Goal: Task Accomplishment & Management: Complete application form

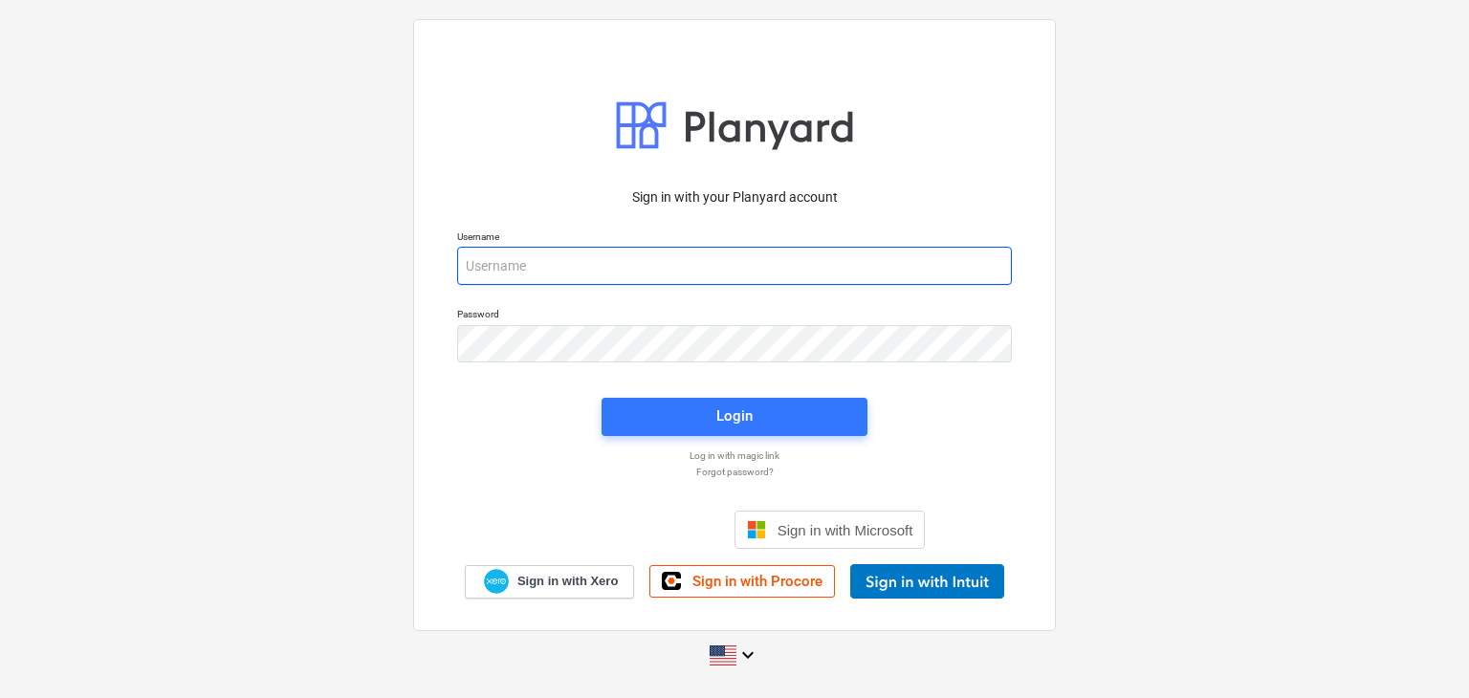
click at [477, 264] on input "email" at bounding box center [734, 266] width 555 height 38
paste input "[EMAIL_ADDRESS][DOMAIN_NAME]"
type input "[EMAIL_ADDRESS][DOMAIN_NAME]"
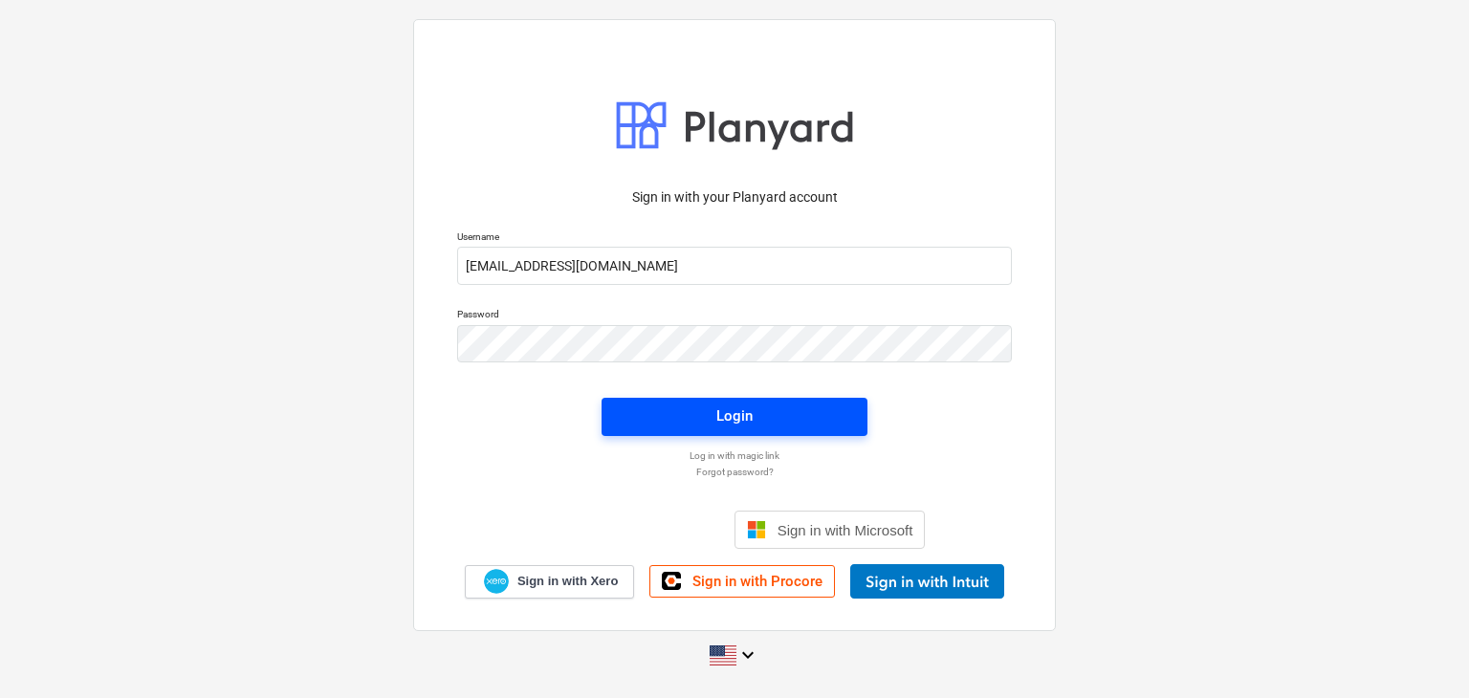
click at [719, 433] on button "Login" at bounding box center [735, 417] width 266 height 38
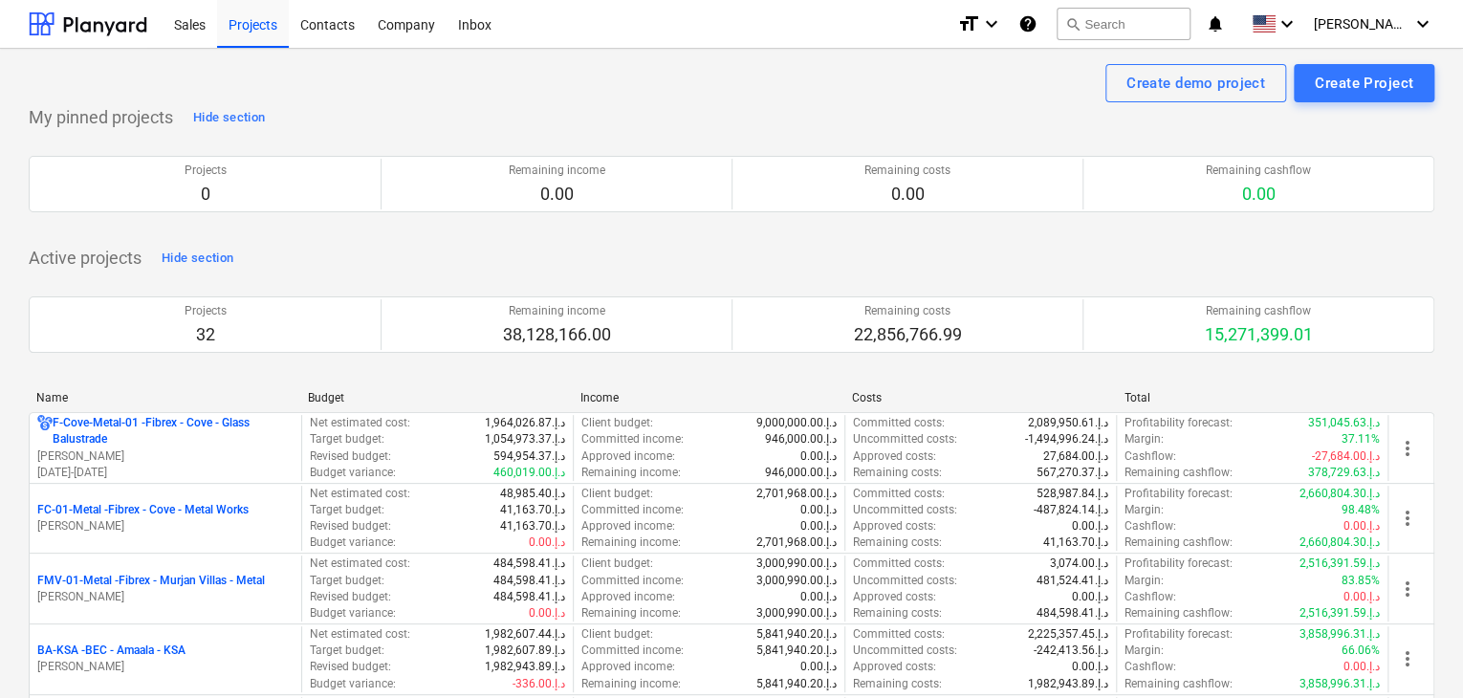
scroll to position [610, 0]
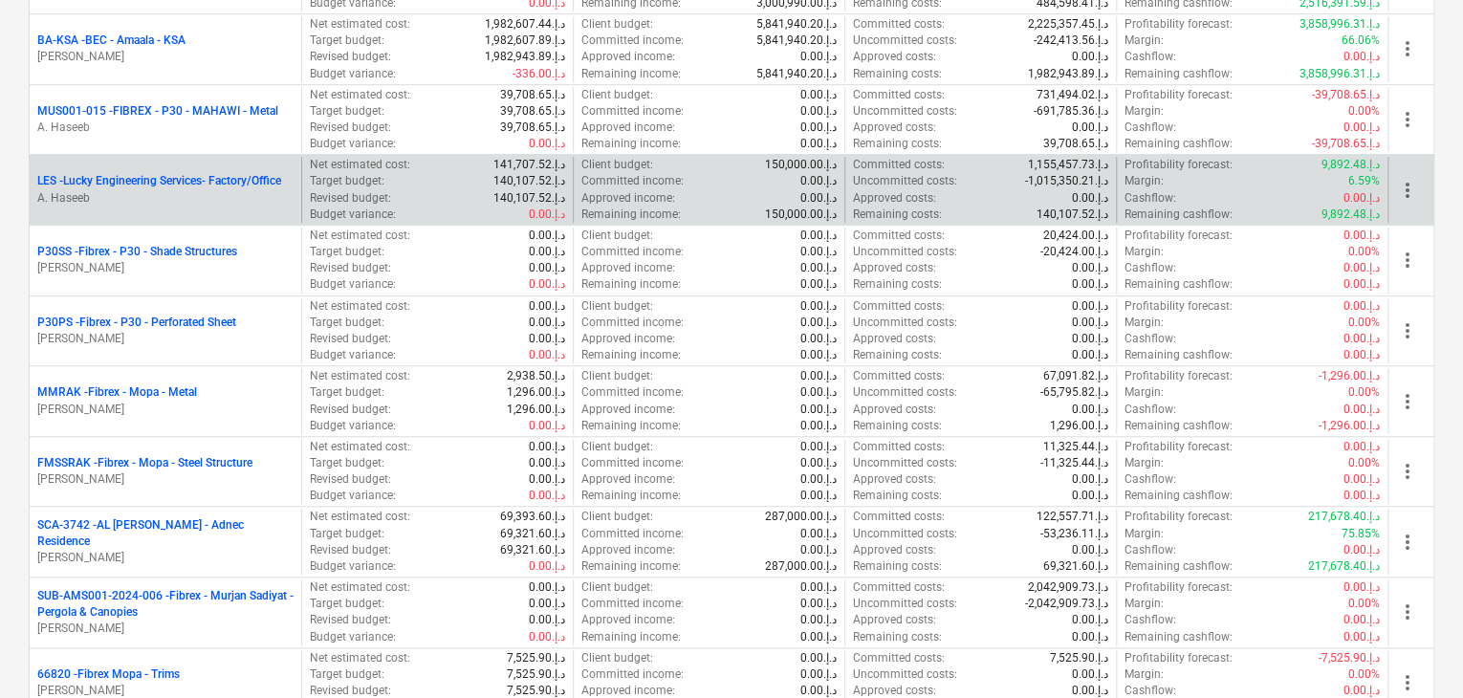
click at [256, 187] on p "LES - Lucky Engineering Services- Factory/Office" at bounding box center [159, 181] width 244 height 16
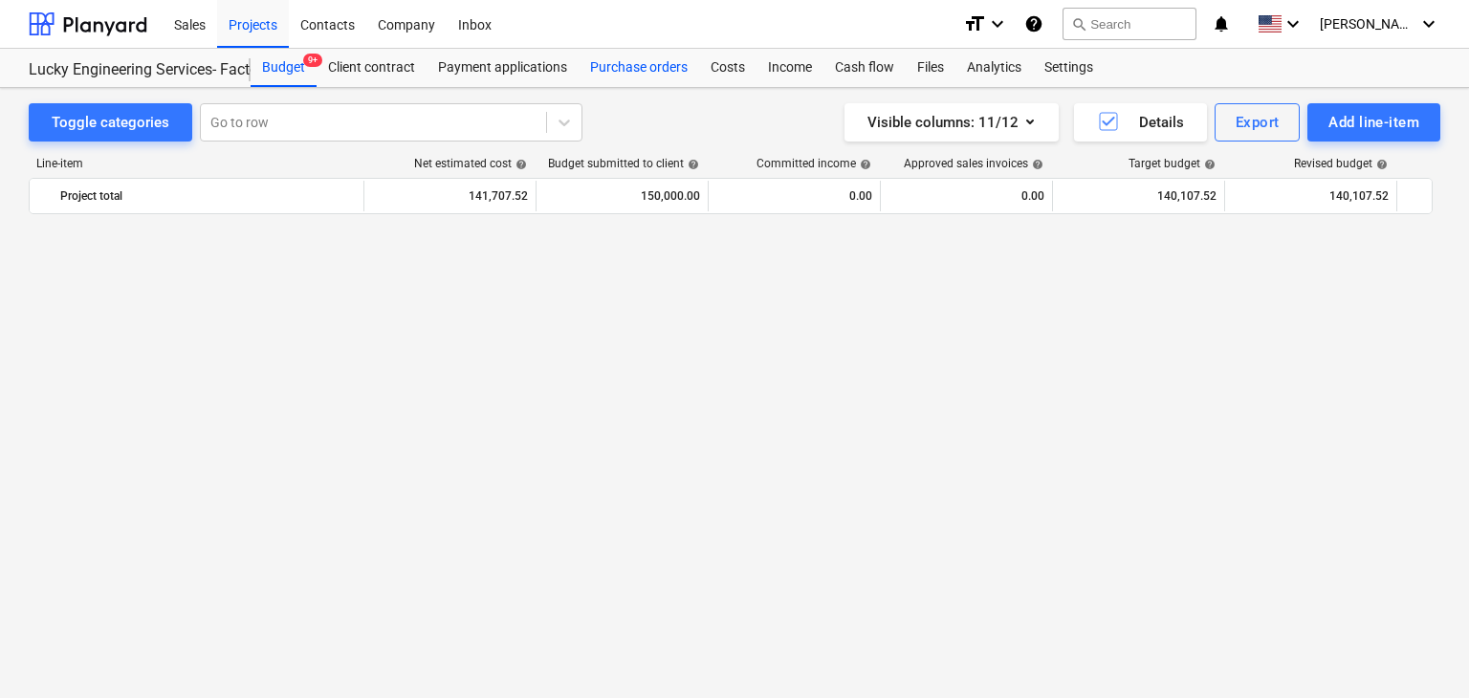
click at [621, 77] on div "Purchase orders" at bounding box center [639, 68] width 121 height 38
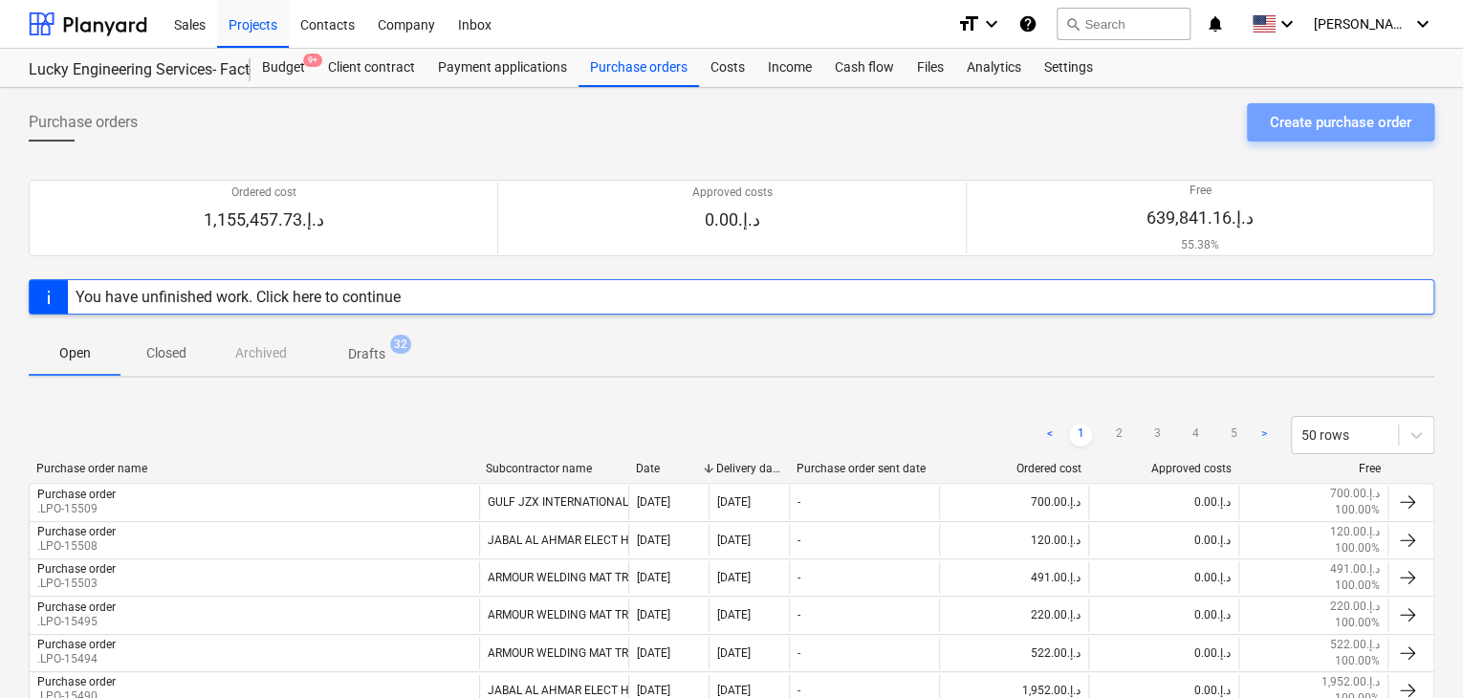
click at [1335, 131] on div "Create purchase order" at bounding box center [1341, 122] width 142 height 25
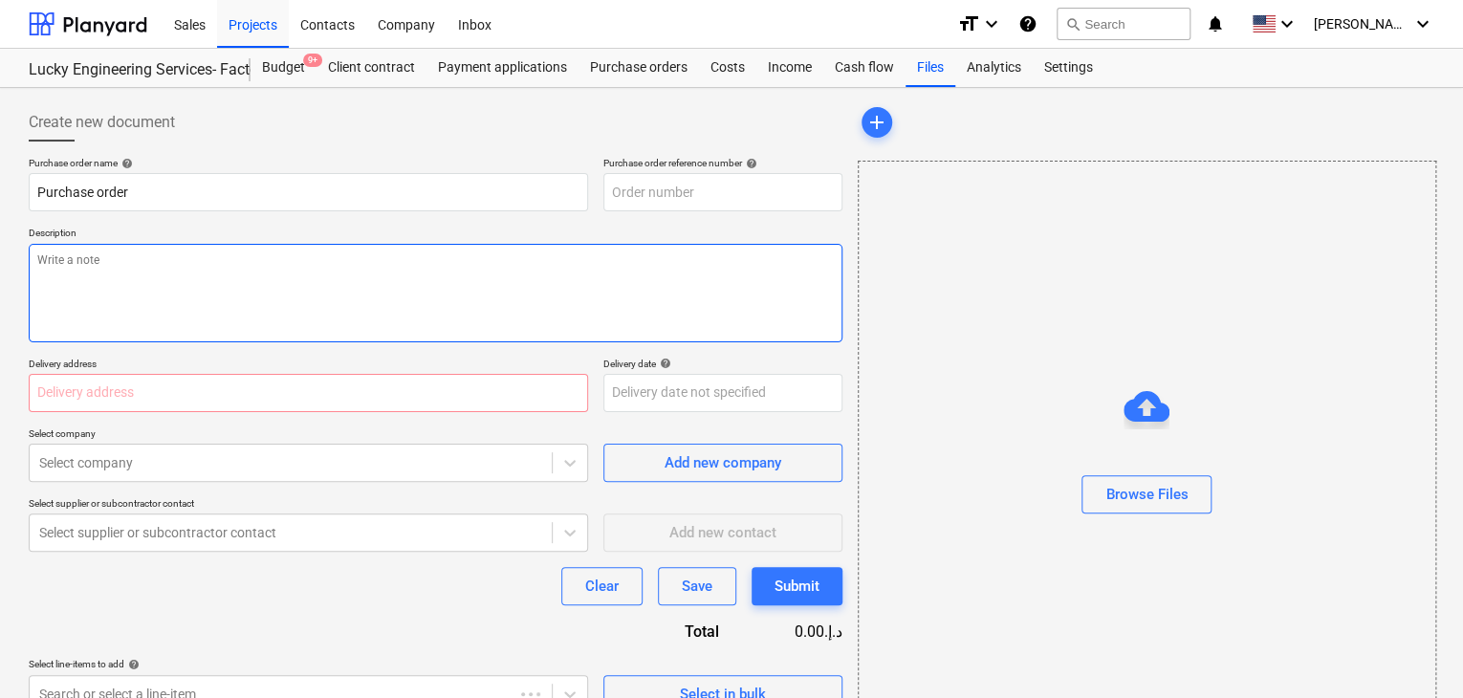
click at [643, 267] on textarea at bounding box center [436, 293] width 814 height 99
type textarea "x"
type input "LES-PO-535"
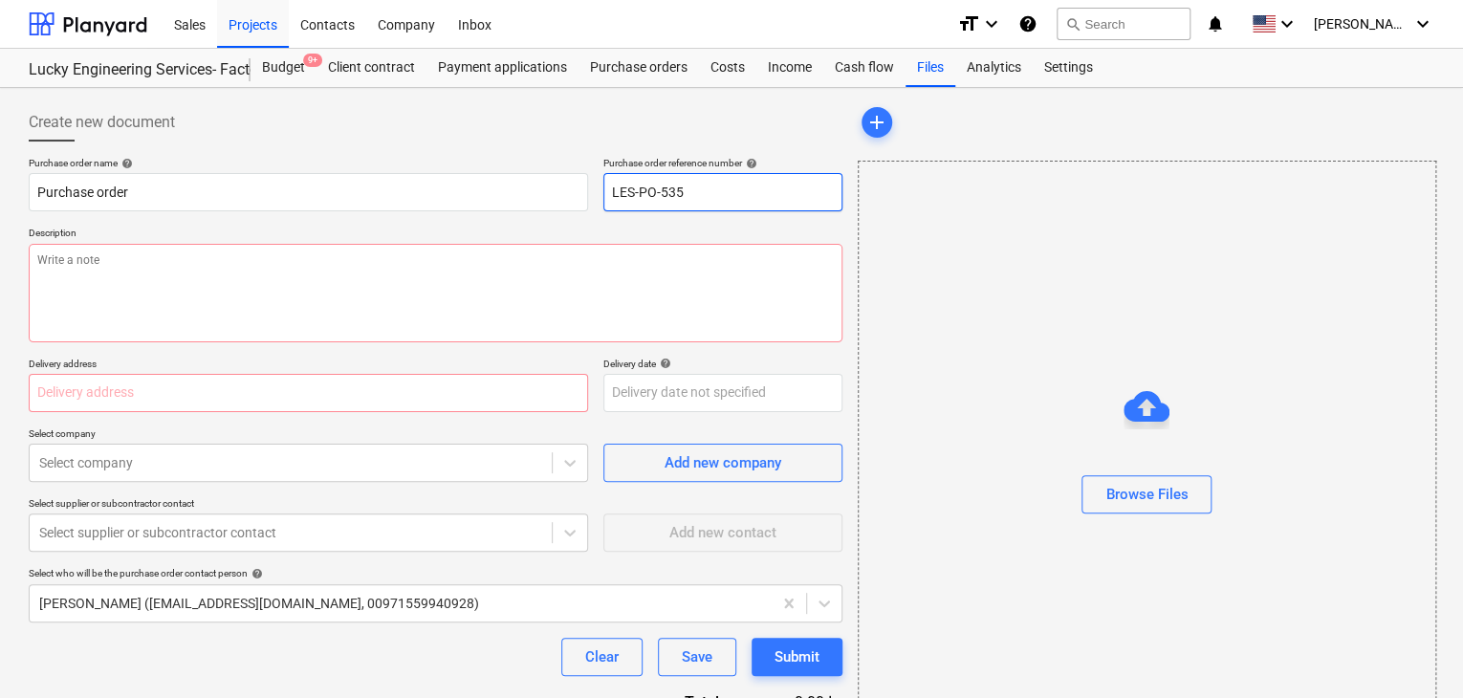
drag, startPoint x: 698, startPoint y: 195, endPoint x: 600, endPoint y: 195, distance: 98.5
click at [600, 195] on div "Purchase order name help Purchase order Purchase order reference number help LE…" at bounding box center [436, 184] width 814 height 55
type textarea "x"
type input "."
type textarea "x"
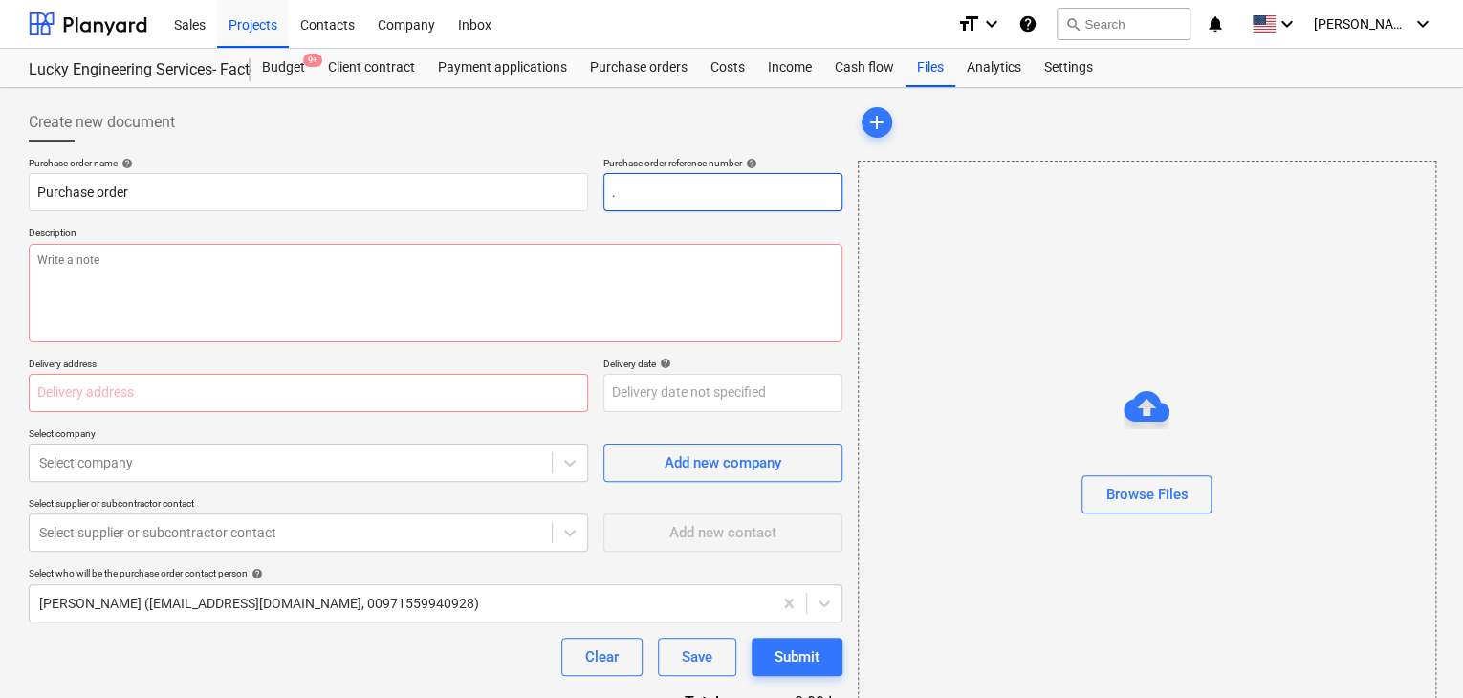
type input ".L"
type textarea "x"
type input ".LP"
type textarea "x"
type input ".LPO"
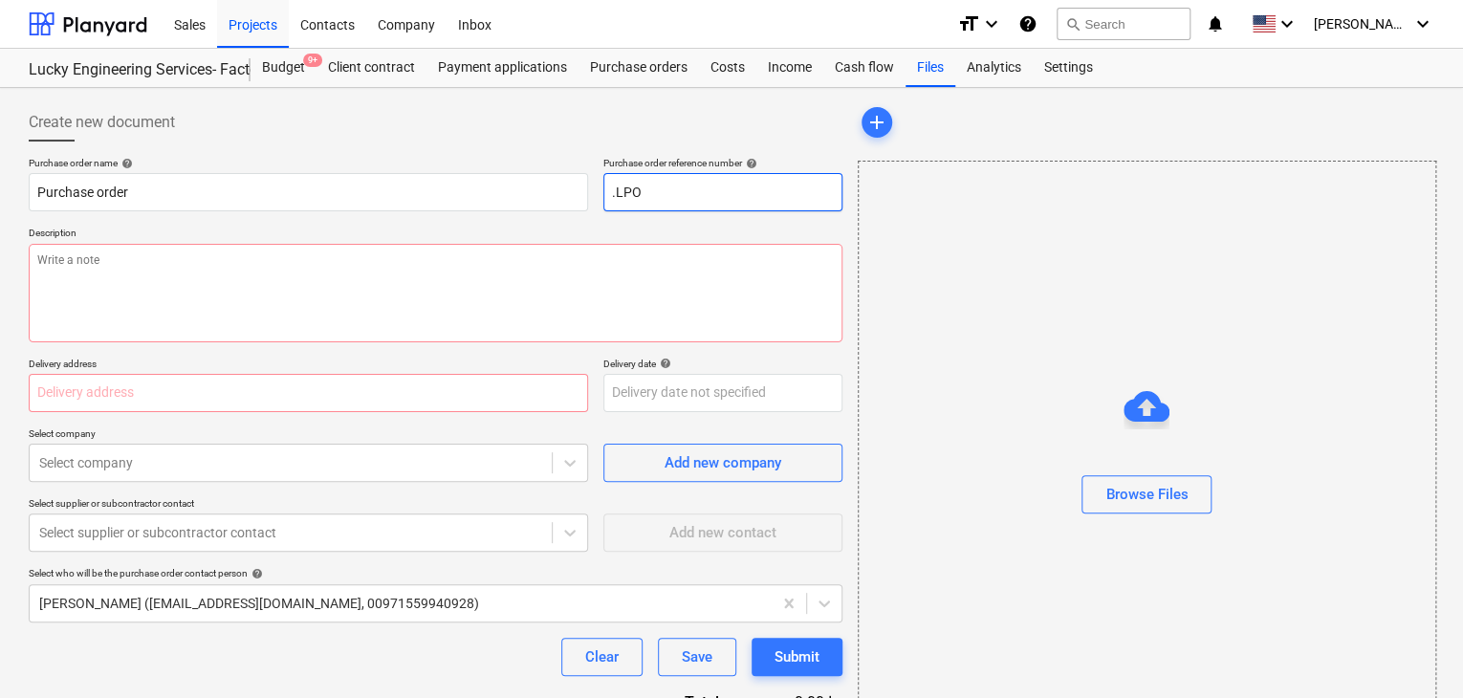
type textarea "x"
type input ".LPO-"
type textarea "x"
type input ".LPO-1"
type textarea "x"
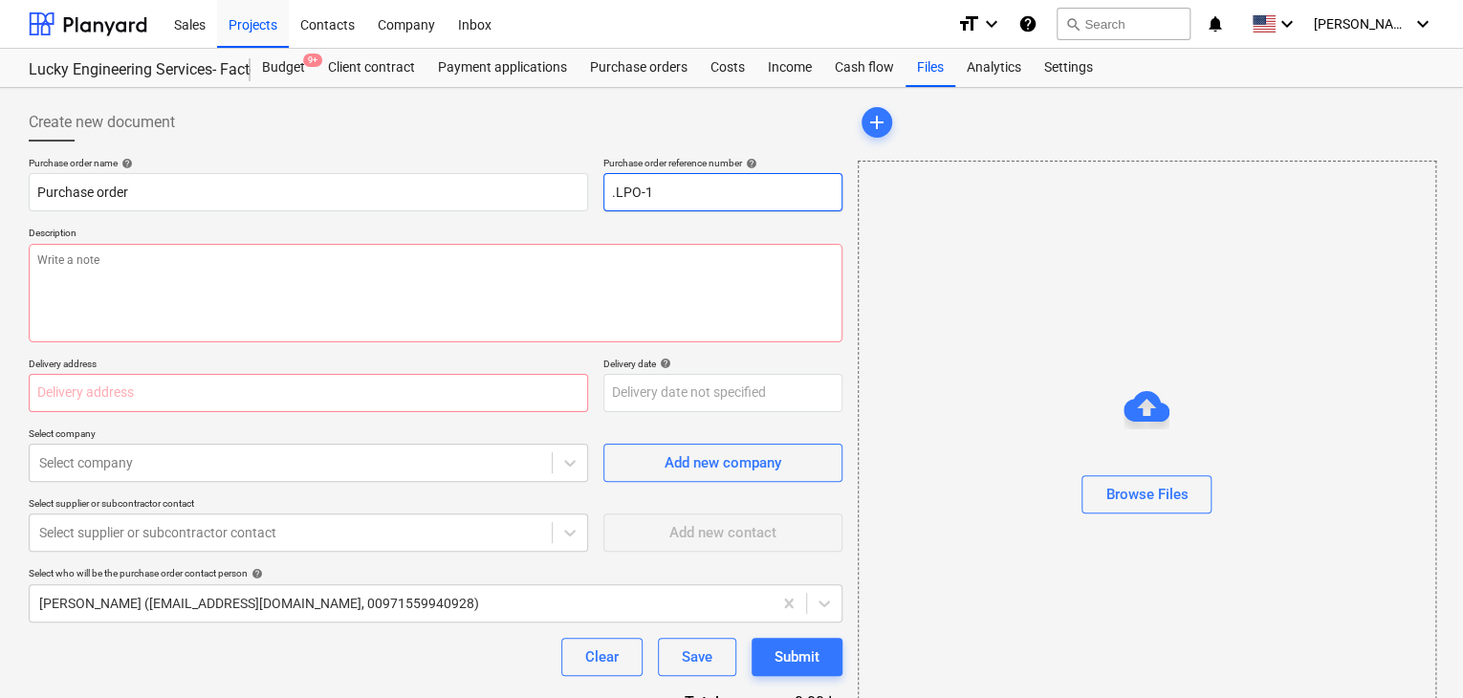
type input ".LPO-15"
type textarea "x"
type input ".LPO-155"
type textarea "x"
type input ".LPO-1551"
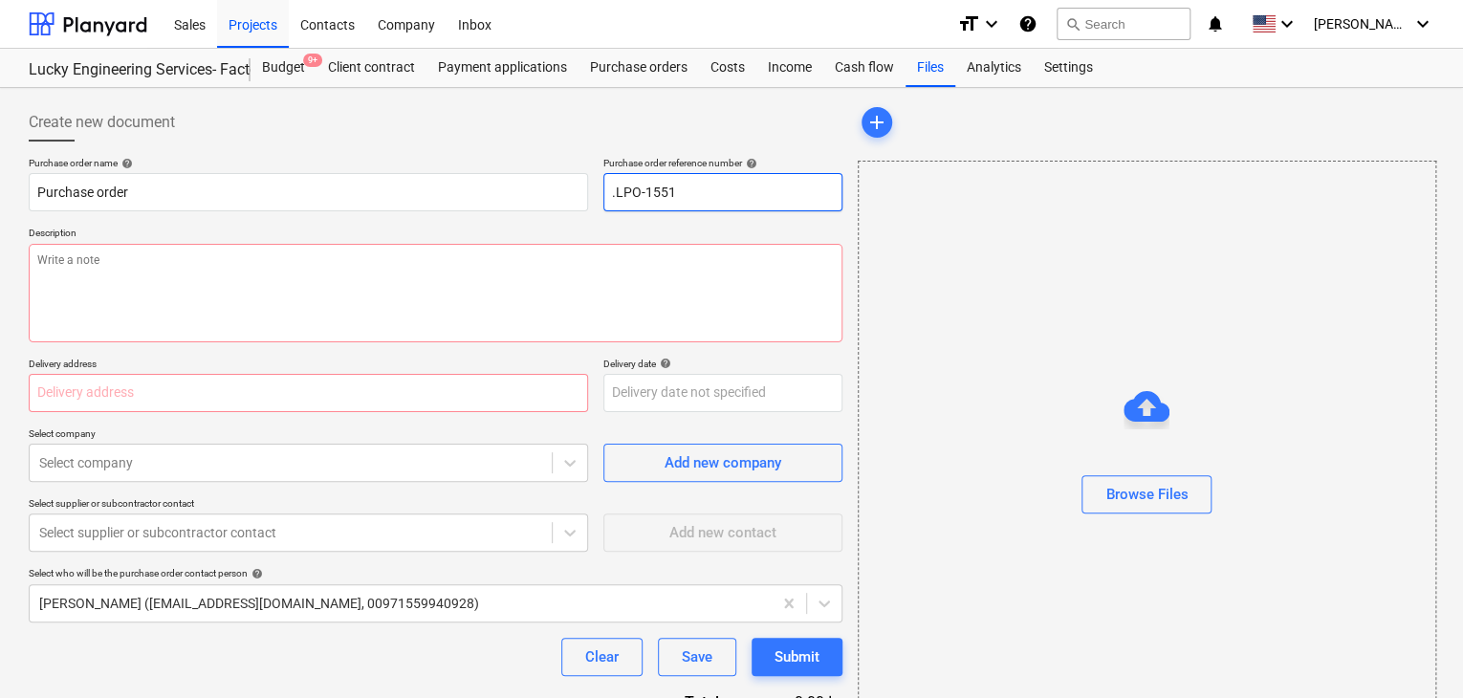
type textarea "x"
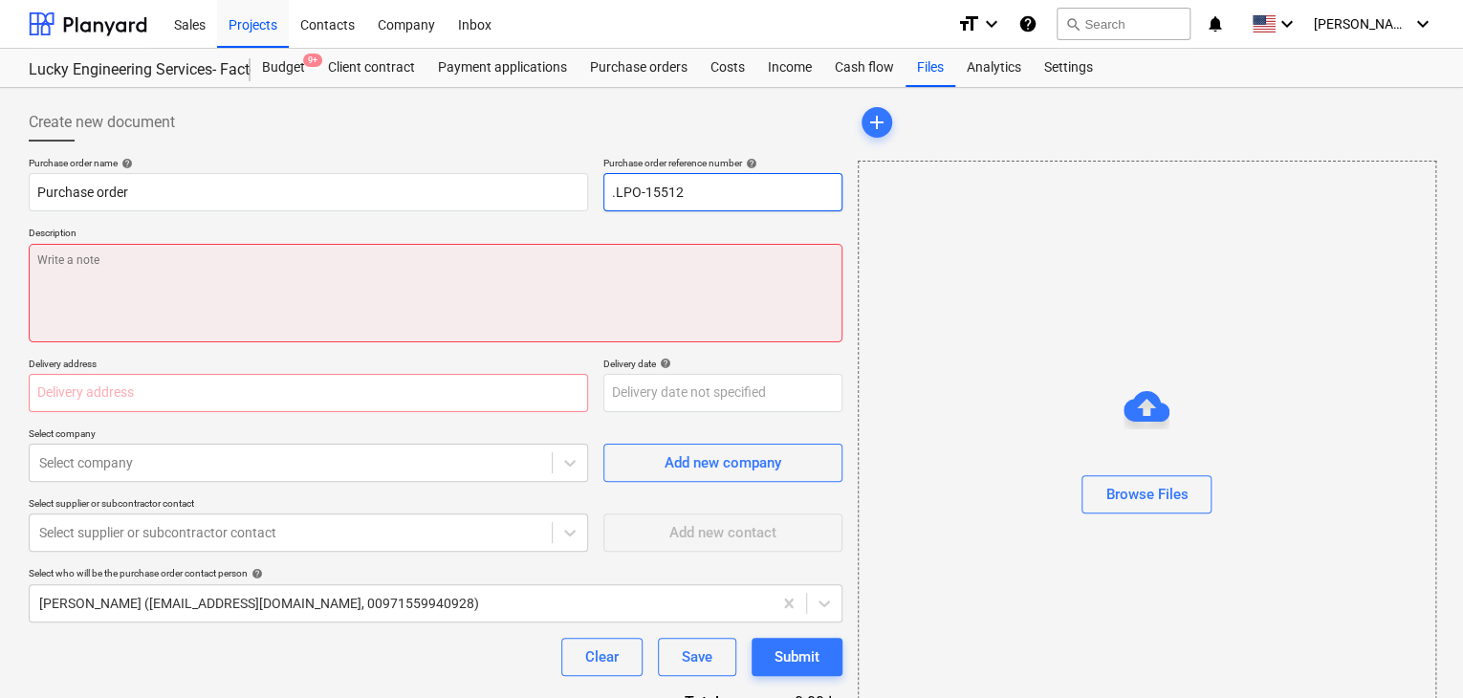
type input ".LPO-15512"
click at [254, 300] on textarea at bounding box center [436, 293] width 814 height 99
type textarea "x"
type textarea "1"
type textarea "x"
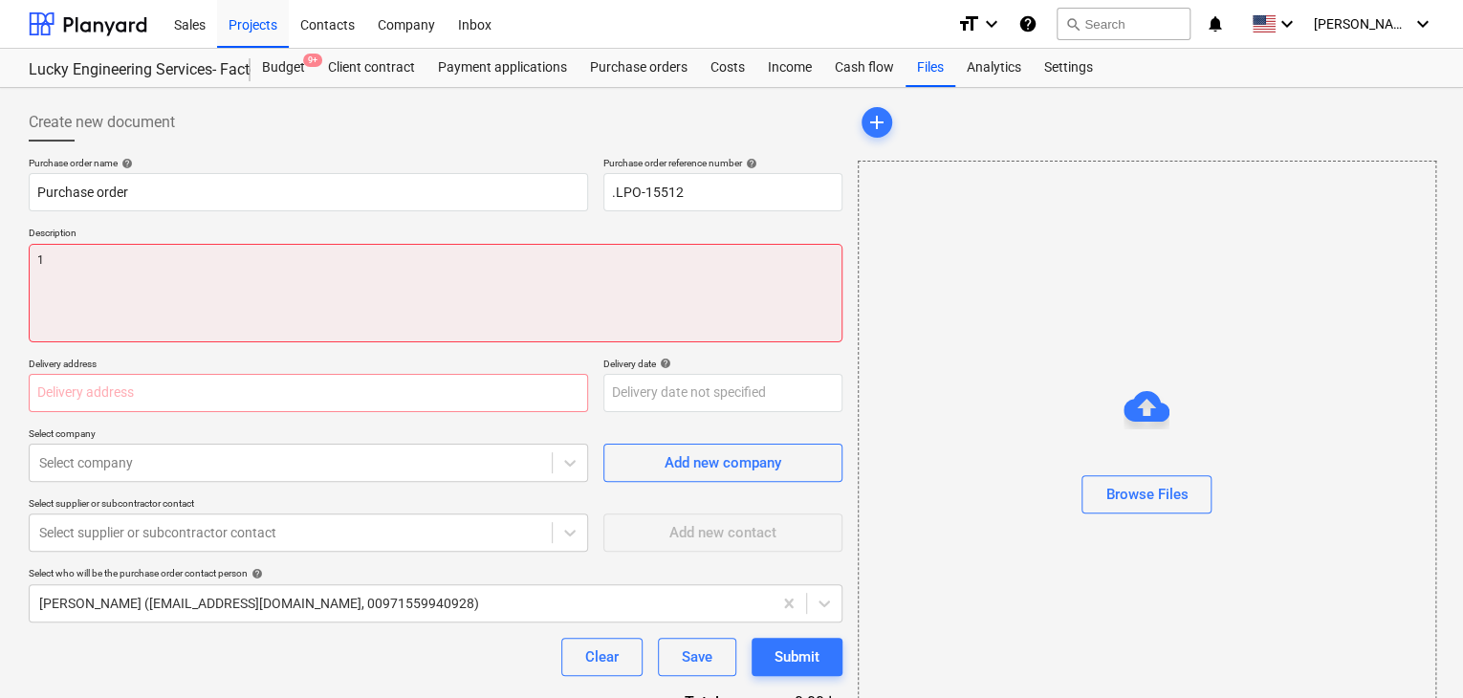
type textarea "11"
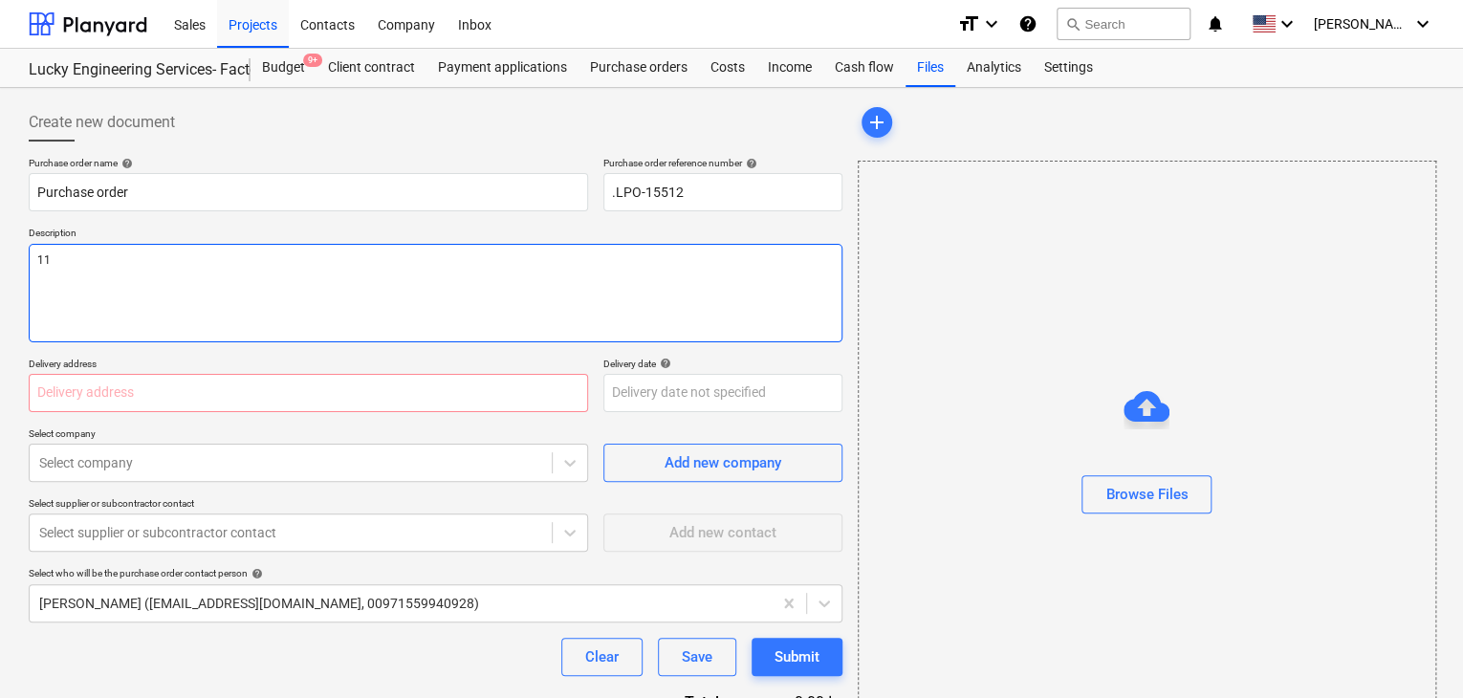
type textarea "x"
type textarea "11/"
type textarea "x"
type textarea "11/S"
type textarea "x"
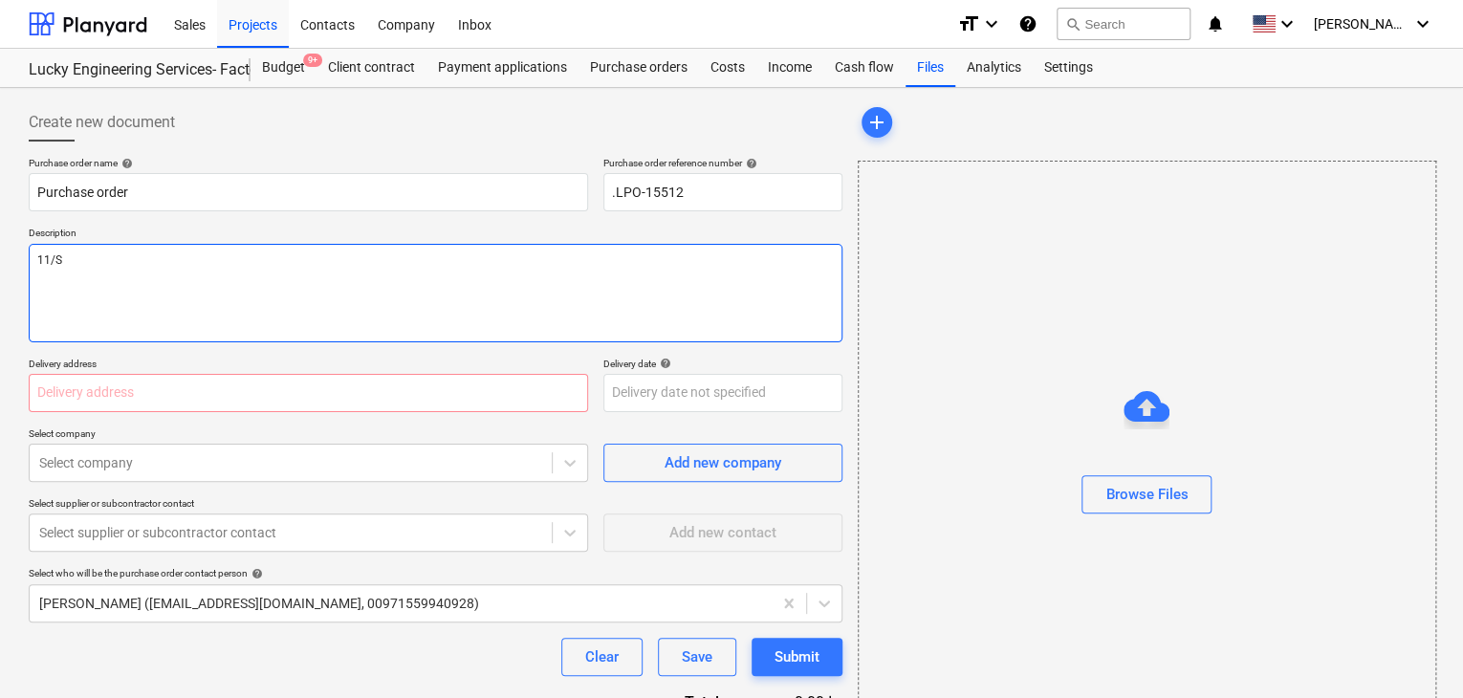
type textarea "11/SE"
type textarea "x"
type textarea "11/SEP"
type textarea "x"
type textarea "11/SEP/"
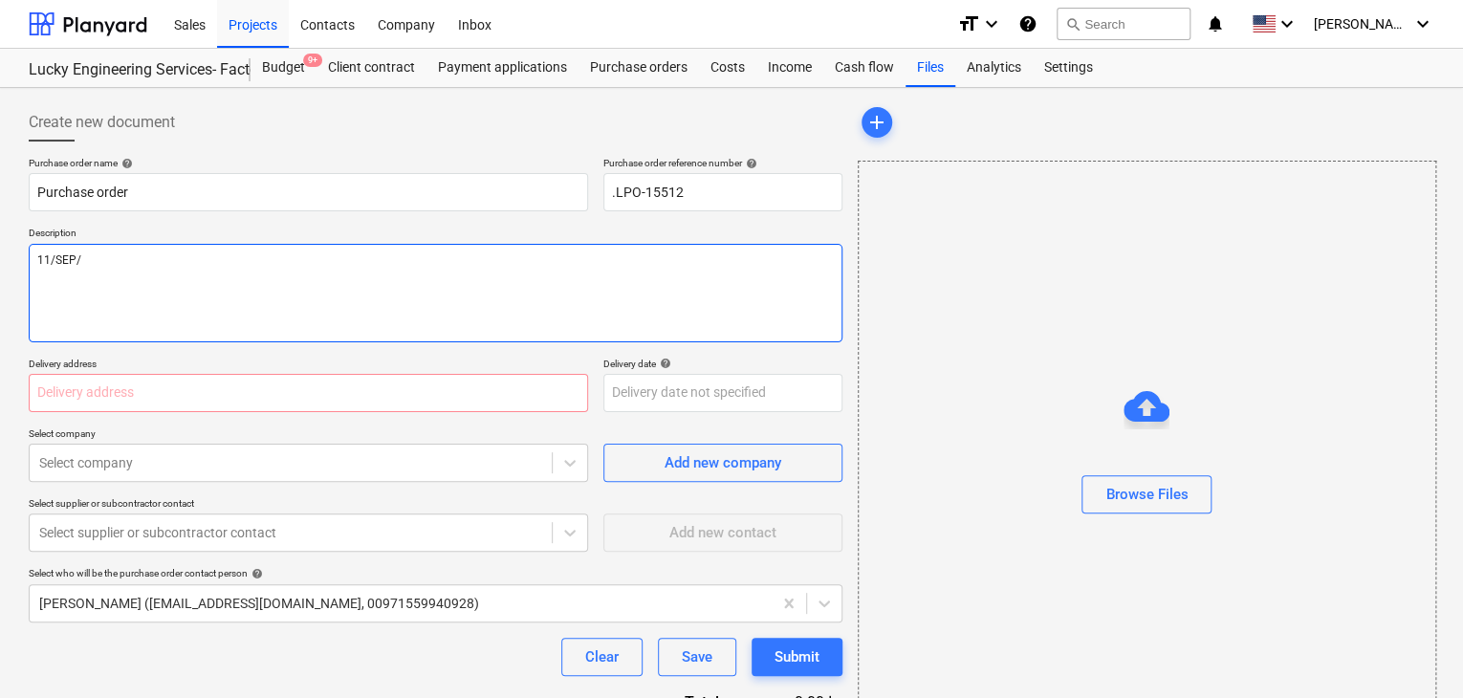
type textarea "x"
type textarea "11/SEP/2"
type textarea "x"
type textarea "11/SEP/20"
type textarea "x"
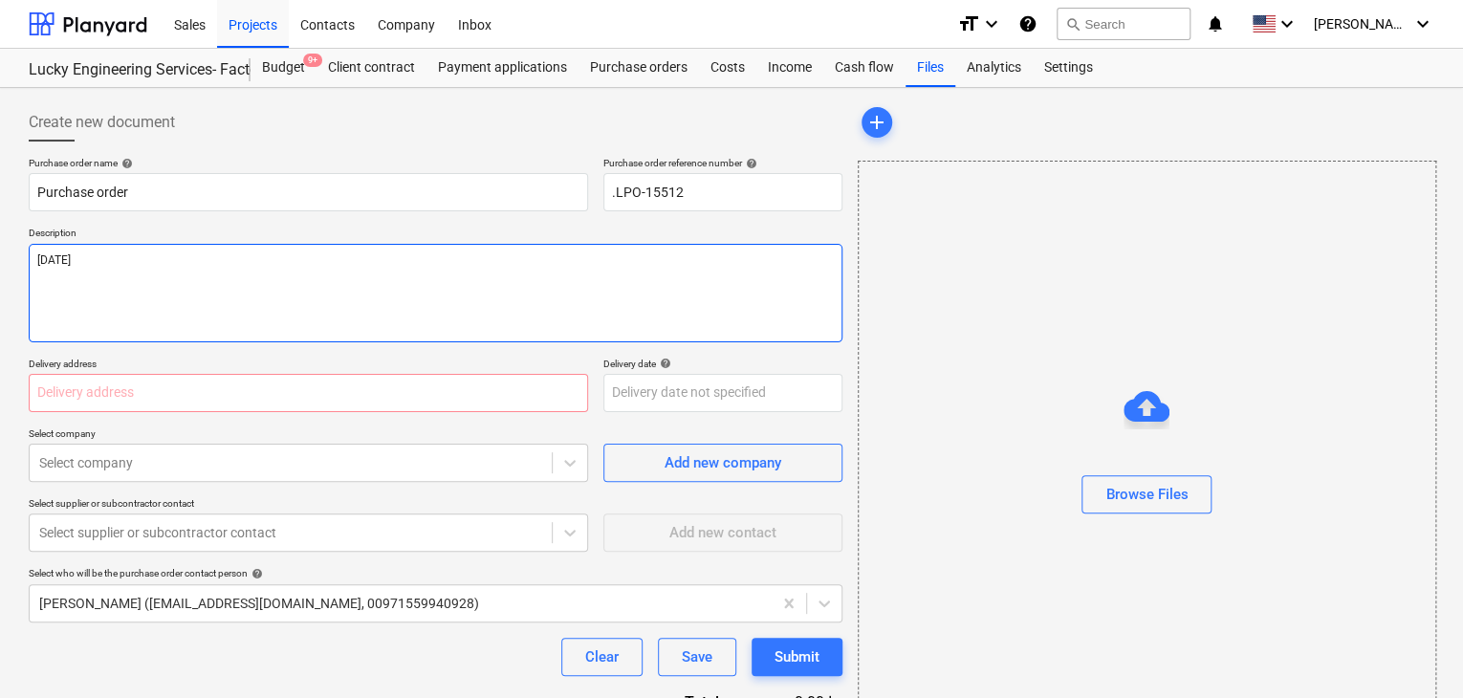
type textarea "11/SEP/202"
type textarea "x"
type textarea "11/SEP/2025"
click at [142, 397] on input "text" at bounding box center [309, 393] width 560 height 38
type textarea "x"
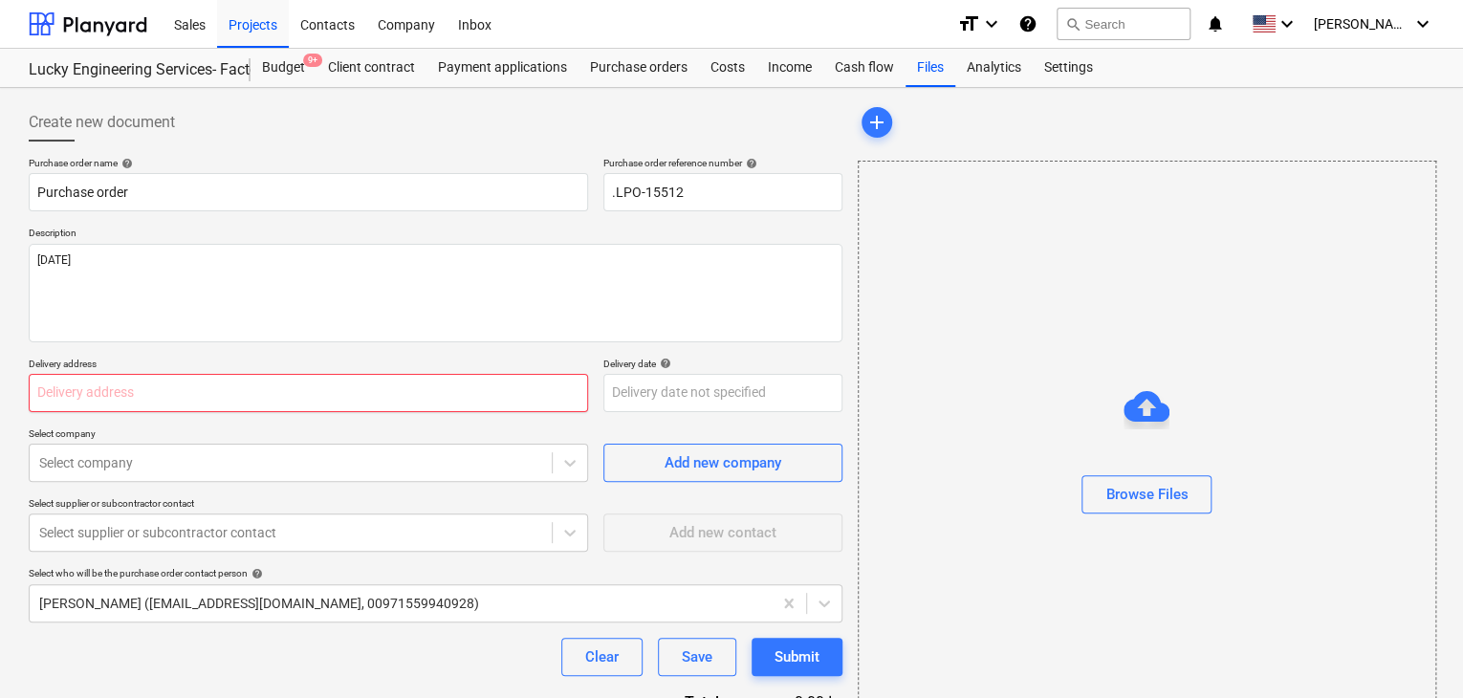
type input "L"
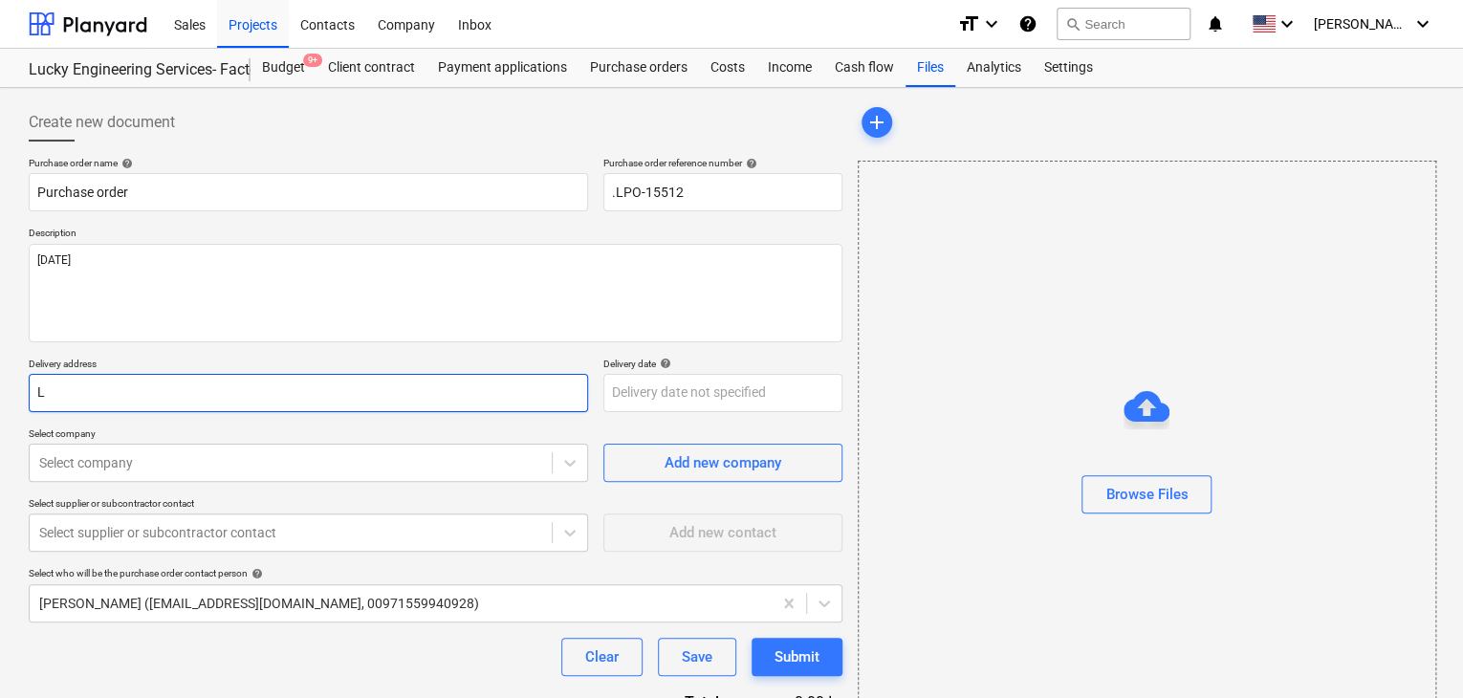
type textarea "x"
type input "LU"
type textarea "x"
type input "LUC"
type textarea "x"
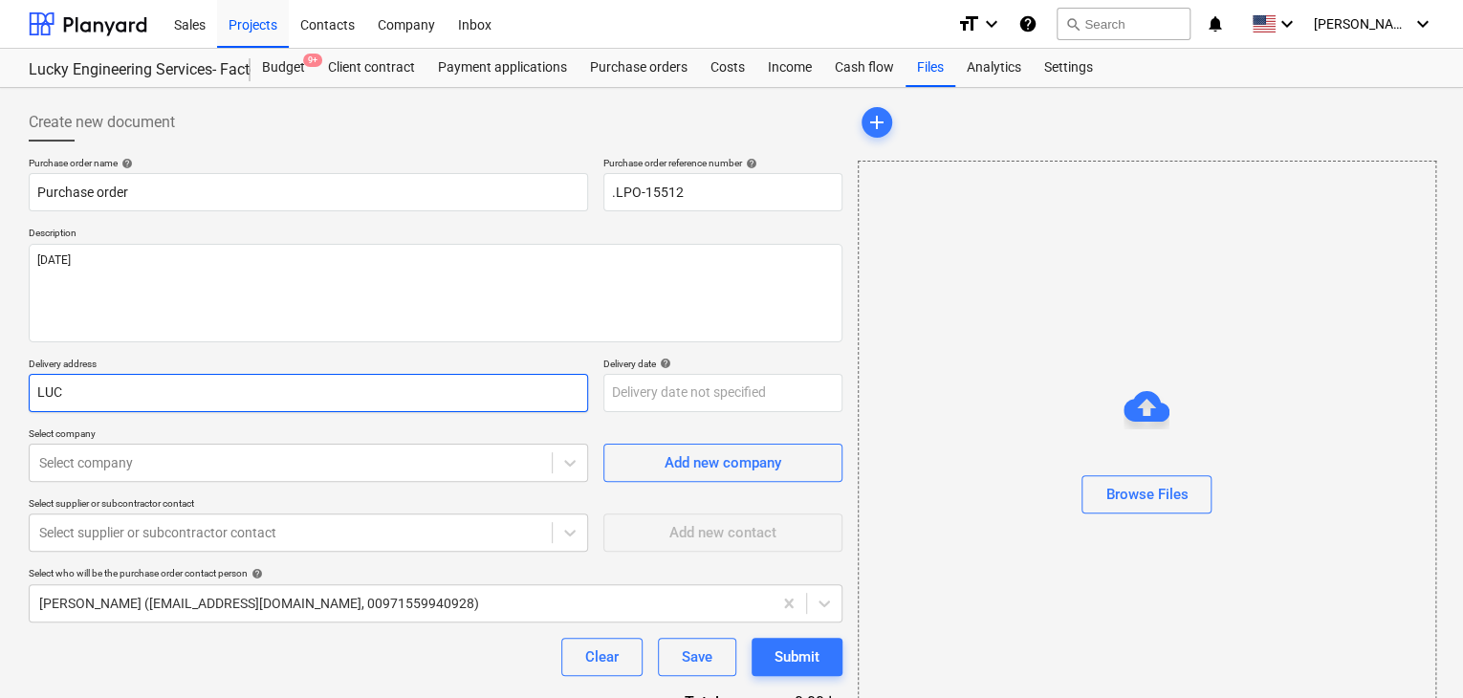
type input "LUCK"
type textarea "x"
type input "LUCKY"
type textarea "x"
type input "LUCKY"
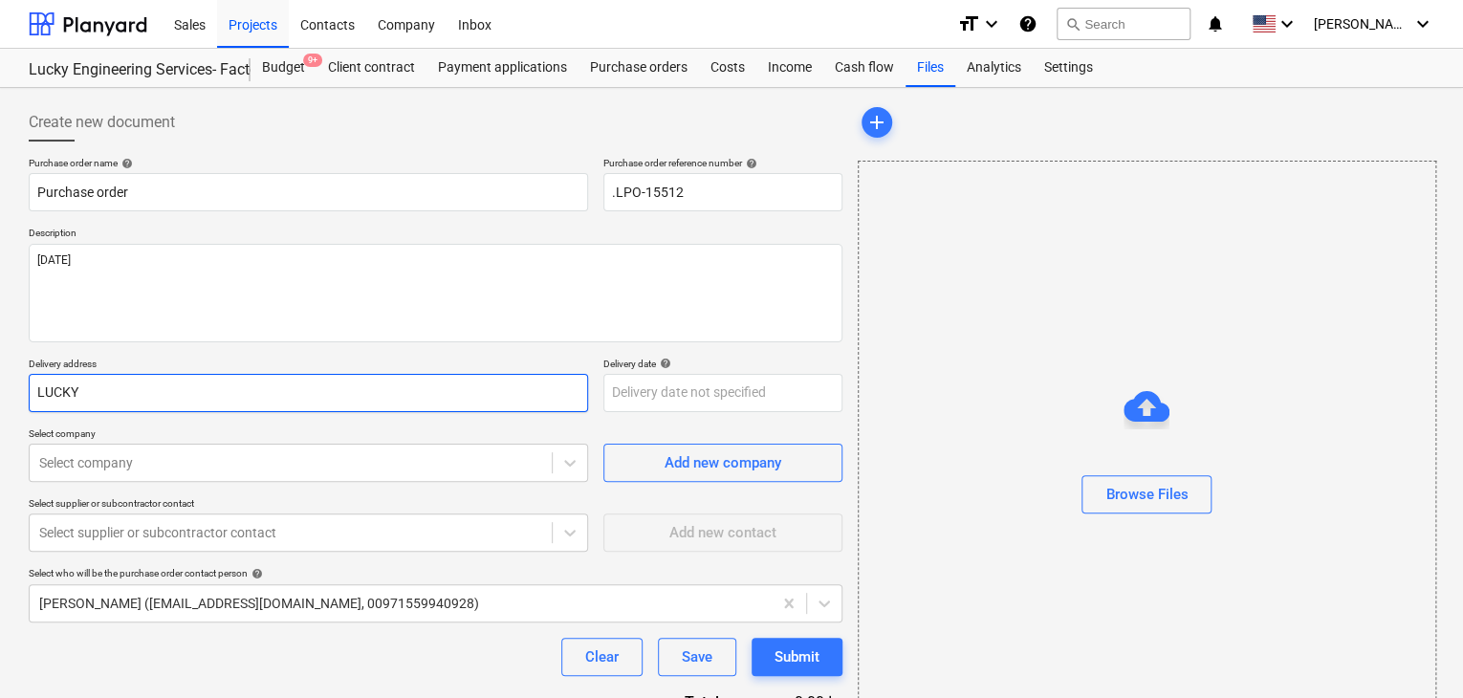
type textarea "x"
type input "LUCKY E"
type textarea "x"
type input "LUCKY EN"
type textarea "x"
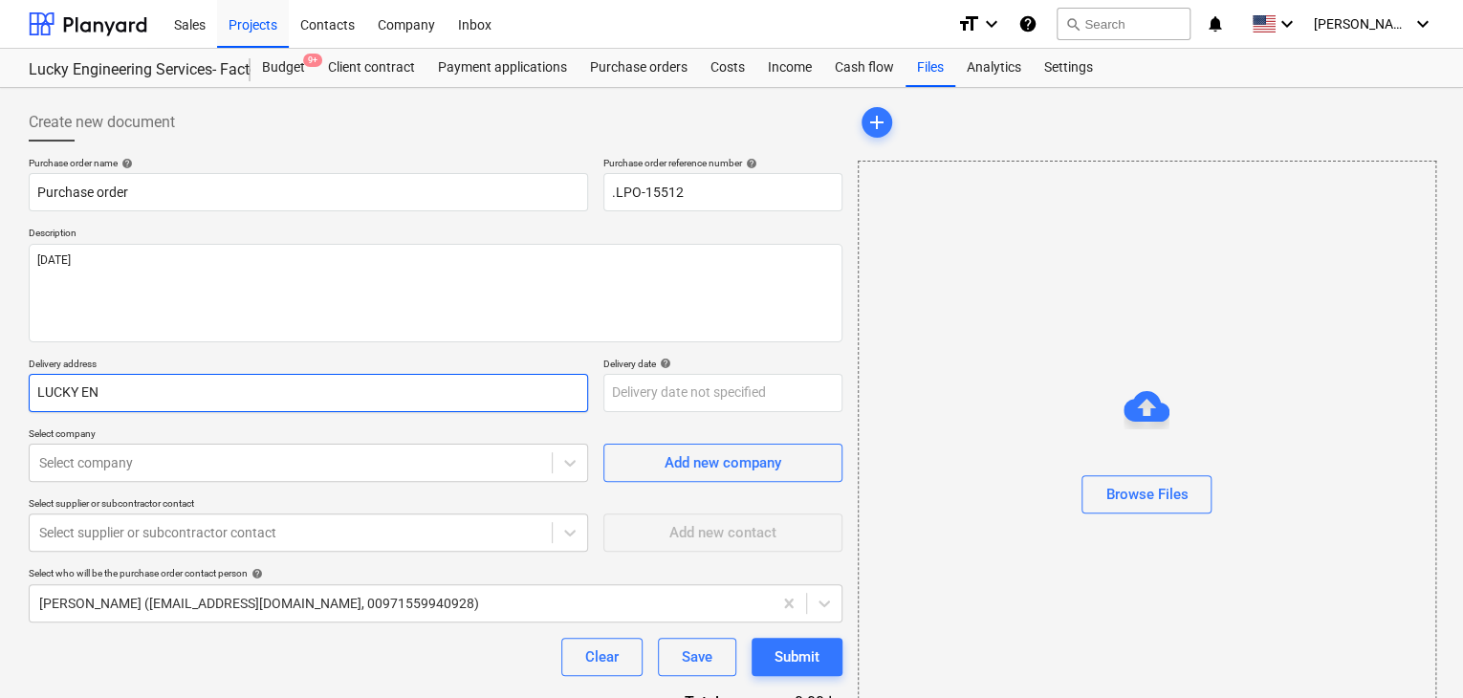
type input "LUCKY ENG"
type textarea "x"
type input "LUCKY ENGI"
type textarea "x"
type input "LUCKY ENGIN"
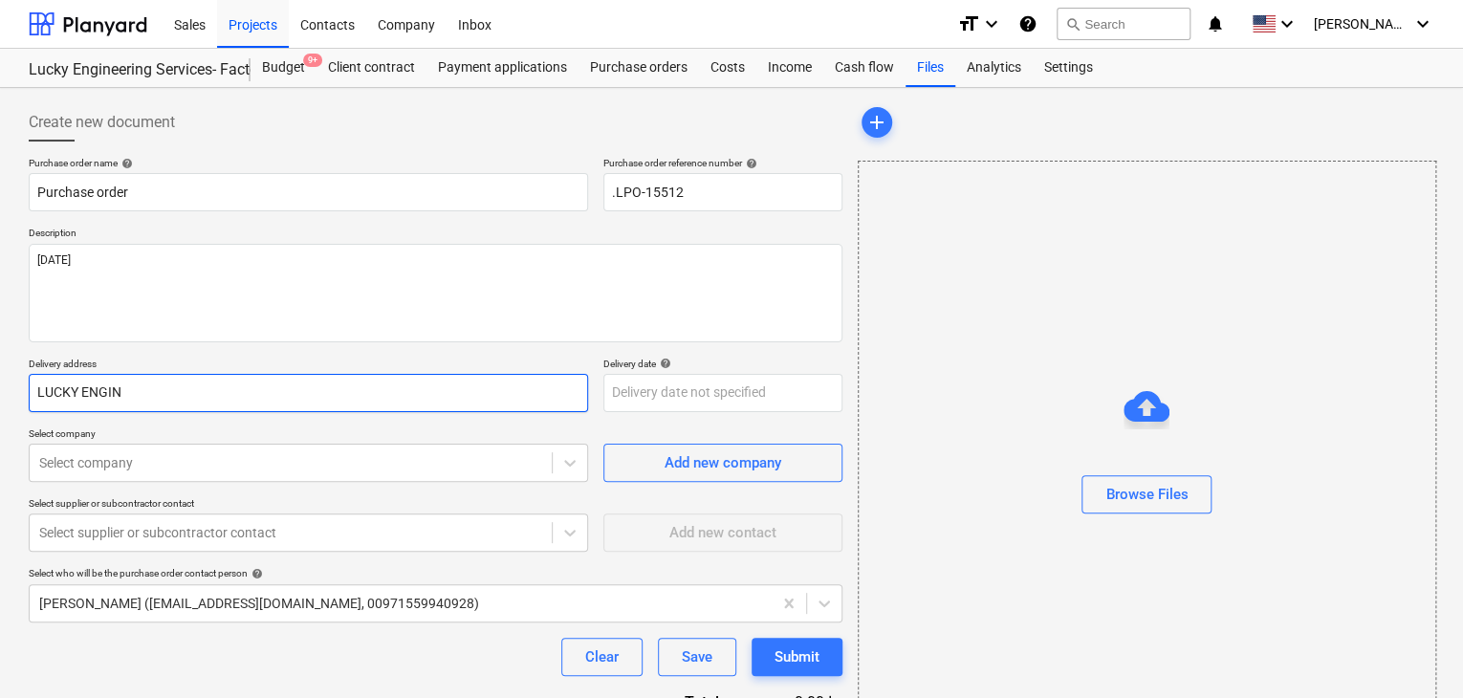
type textarea "x"
type input "LUCKY ENGINE"
type textarea "x"
type input "LUCKY ENGINEE"
type textarea "x"
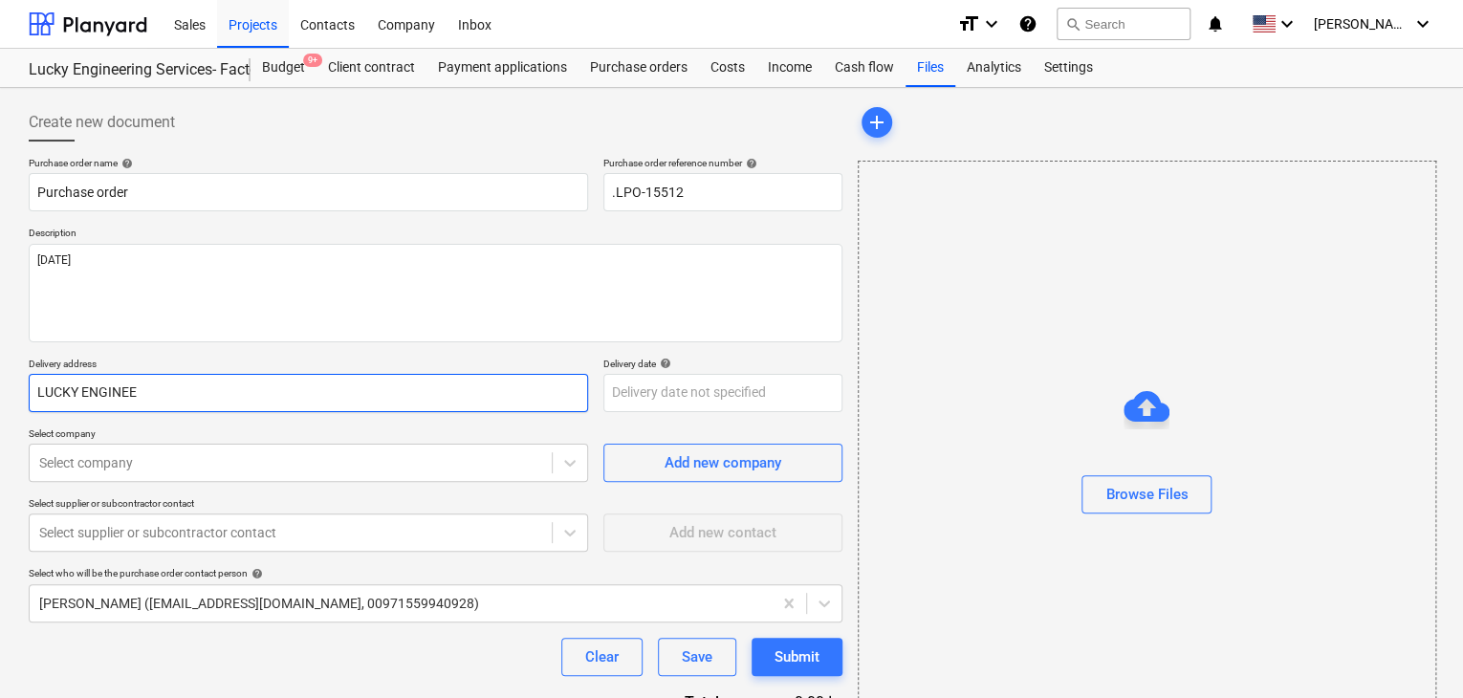
type input "LUCKY ENGINEER"
type textarea "x"
type input "LUCKY ENGINEERI"
type textarea "x"
type input "LUCKY ENGINEERIN"
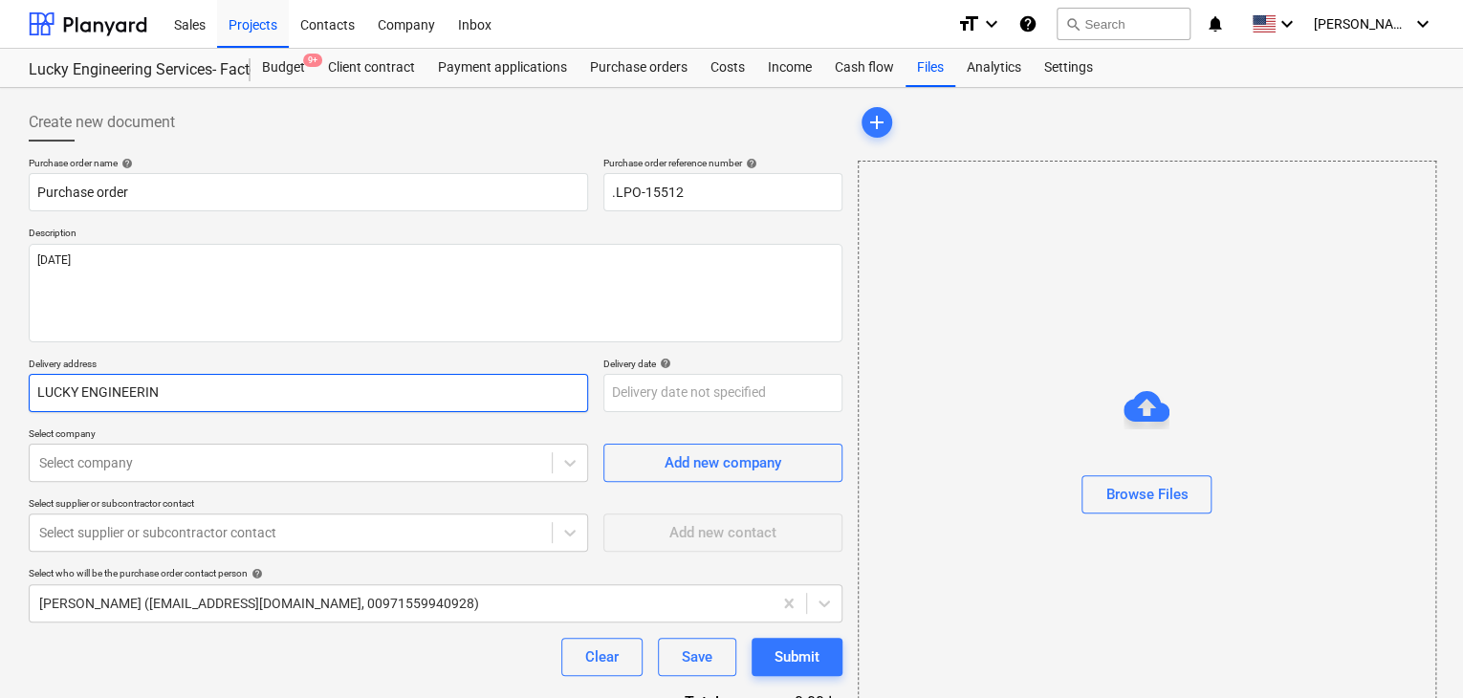
type textarea "x"
type input "LUCKY ENGINEERING"
type textarea "x"
type input "LUCKY ENGINEERING"
type textarea "x"
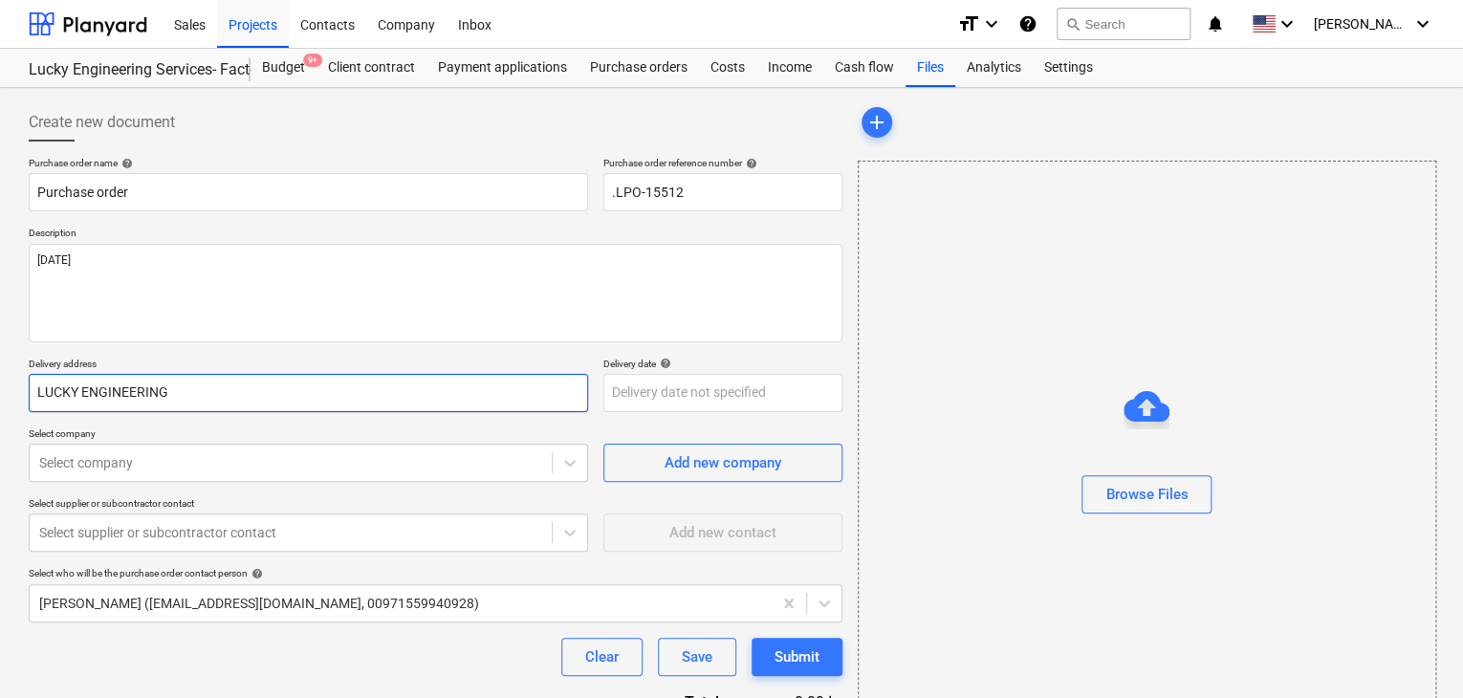
type input "LUCKY ENGINEERING S"
type textarea "x"
type input "LUCKY ENGINEERING SE"
type textarea "x"
type input "LUCKY ENGINEERING SER"
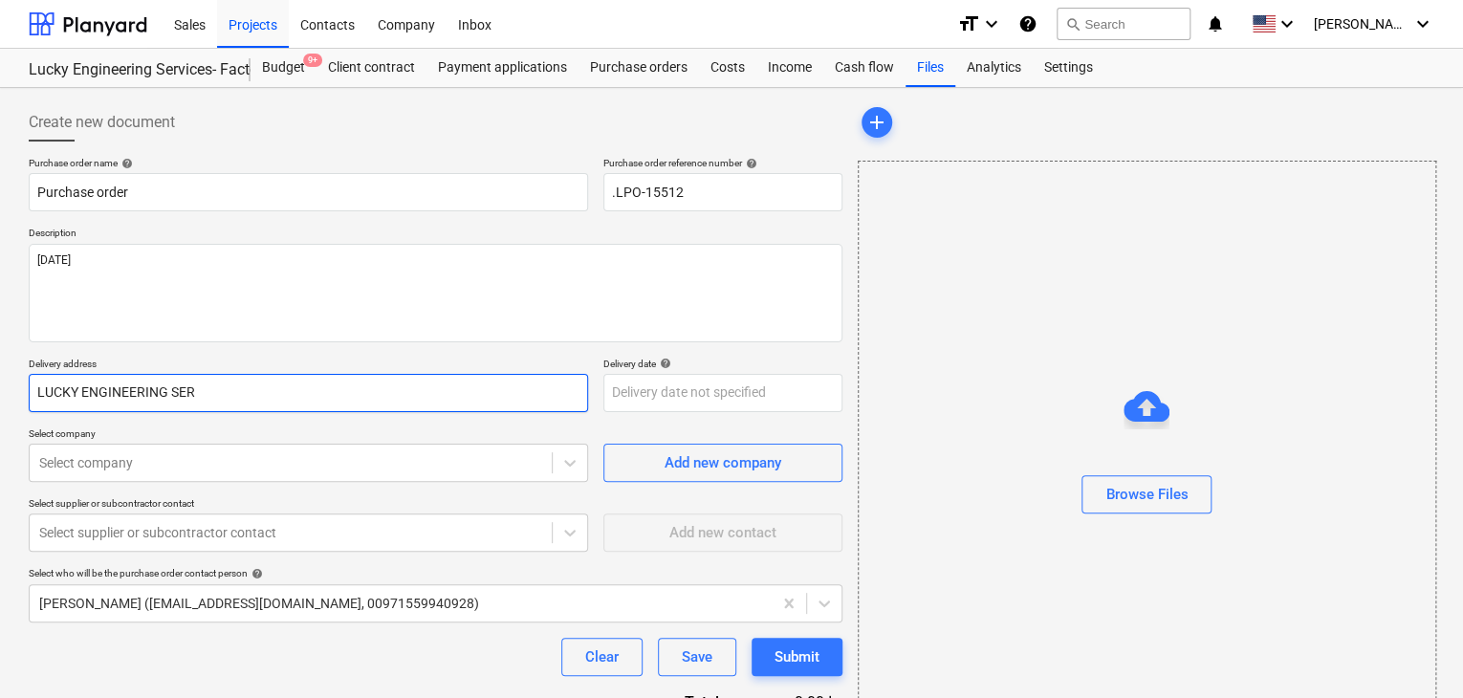
type textarea "x"
type input "LUCKY ENGINEERING SERV"
type textarea "x"
type input "LUCKY ENGINEERING SERVI"
type textarea "x"
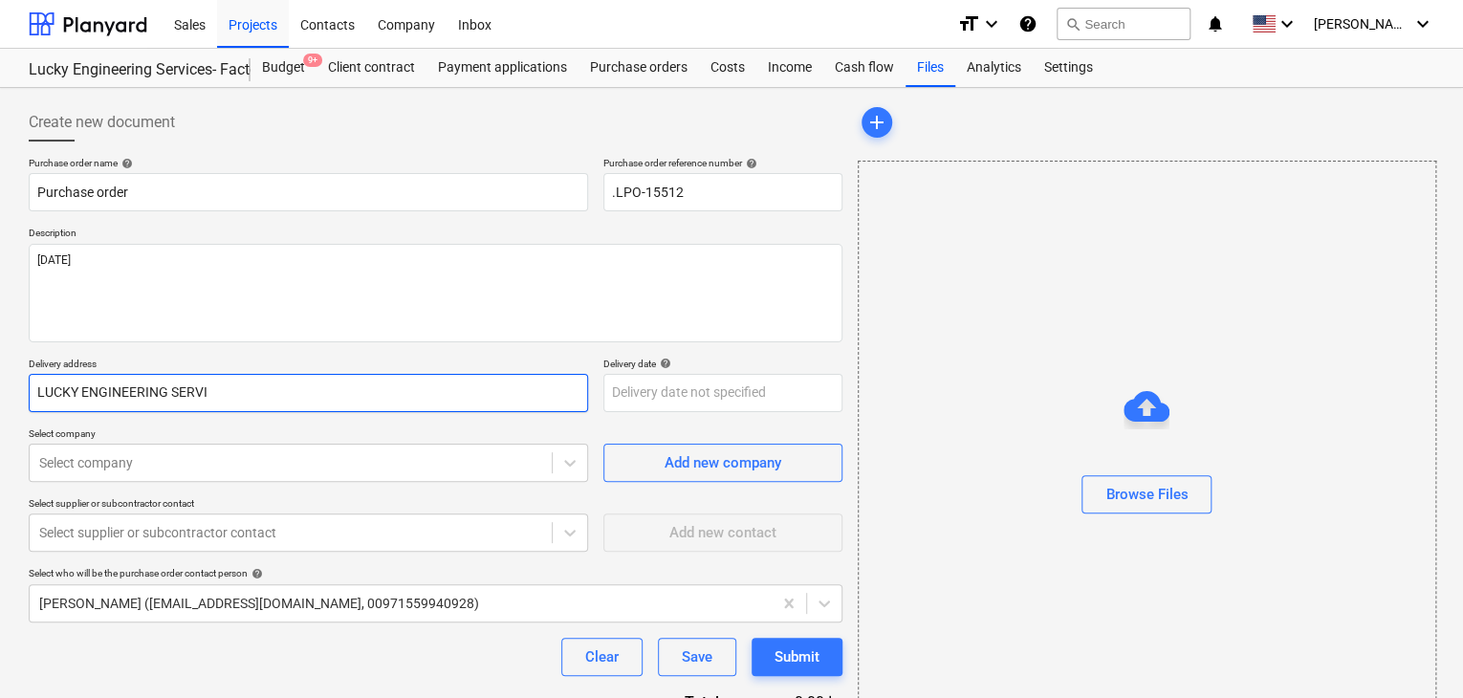
type input "LUCKY ENGINEERING SERVIC"
type textarea "x"
type input "LUCKY ENGINEERING SERVICE"
type textarea "x"
type input "LUCKY ENGINEERING SERVICES"
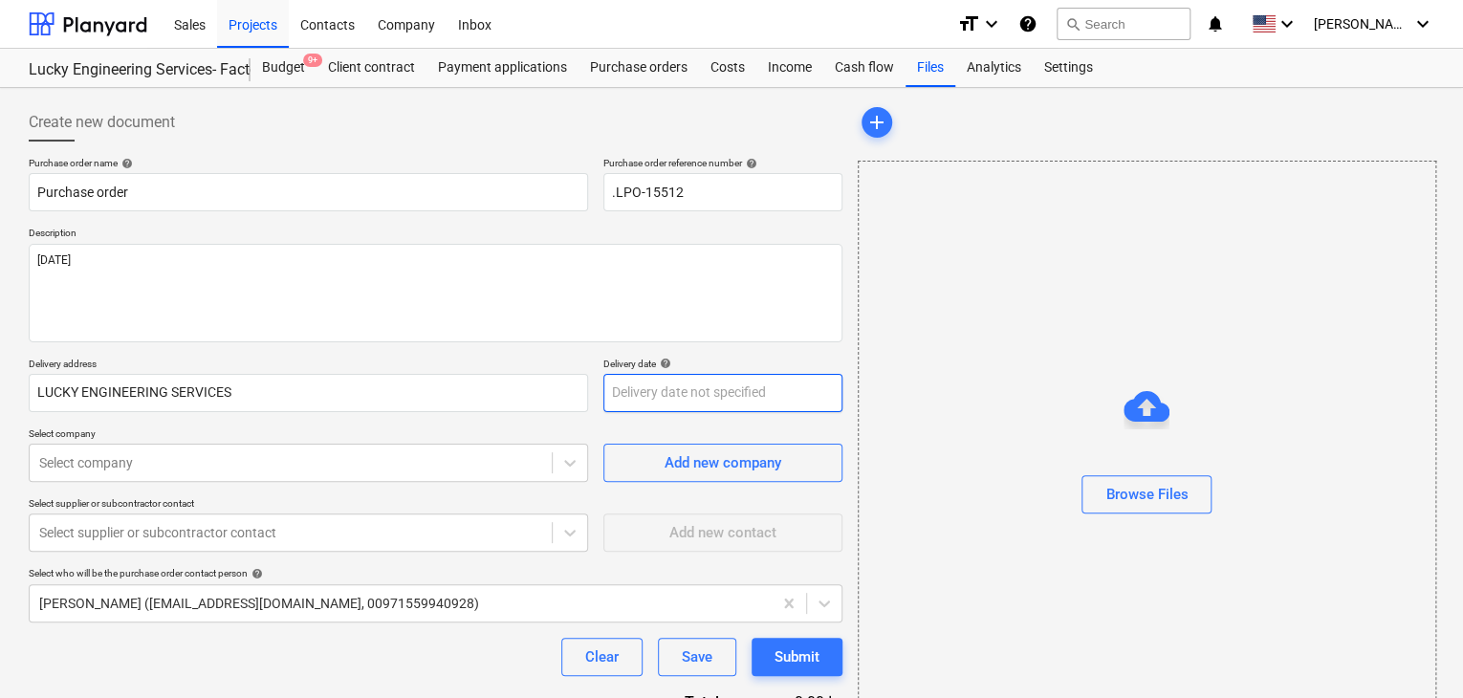
click at [652, 391] on body "Sales Projects Contacts Company Inbox format_size keyboard_arrow_down help sear…" at bounding box center [731, 349] width 1463 height 698
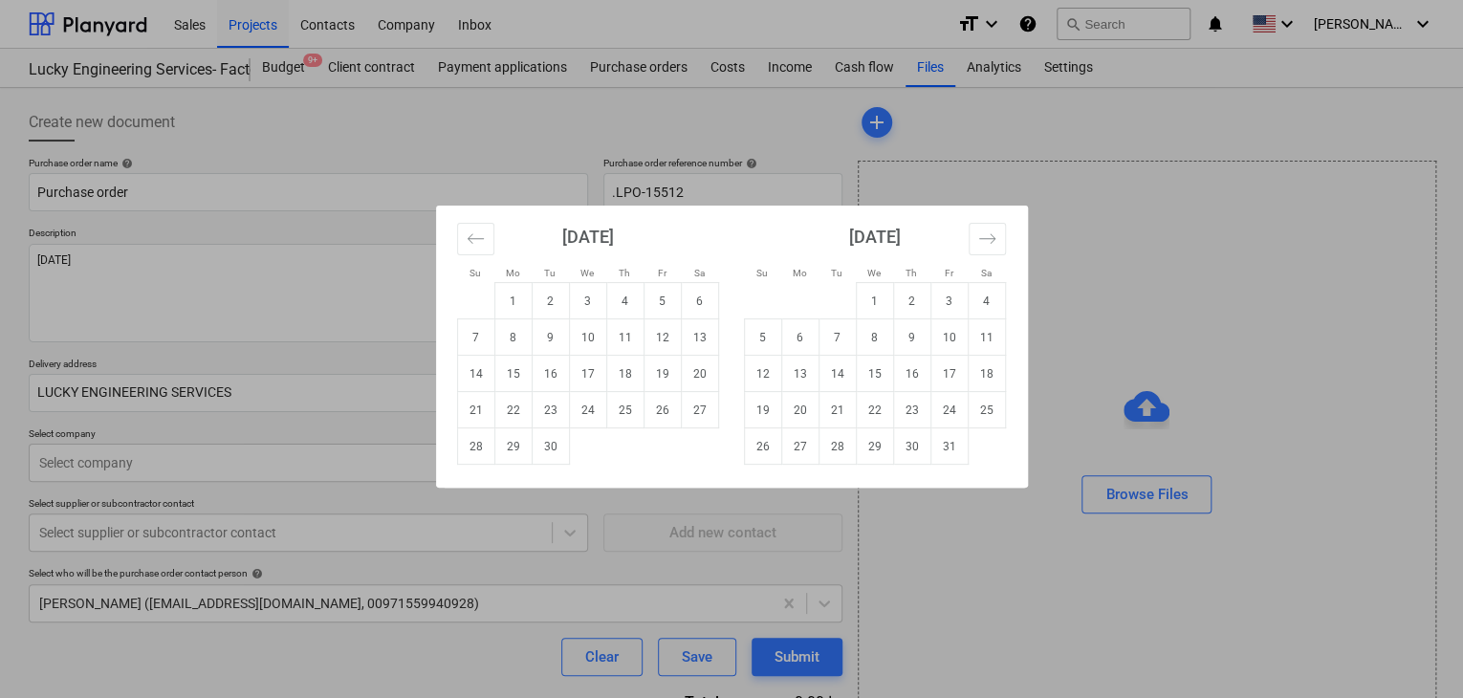
drag, startPoint x: 542, startPoint y: 441, endPoint x: 276, endPoint y: 425, distance: 266.4
click at [532, 444] on td "30" at bounding box center [550, 446] width 37 height 36
type textarea "x"
type input "30 Sep 2025"
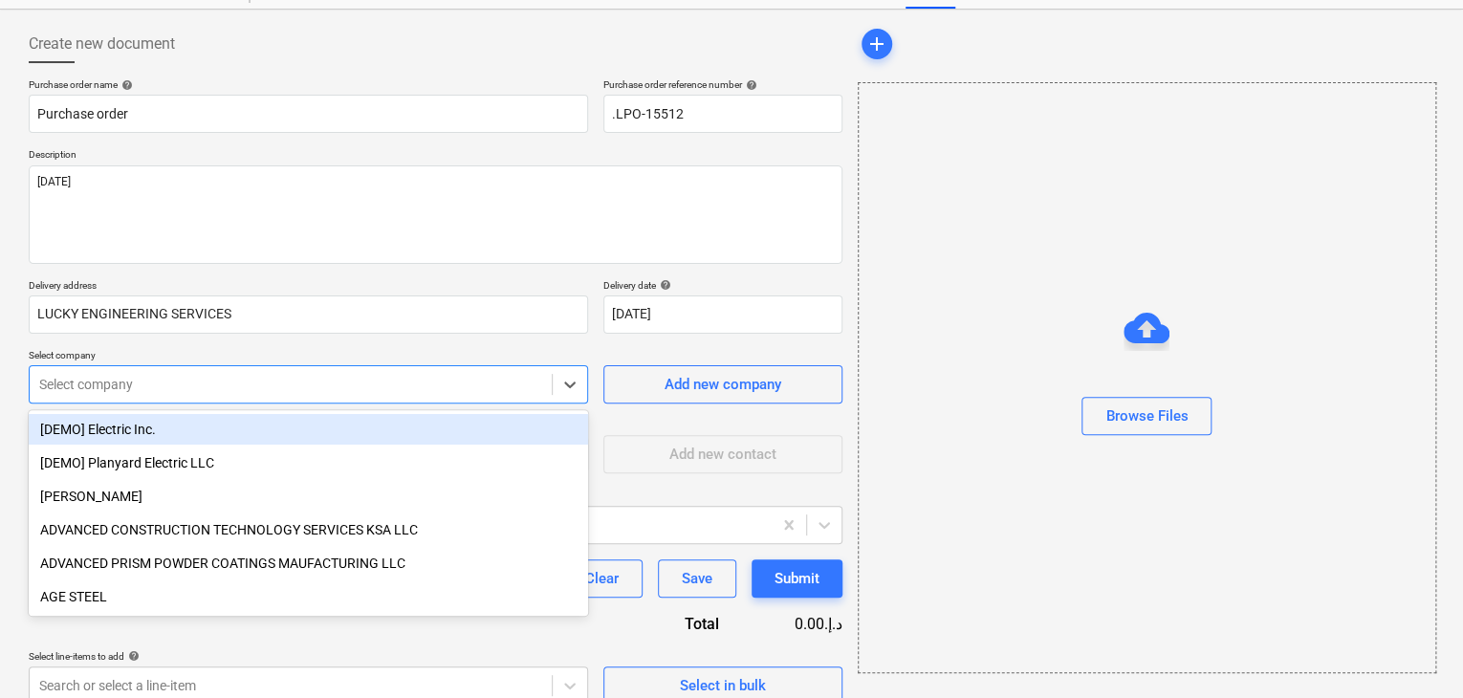
click at [257, 444] on body "Sales Projects Contacts Company Inbox format_size keyboard_arrow_down help sear…" at bounding box center [731, 271] width 1463 height 698
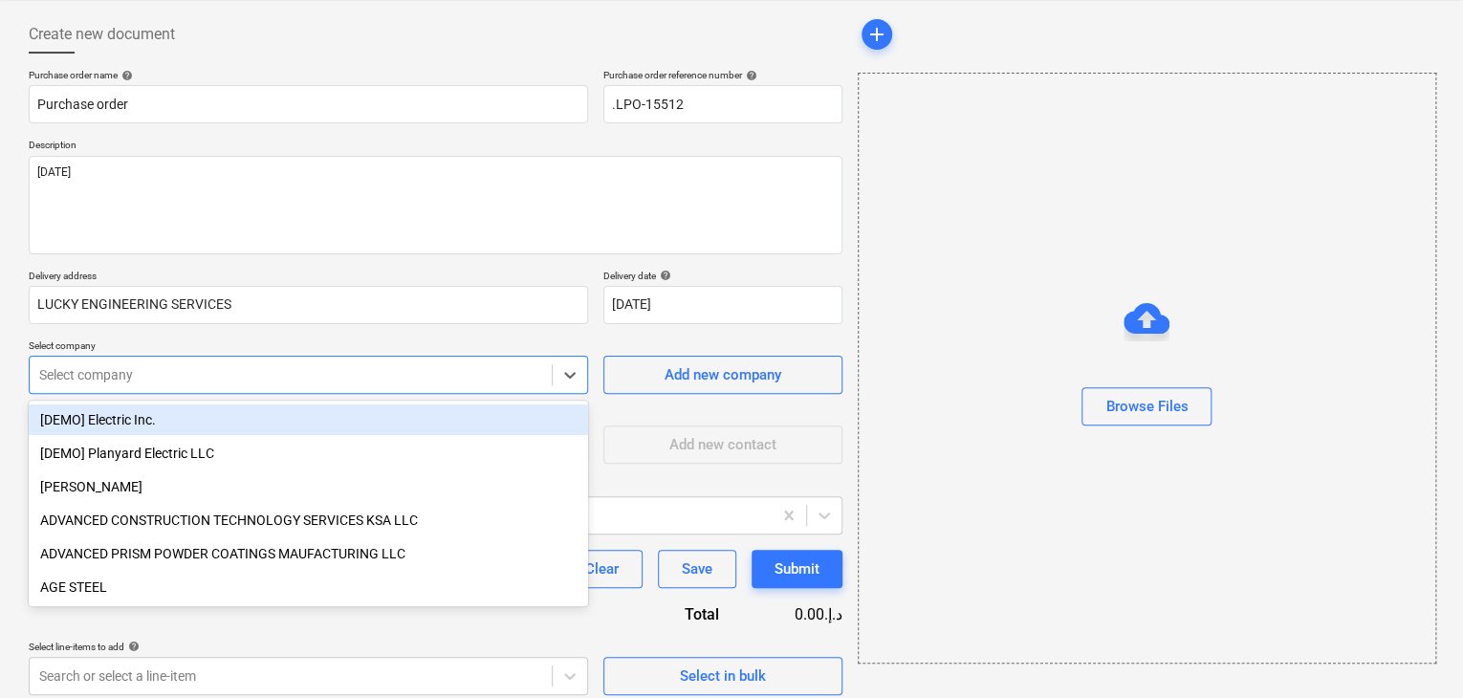
scroll to position [89, 0]
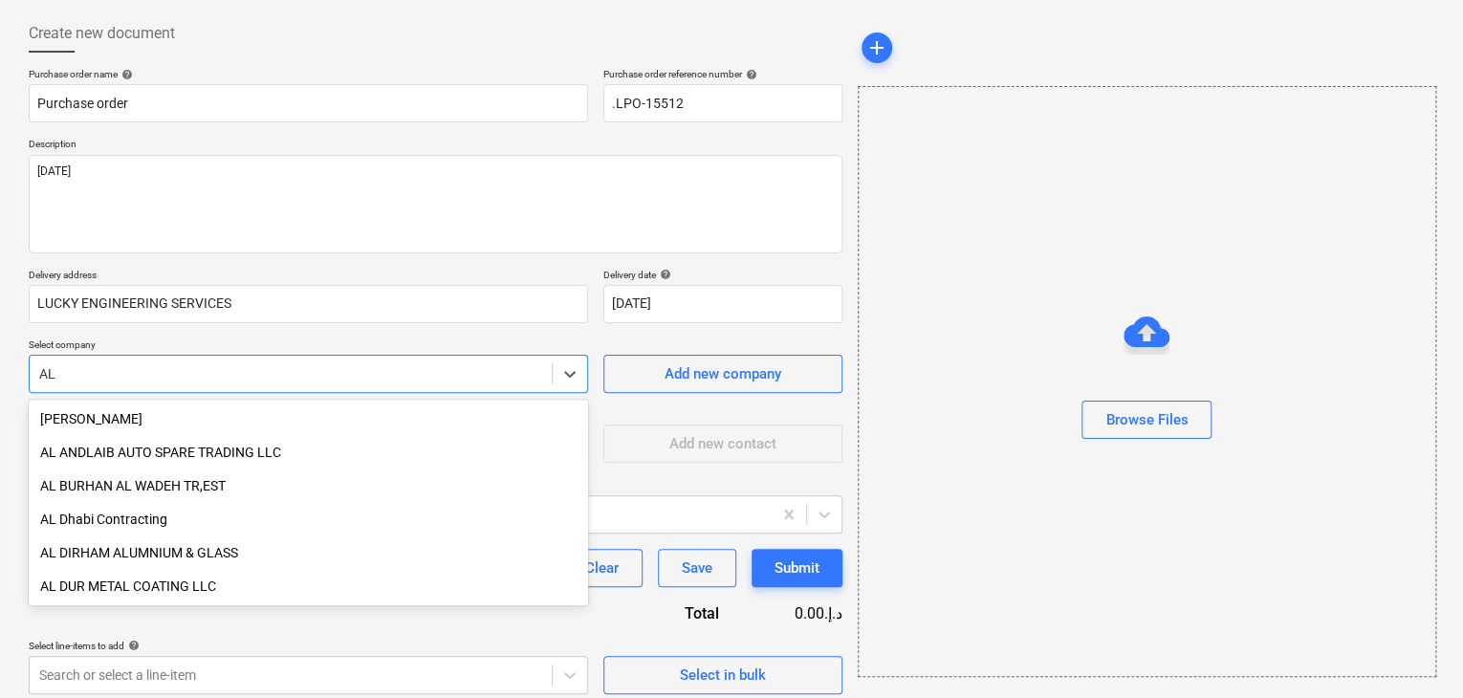
type input "A"
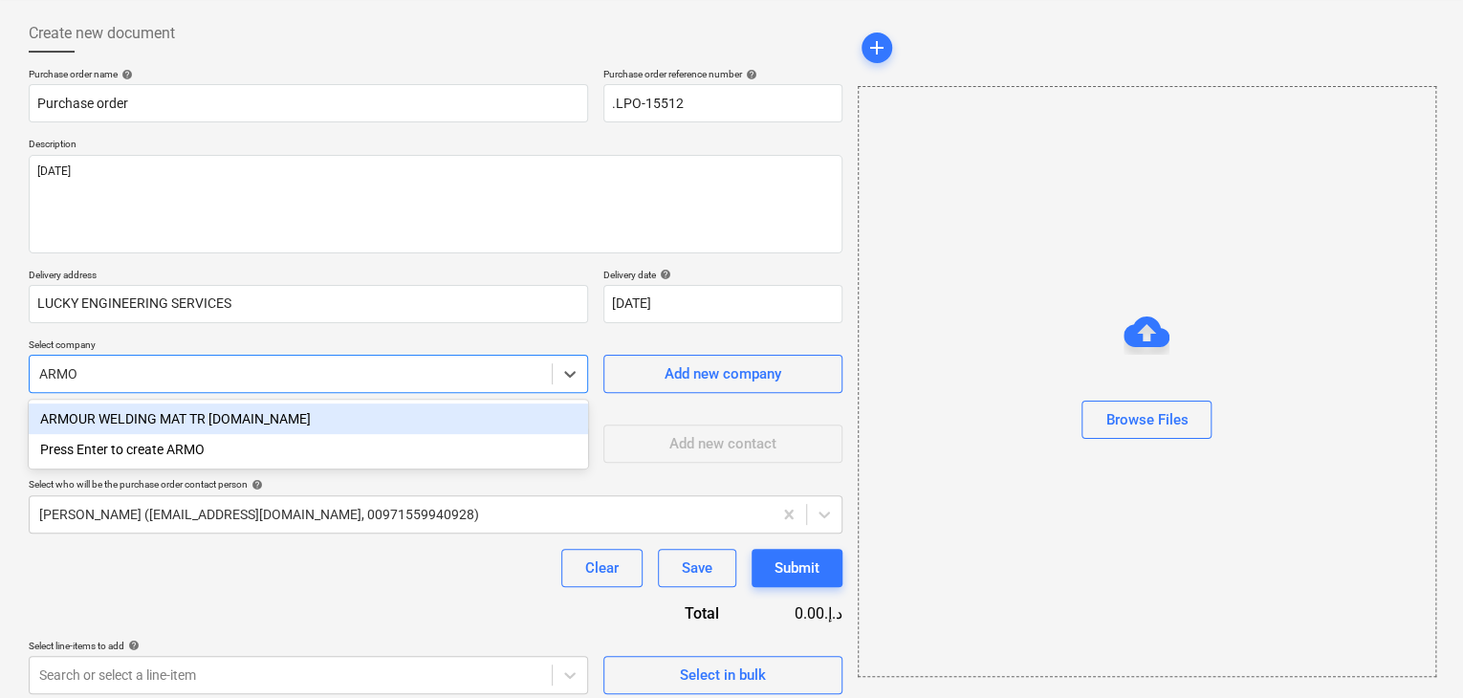
type input "ARMOU"
click at [274, 428] on div "ARMOUR WELDING MAT TR L.LC" at bounding box center [309, 419] width 560 height 31
type textarea "x"
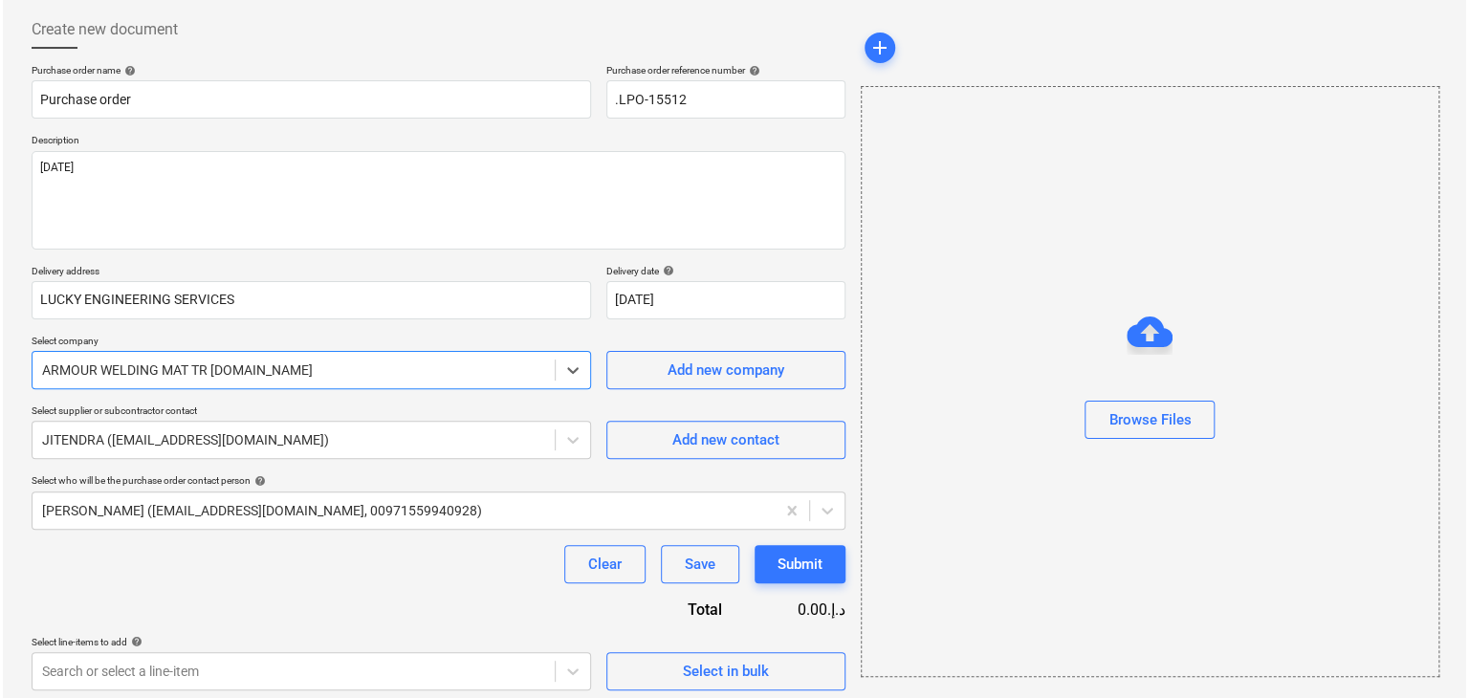
scroll to position [99, 0]
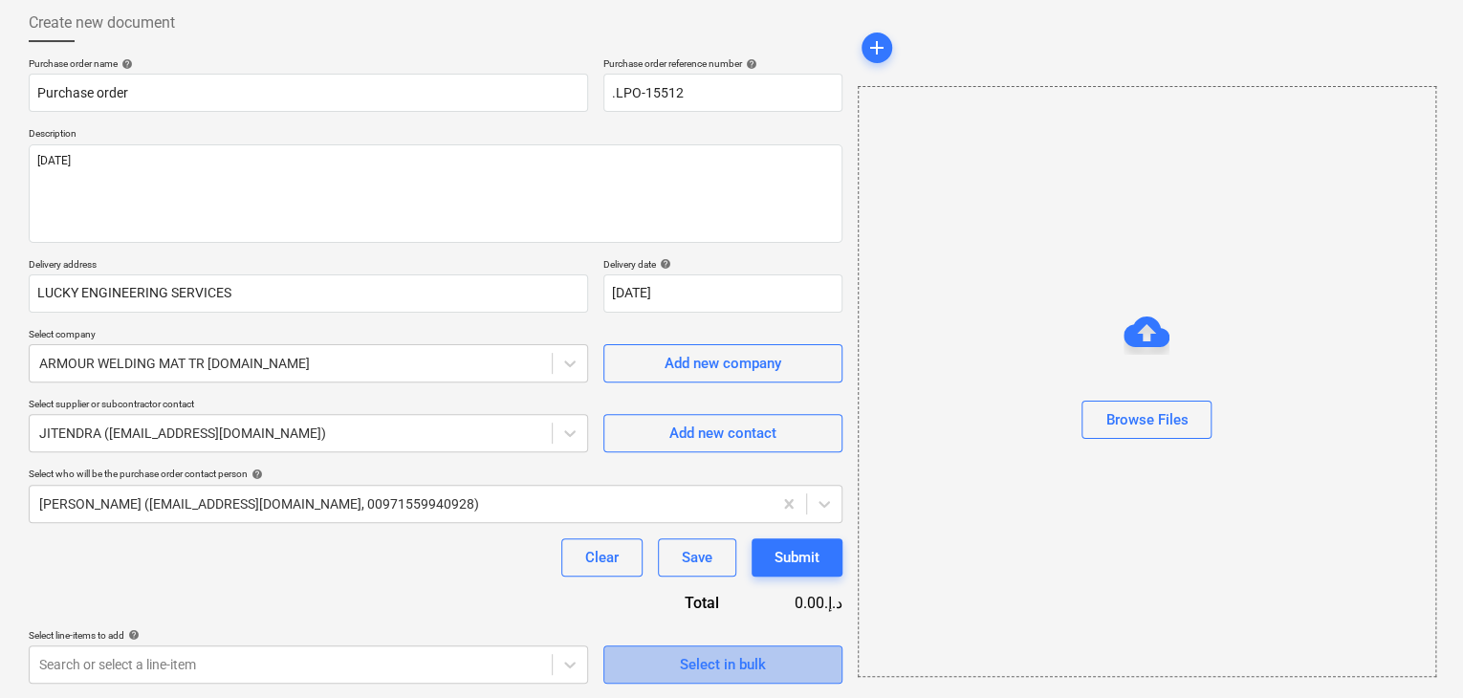
click at [758, 661] on div "Select in bulk" at bounding box center [723, 664] width 86 height 25
type textarea "x"
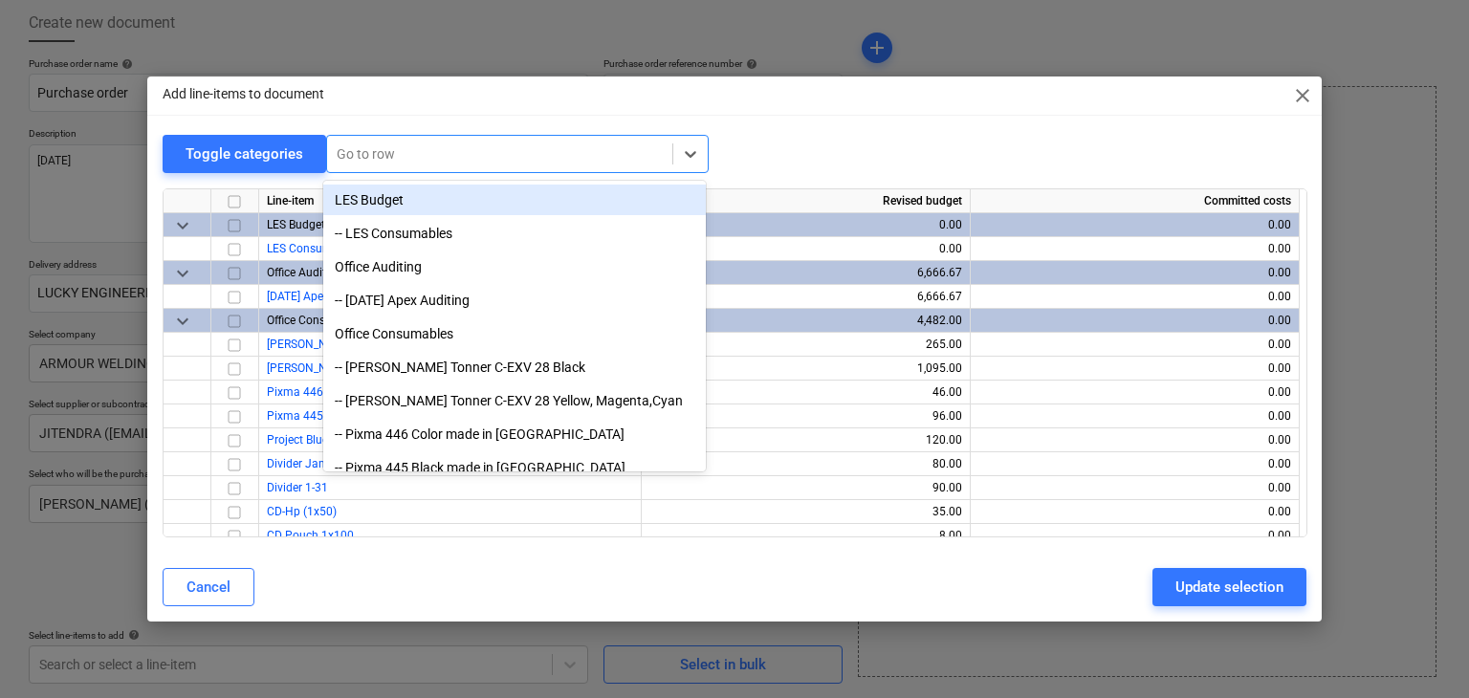
click at [468, 162] on div at bounding box center [500, 153] width 326 height 19
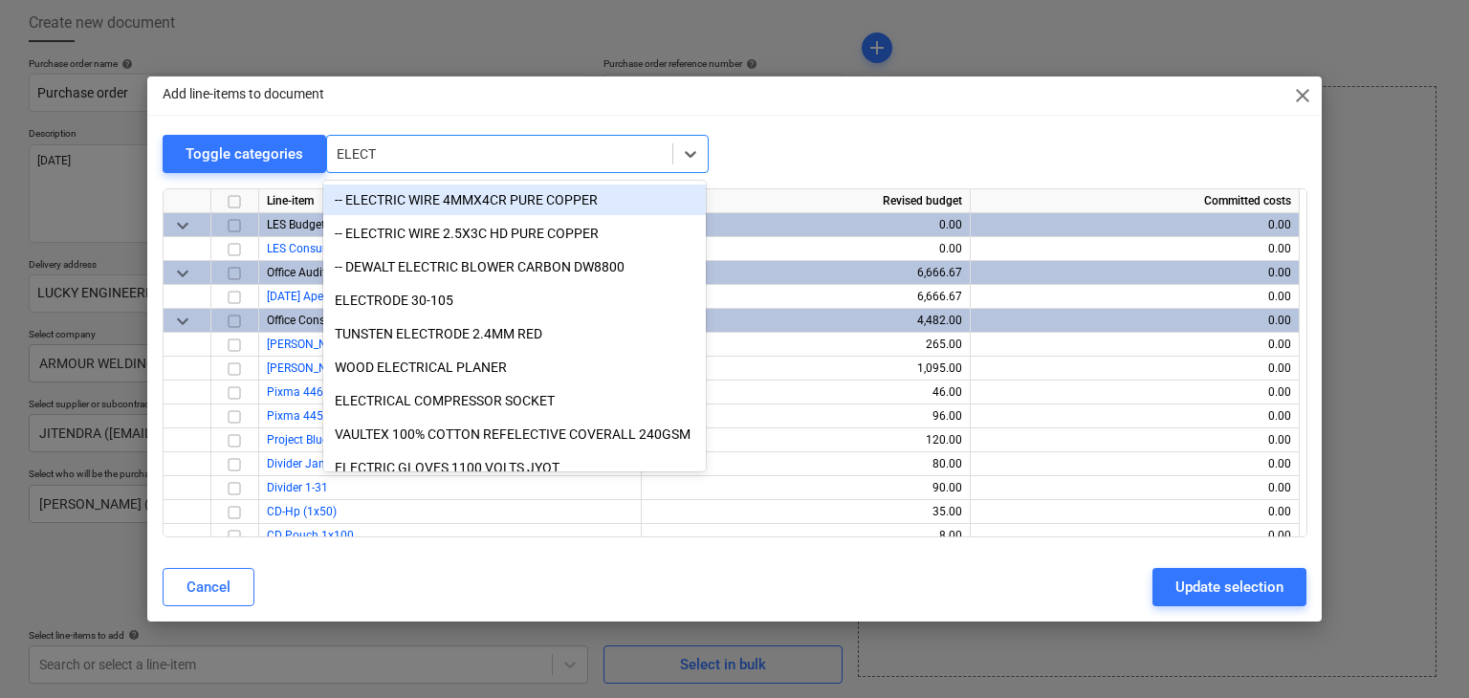
type input "ELECTR"
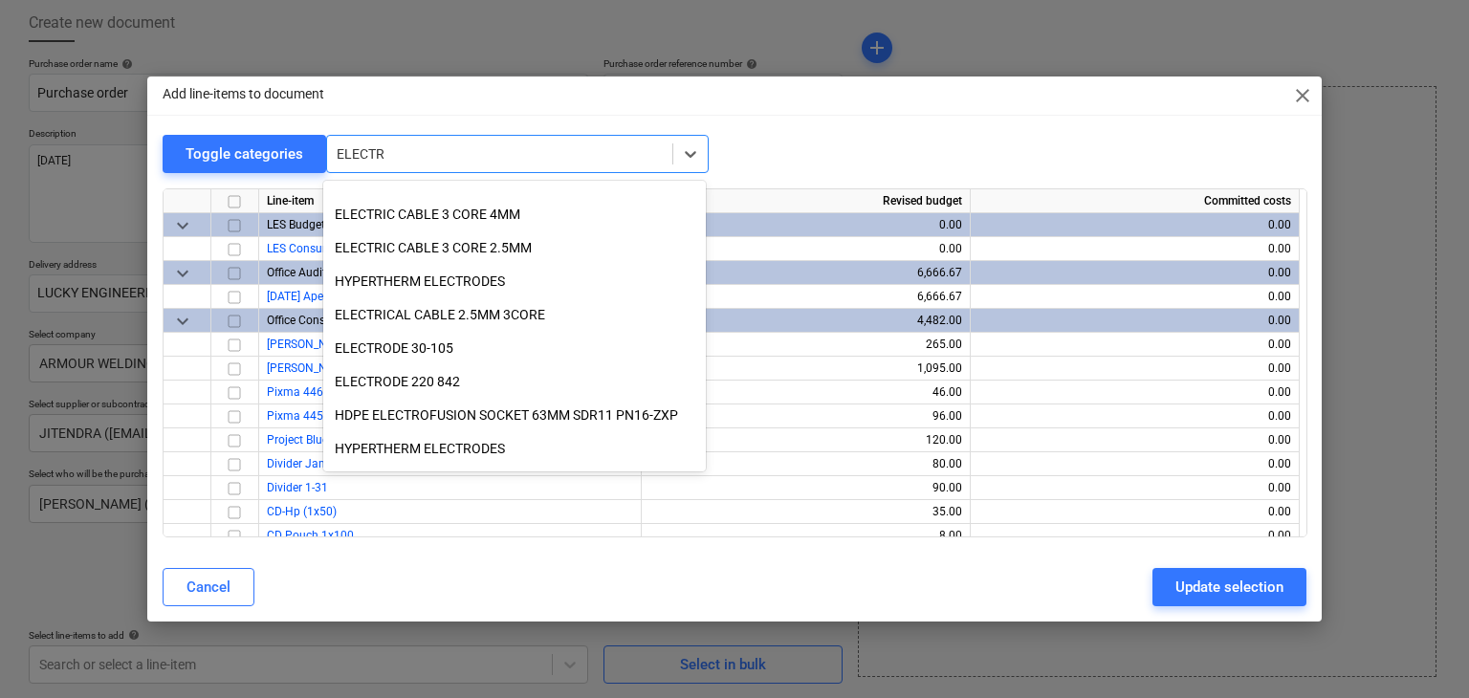
scroll to position [482, 0]
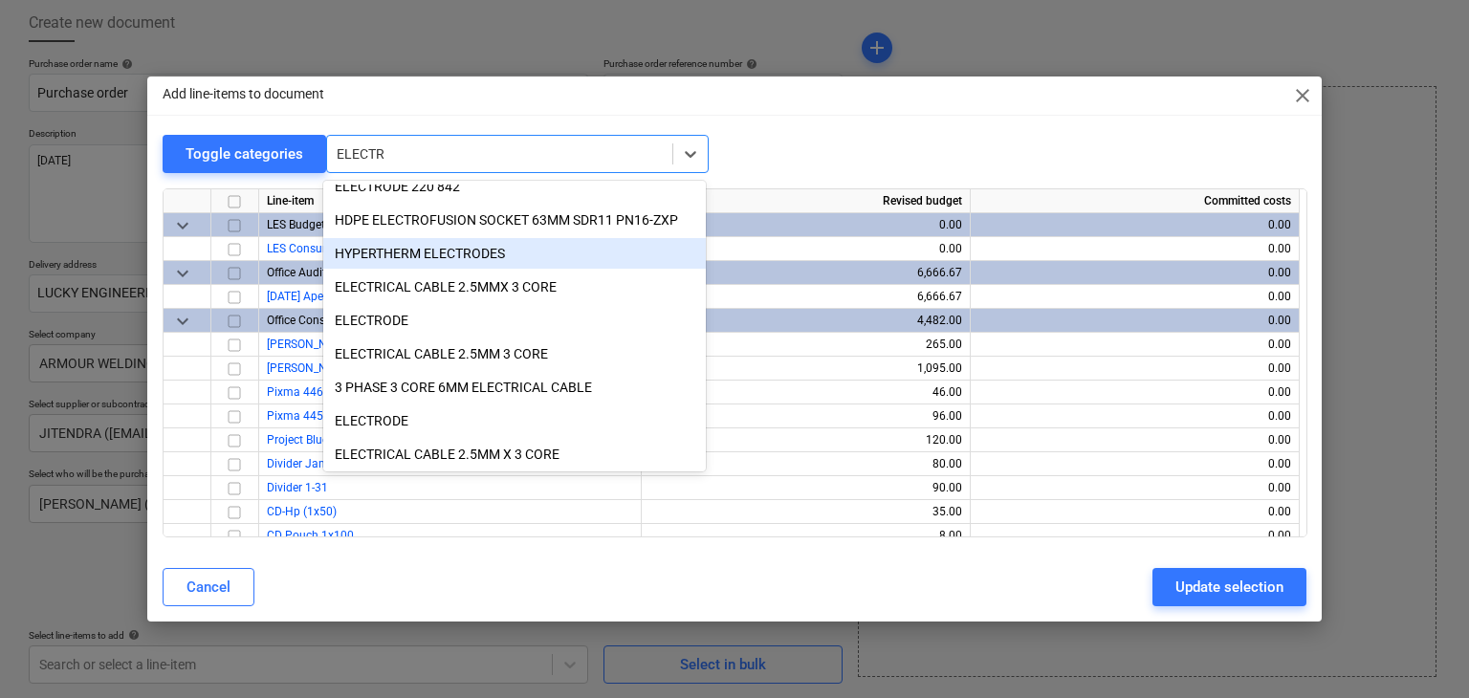
click at [401, 255] on div "HYPERTHERM ELECTRODES" at bounding box center [514, 253] width 383 height 31
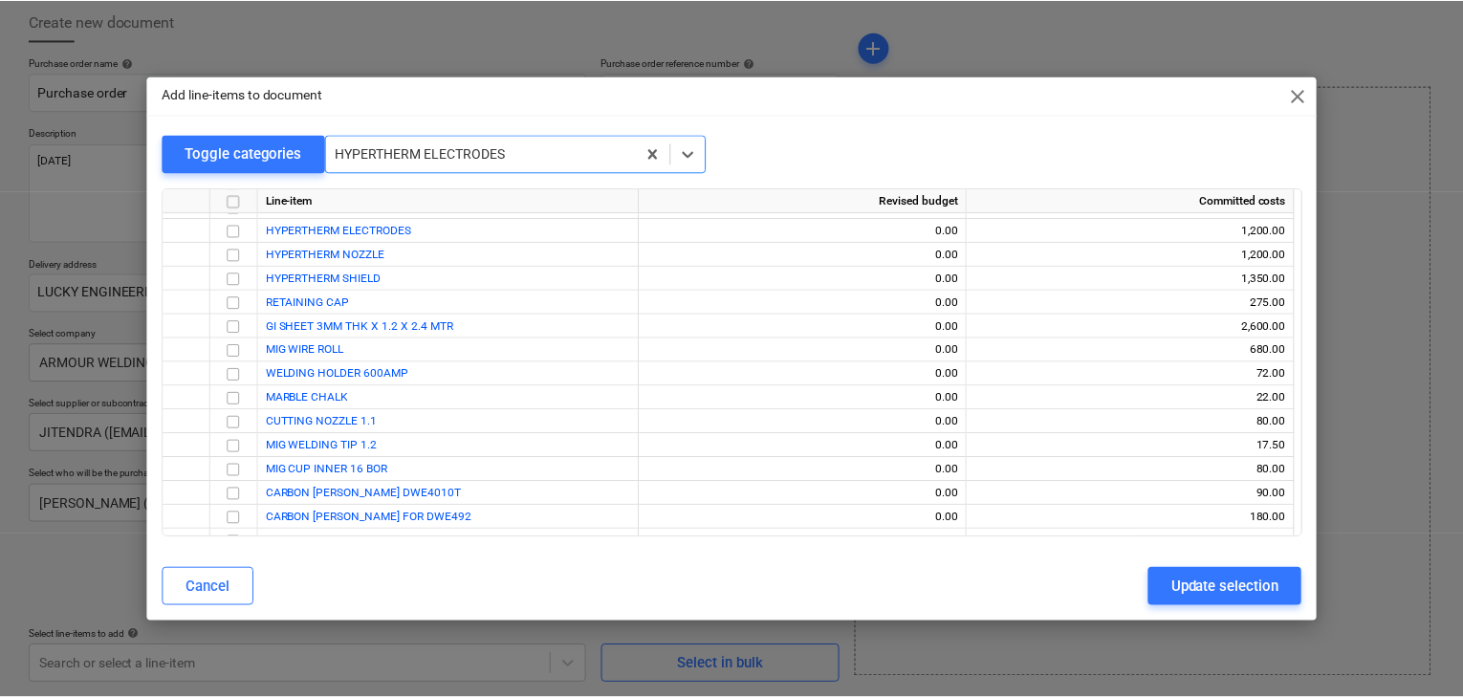
scroll to position [34001, 0]
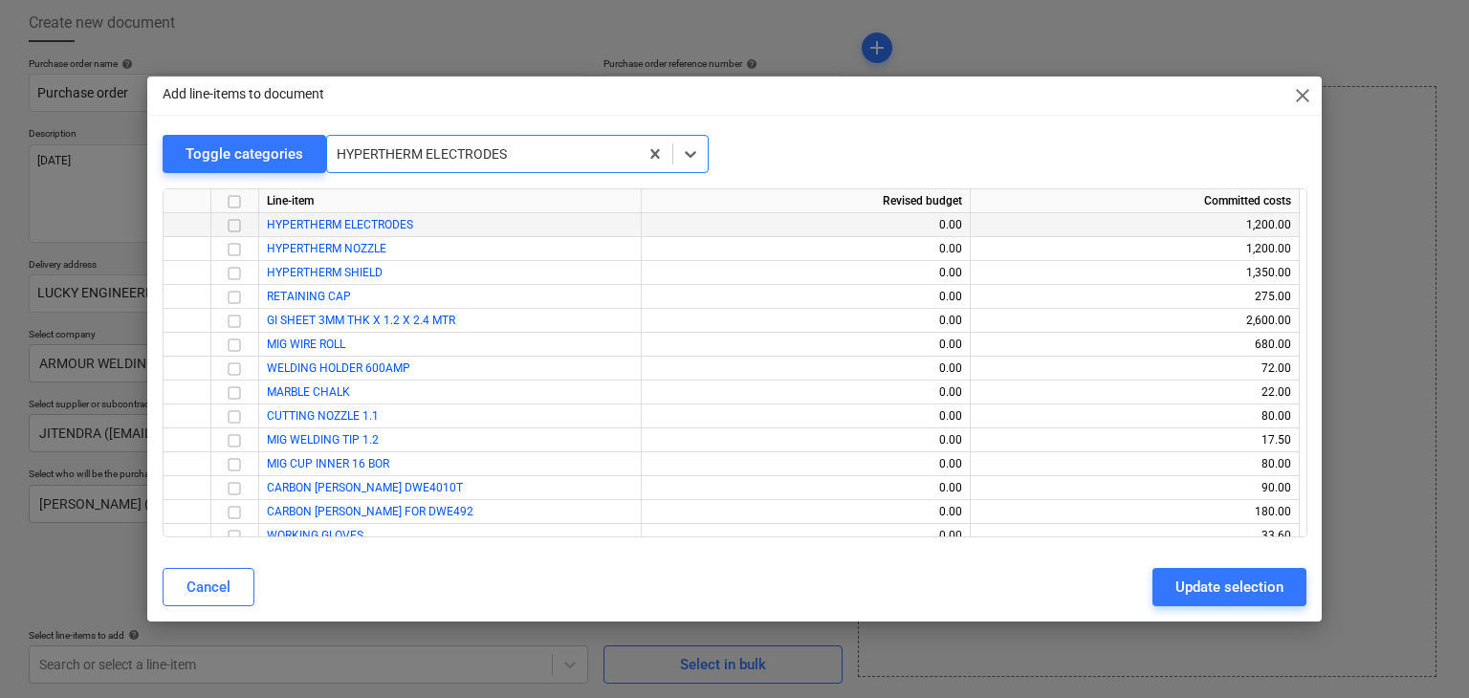
click at [232, 225] on input "checkbox" at bounding box center [234, 225] width 23 height 23
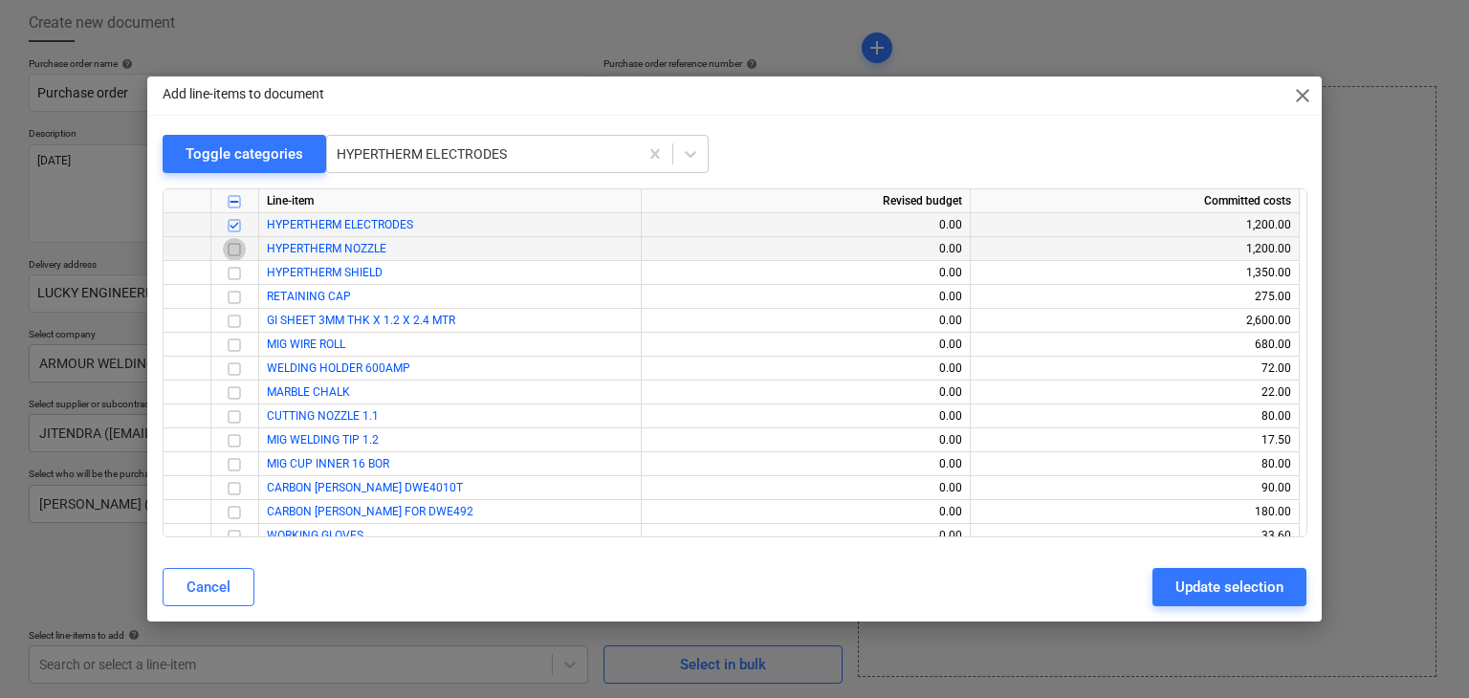
click at [234, 249] on input "checkbox" at bounding box center [234, 249] width 23 height 23
click at [233, 275] on input "checkbox" at bounding box center [234, 273] width 23 height 23
click at [1197, 590] on div "Update selection" at bounding box center [1229, 587] width 108 height 25
type textarea "x"
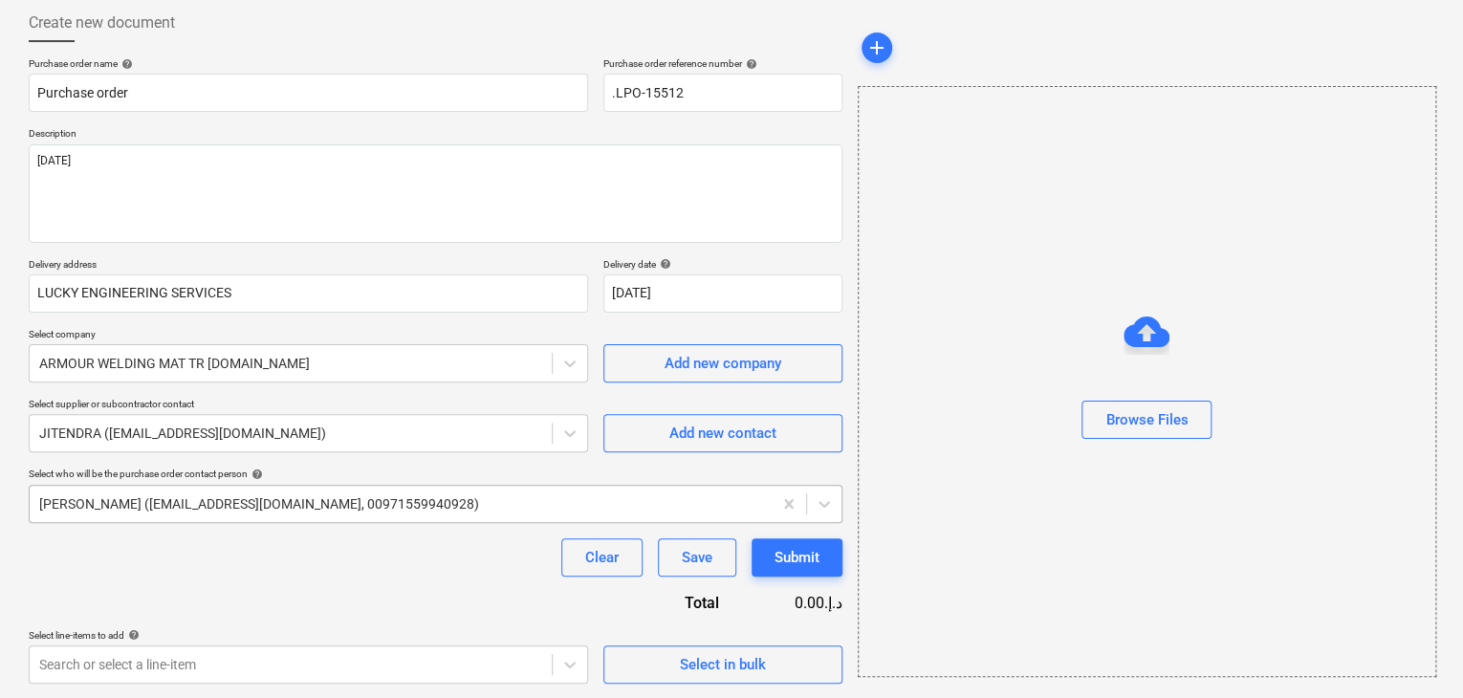
scroll to position [328, 0]
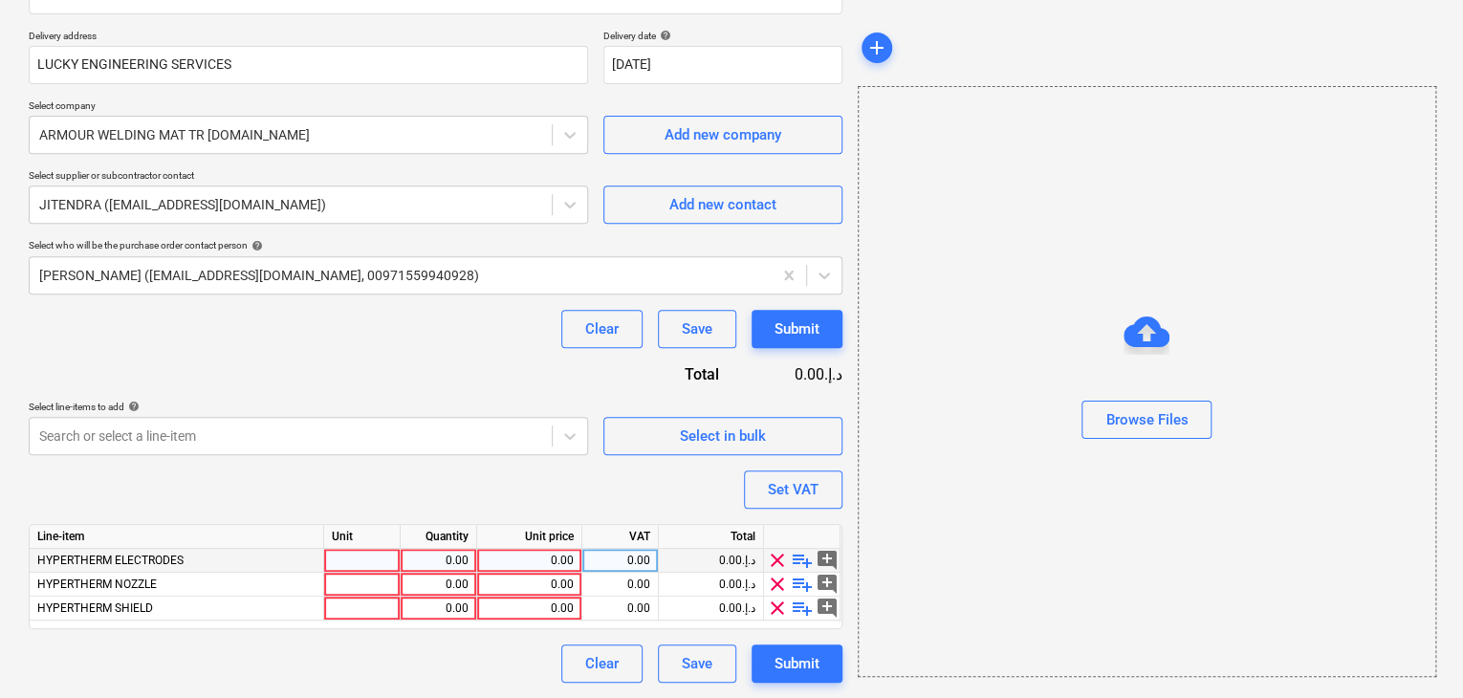
click at [340, 560] on div at bounding box center [362, 561] width 77 height 24
type input "NOS"
type textarea "x"
type input "NOS"
type textarea "x"
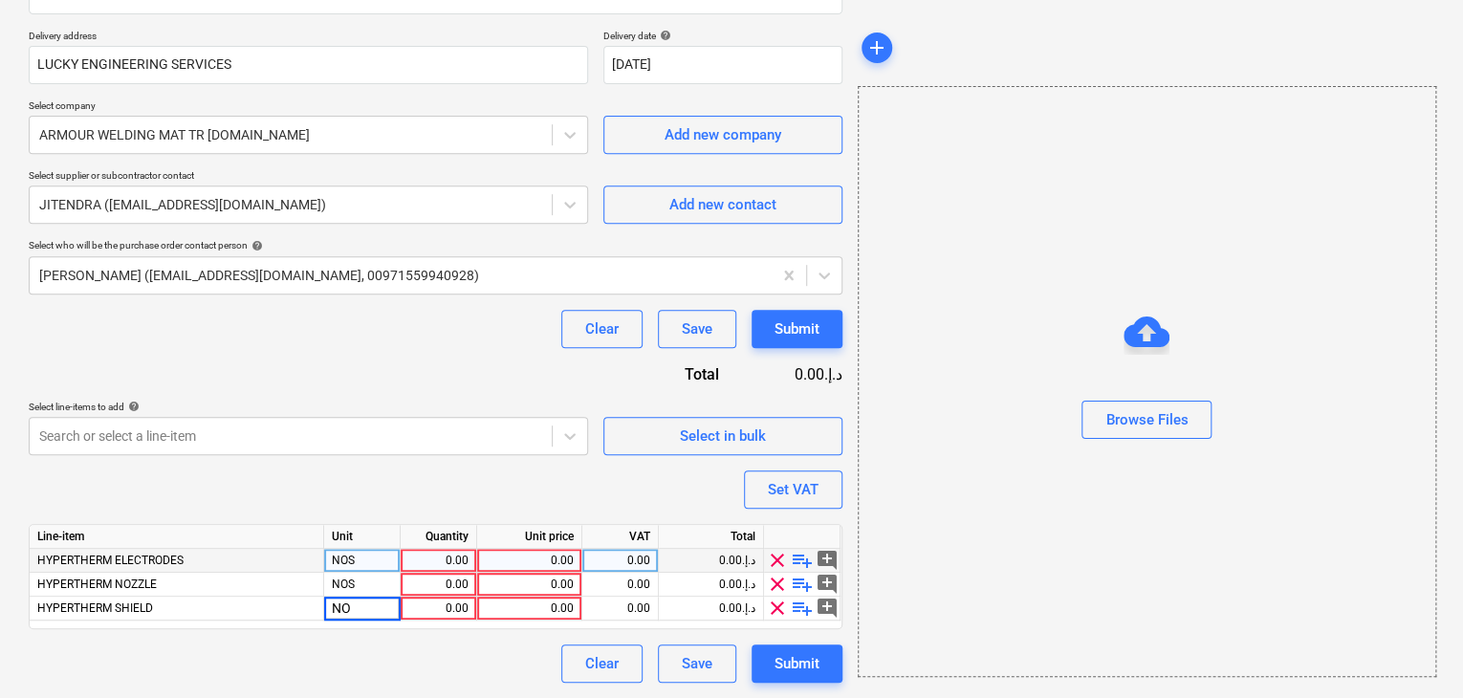
type input "NOS"
type textarea "x"
click at [450, 560] on div "0.00" at bounding box center [438, 561] width 60 height 24
type input "25"
type textarea "x"
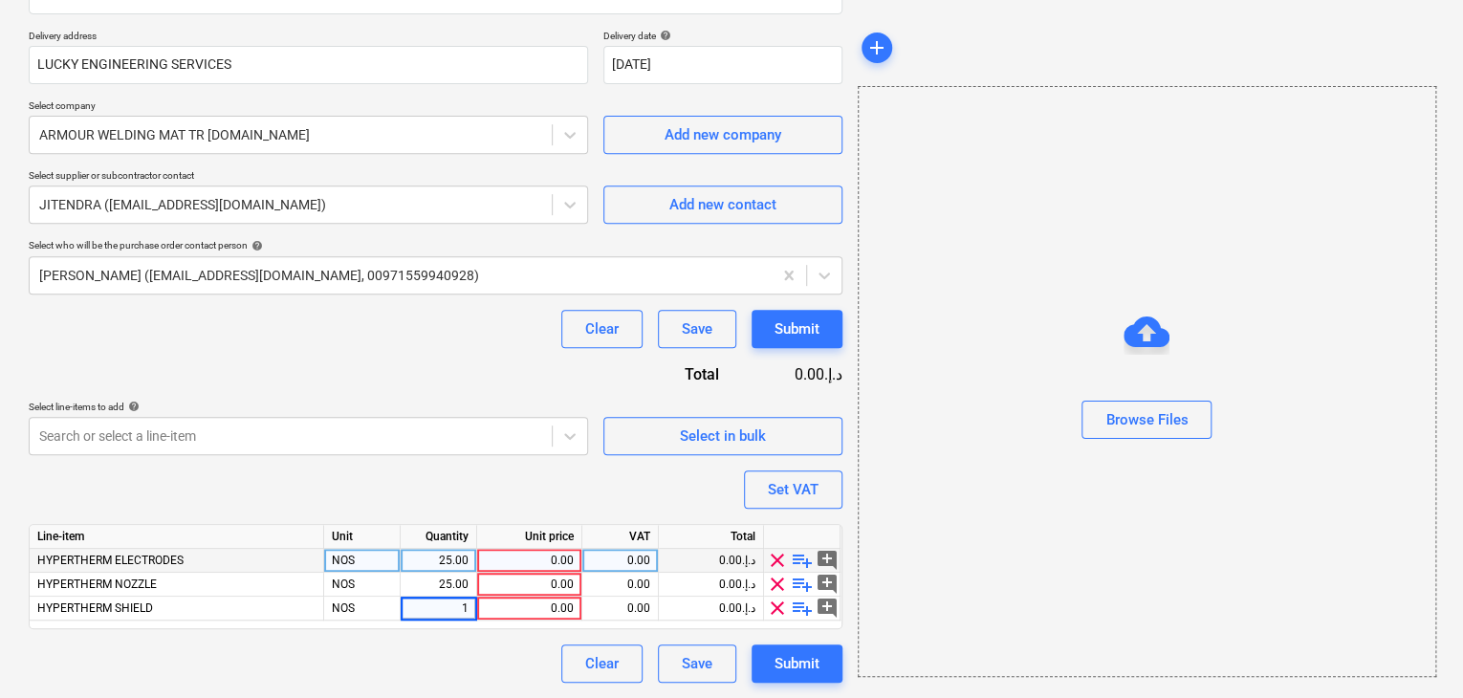
type input "10"
type textarea "x"
click at [543, 560] on div "0.00" at bounding box center [529, 561] width 89 height 24
type input "15"
type textarea "x"
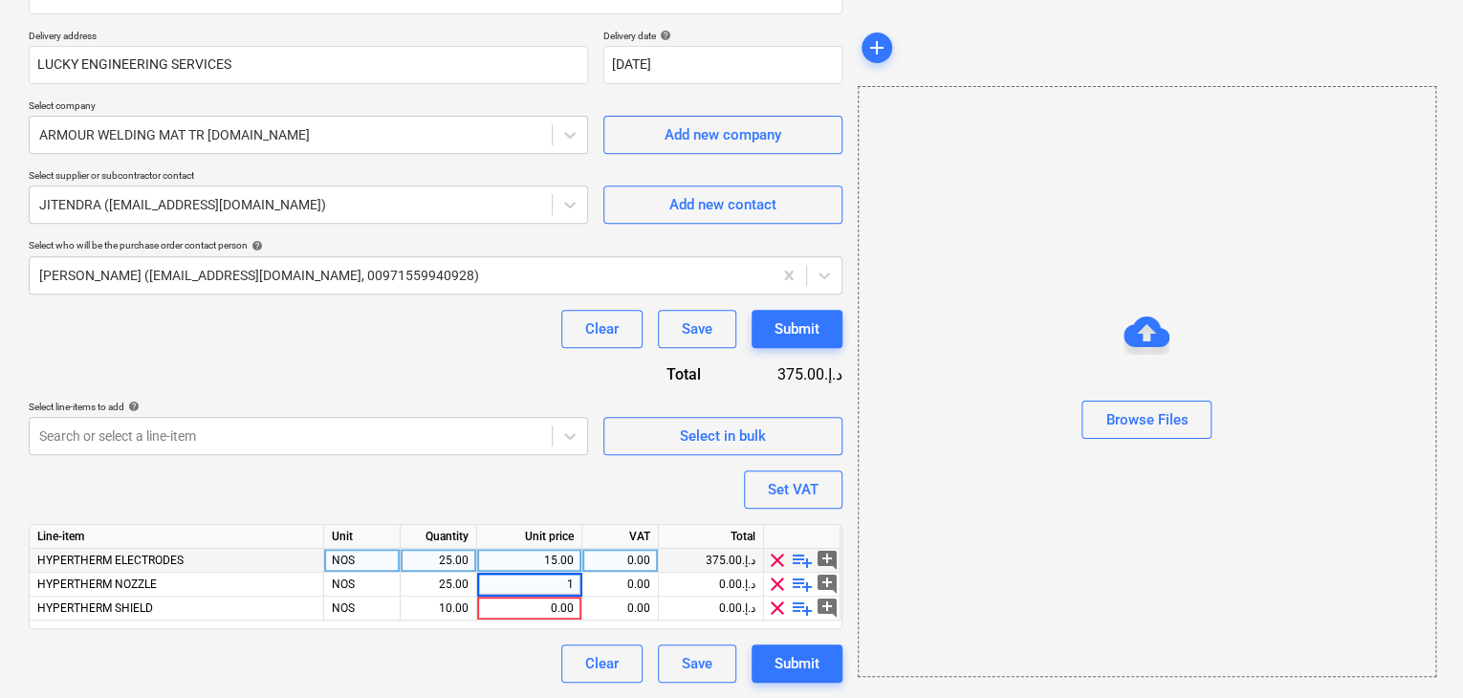
type input "15"
type textarea "x"
type input "45"
type textarea "x"
click at [1014, 498] on div "Browse Files" at bounding box center [1147, 381] width 579 height 591
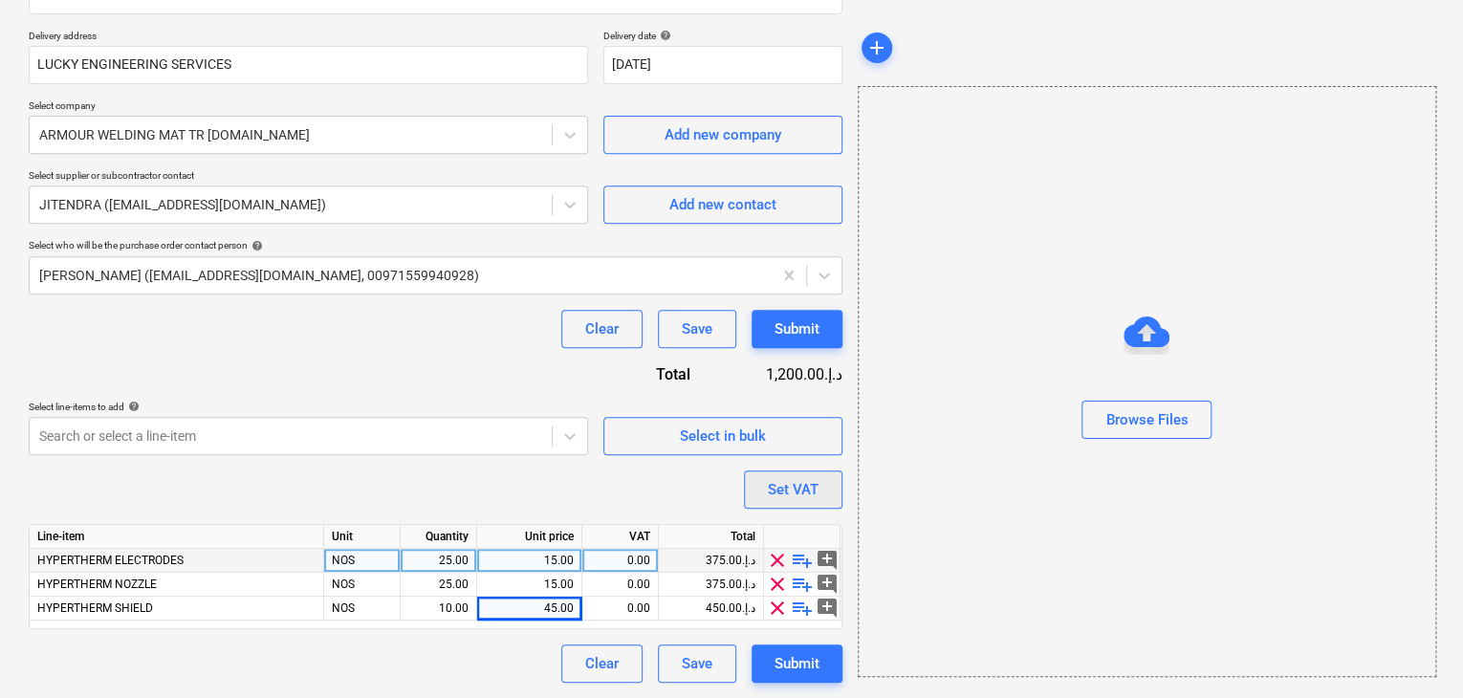
click at [805, 492] on div "Set VAT" at bounding box center [793, 489] width 51 height 25
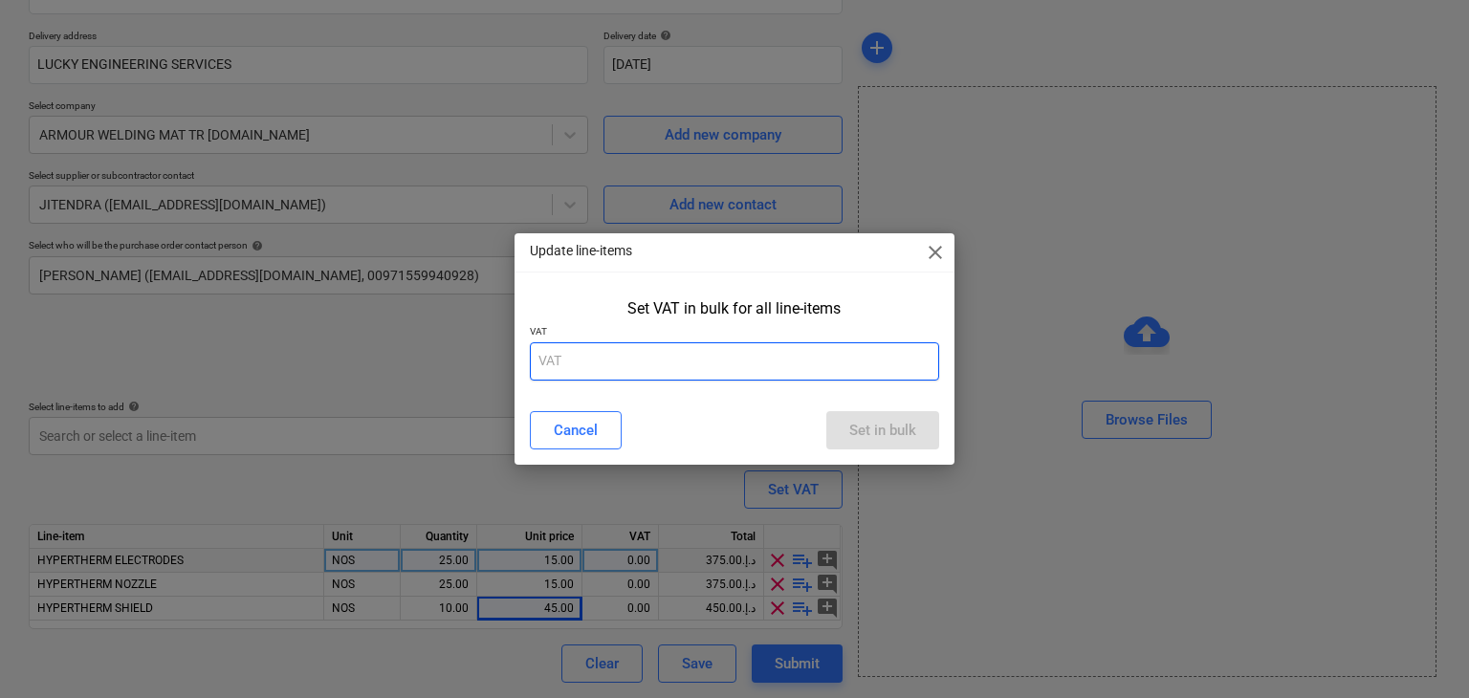
click at [692, 377] on input "text" at bounding box center [735, 361] width 410 height 38
type input "5"
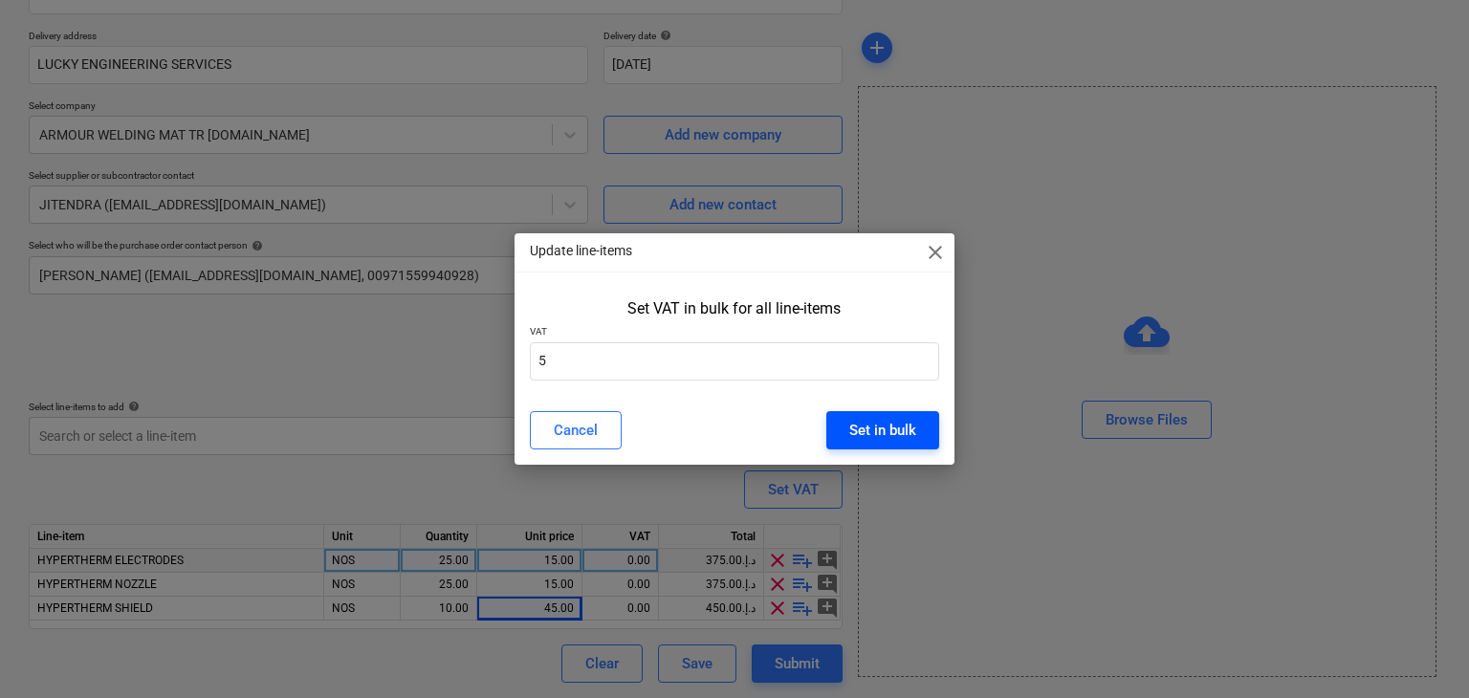
click at [906, 430] on div "Set in bulk" at bounding box center [882, 430] width 67 height 25
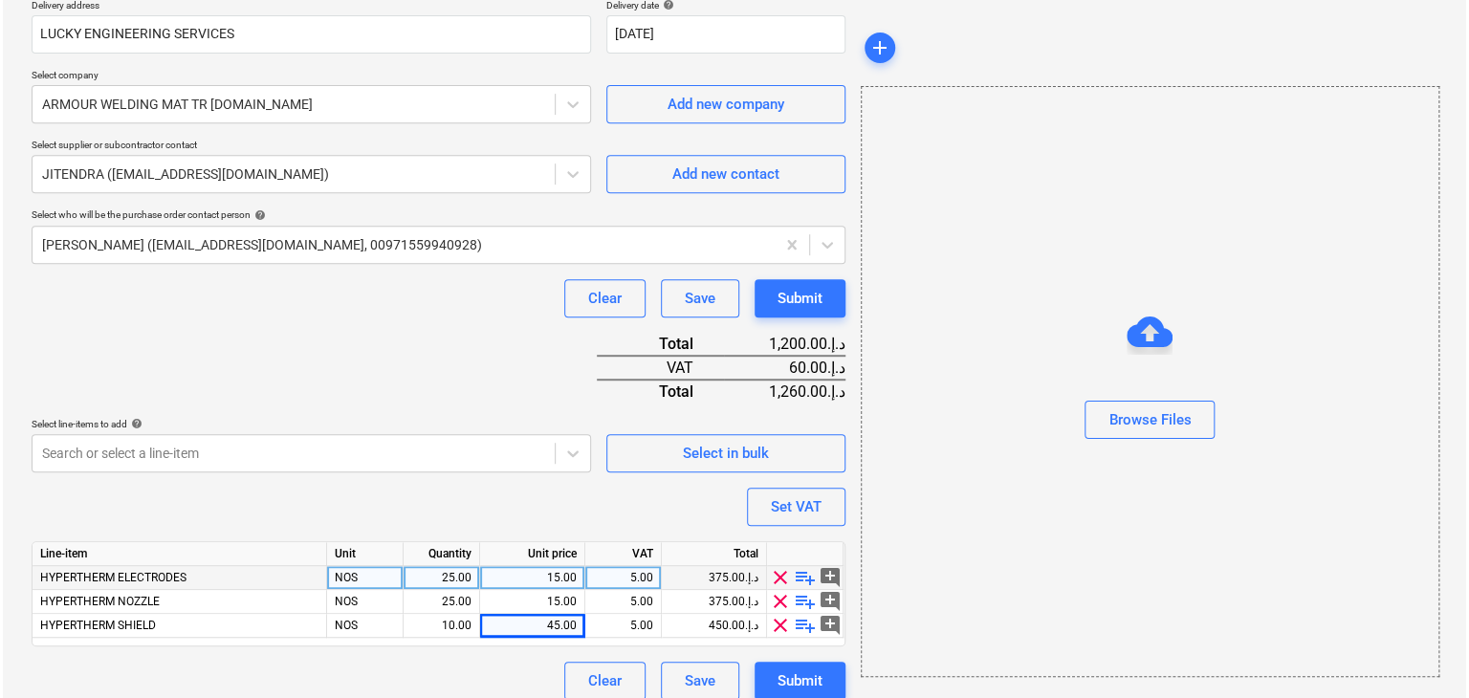
scroll to position [375, 0]
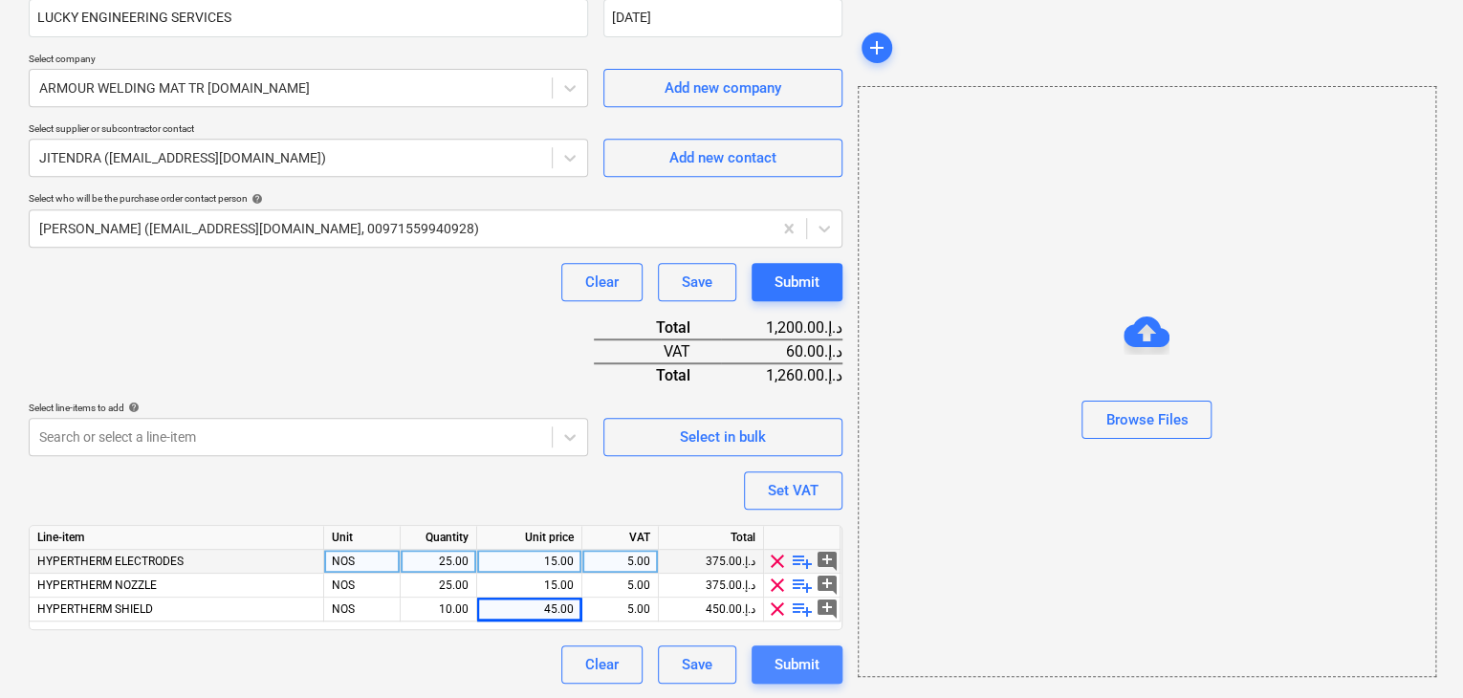
click at [783, 655] on div "Submit" at bounding box center [797, 664] width 45 height 25
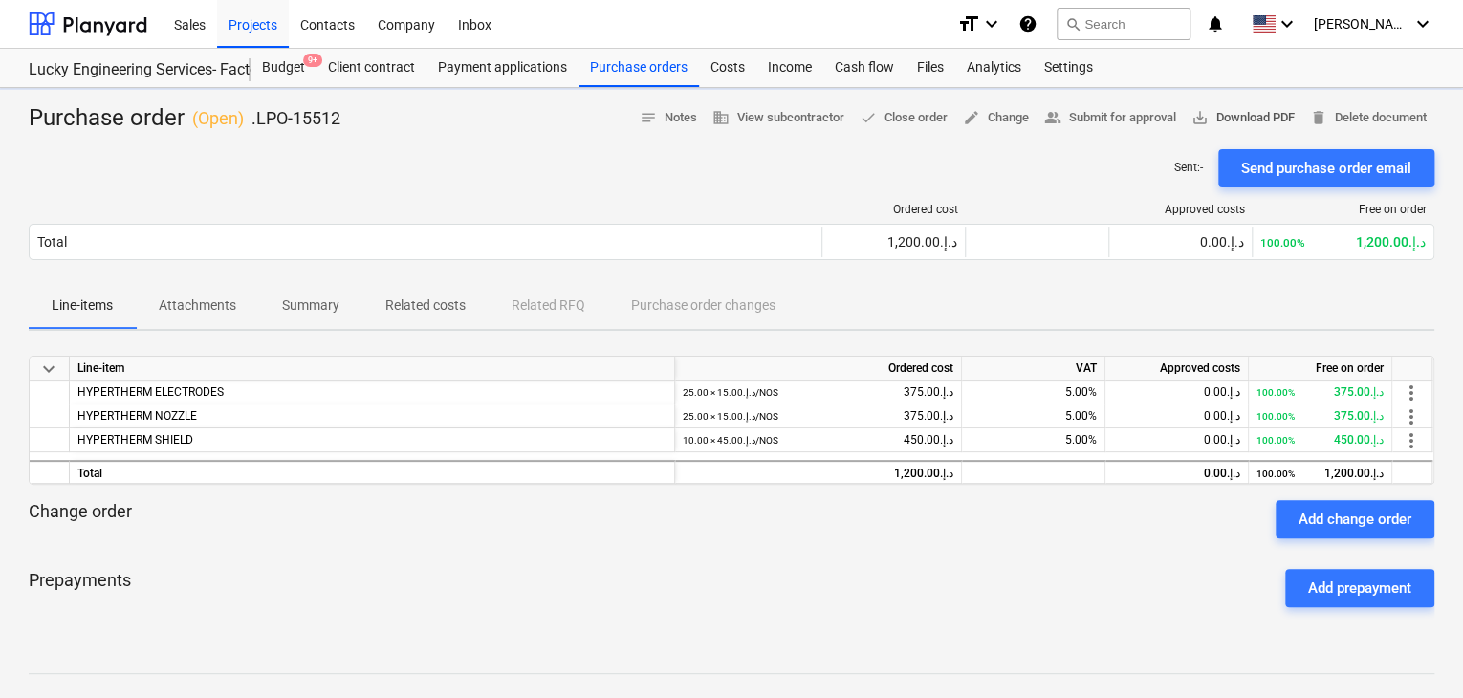
click at [1236, 108] on span "save_alt Download PDF" at bounding box center [1243, 118] width 103 height 22
click at [267, 18] on div "Projects" at bounding box center [253, 23] width 72 height 49
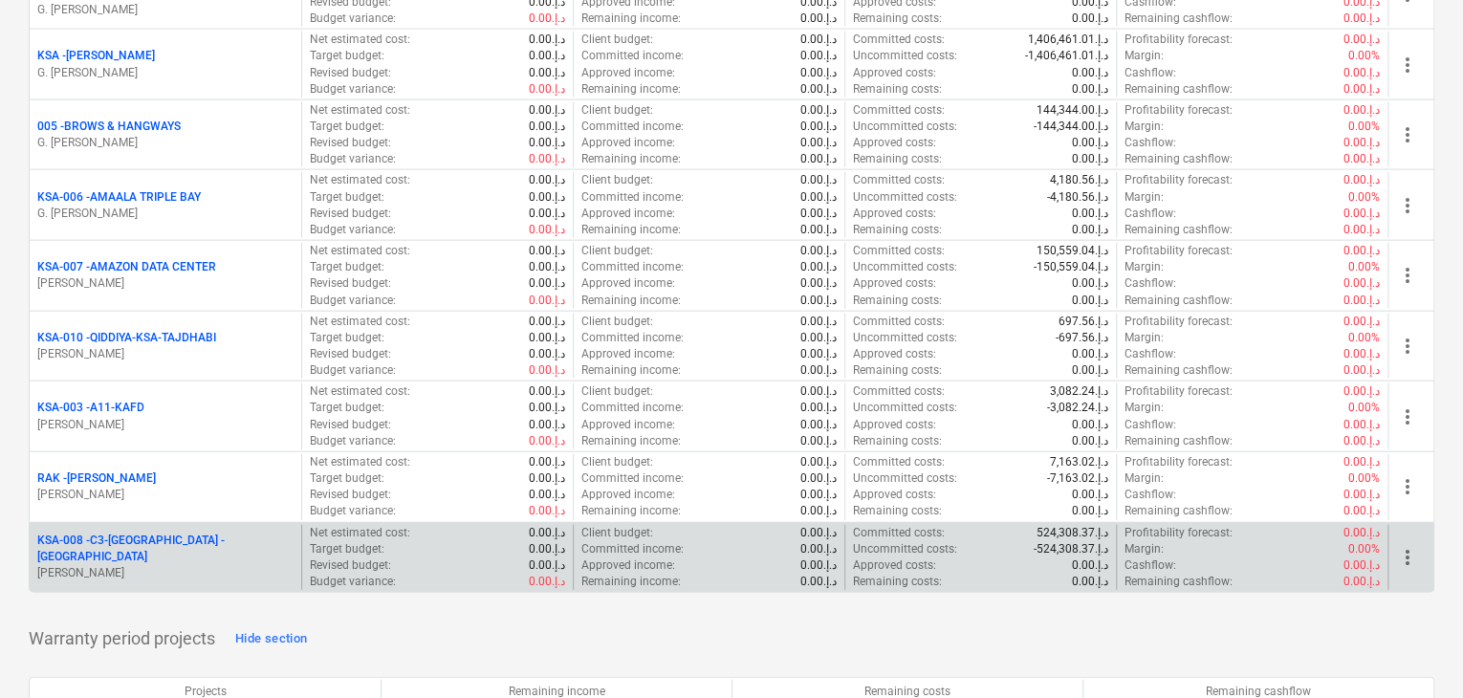
scroll to position [2104, 0]
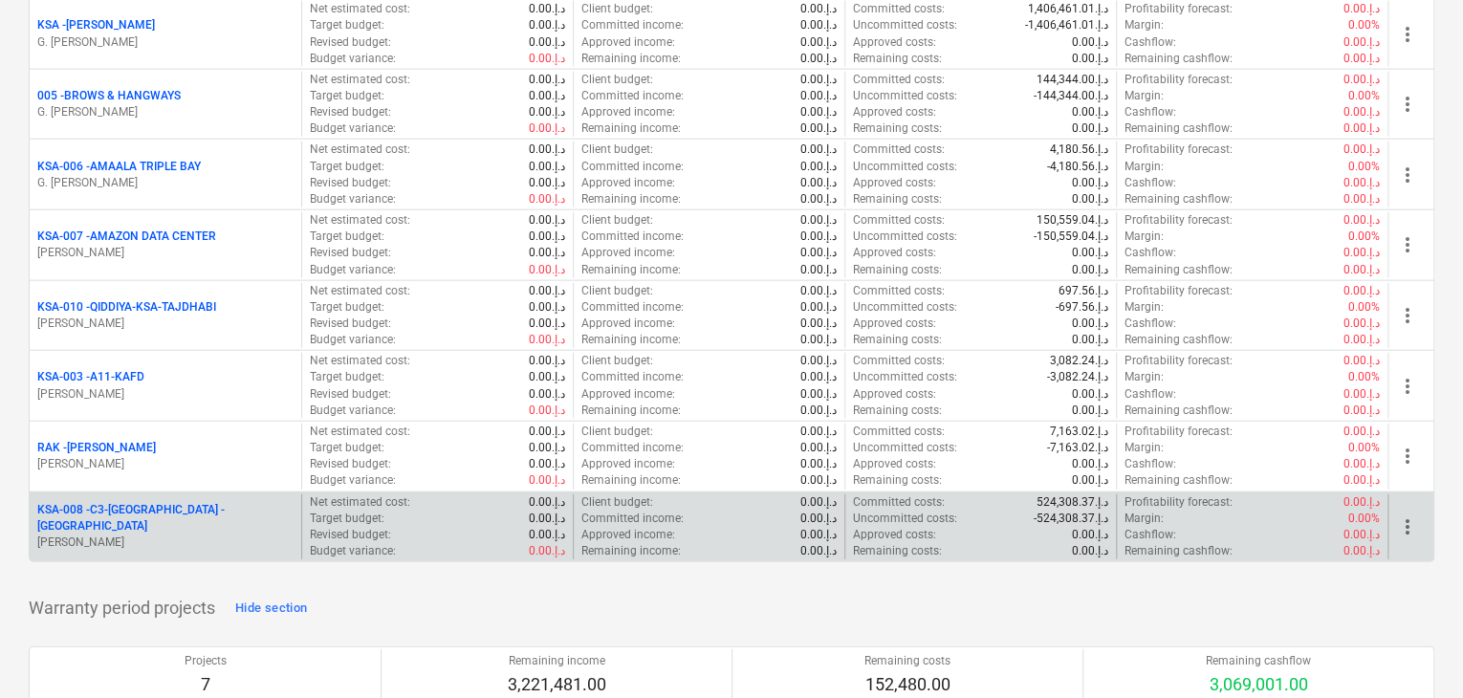
click at [177, 517] on p "KSA-008 - C3-LAHAQ BRIDGE -KSA" at bounding box center [165, 518] width 256 height 33
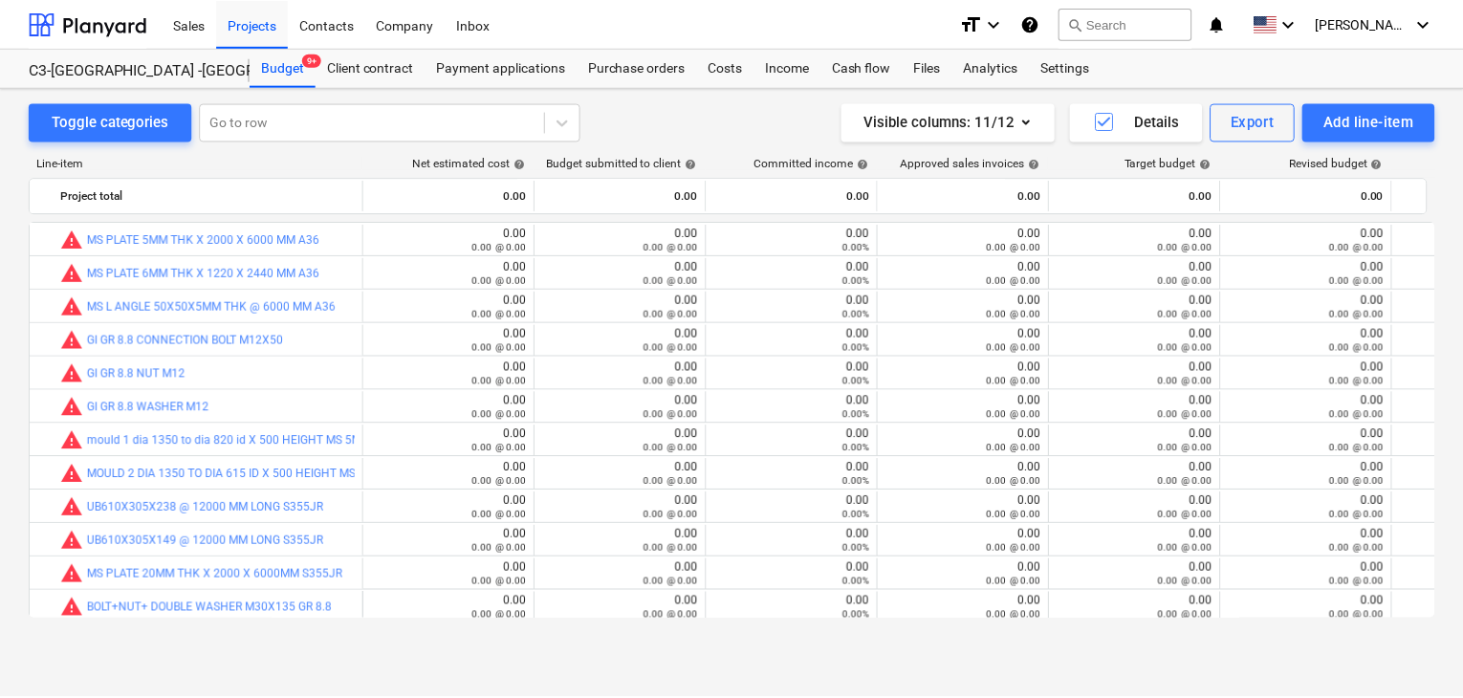
scroll to position [306, 0]
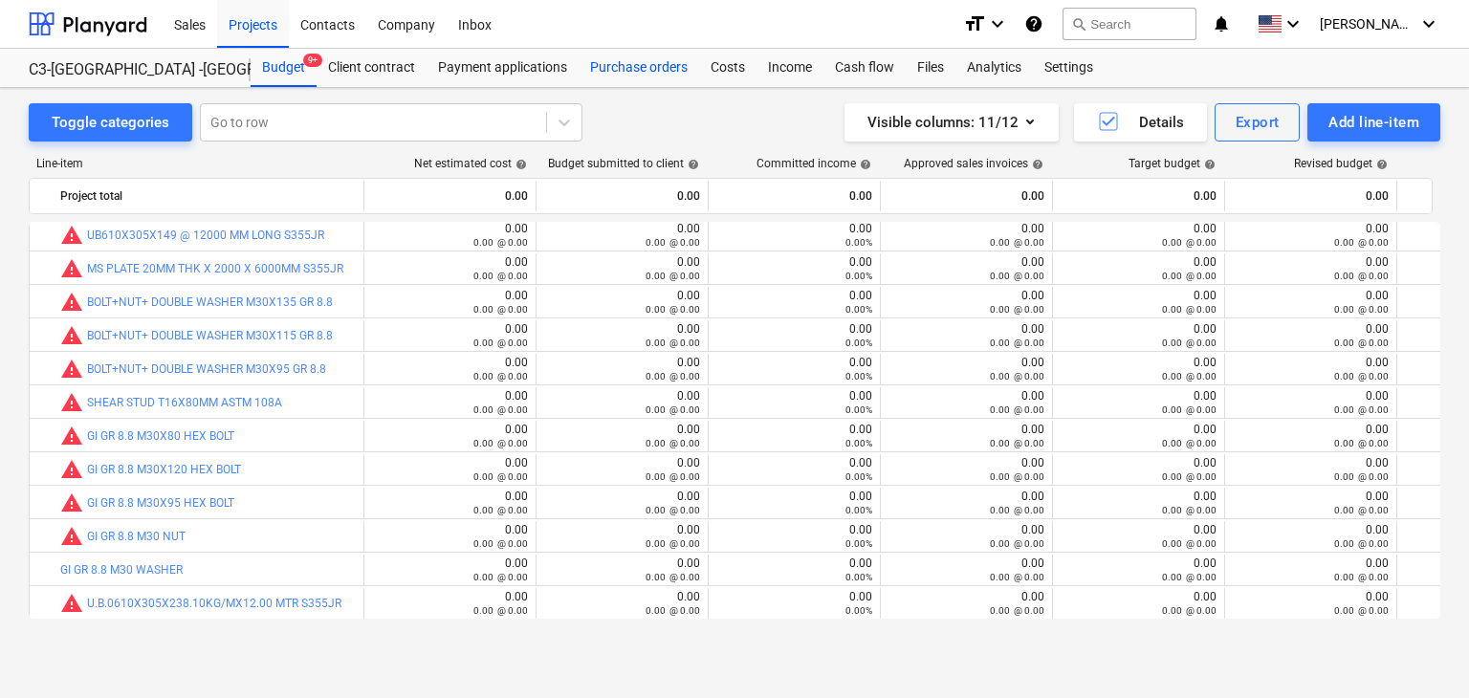
click at [629, 55] on div "Purchase orders" at bounding box center [639, 68] width 121 height 38
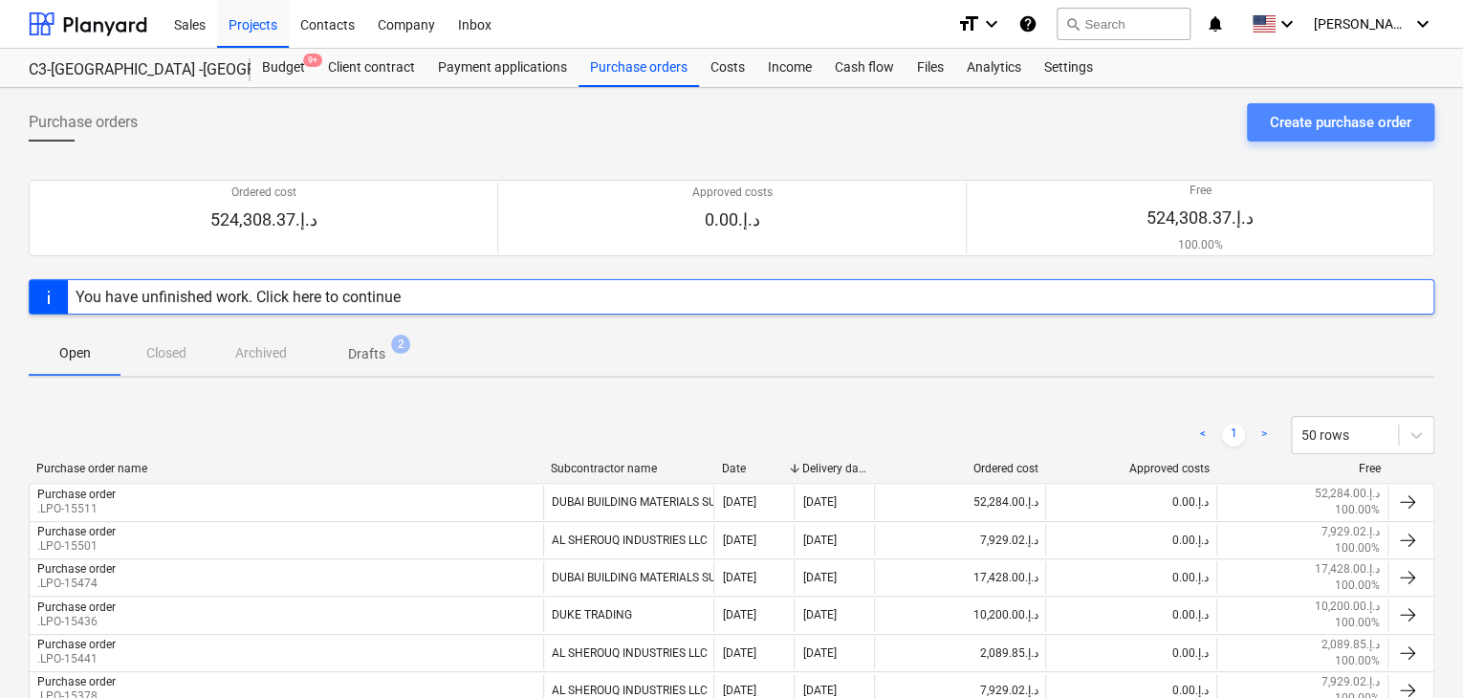
click at [1286, 116] on div "Create purchase order" at bounding box center [1341, 122] width 142 height 25
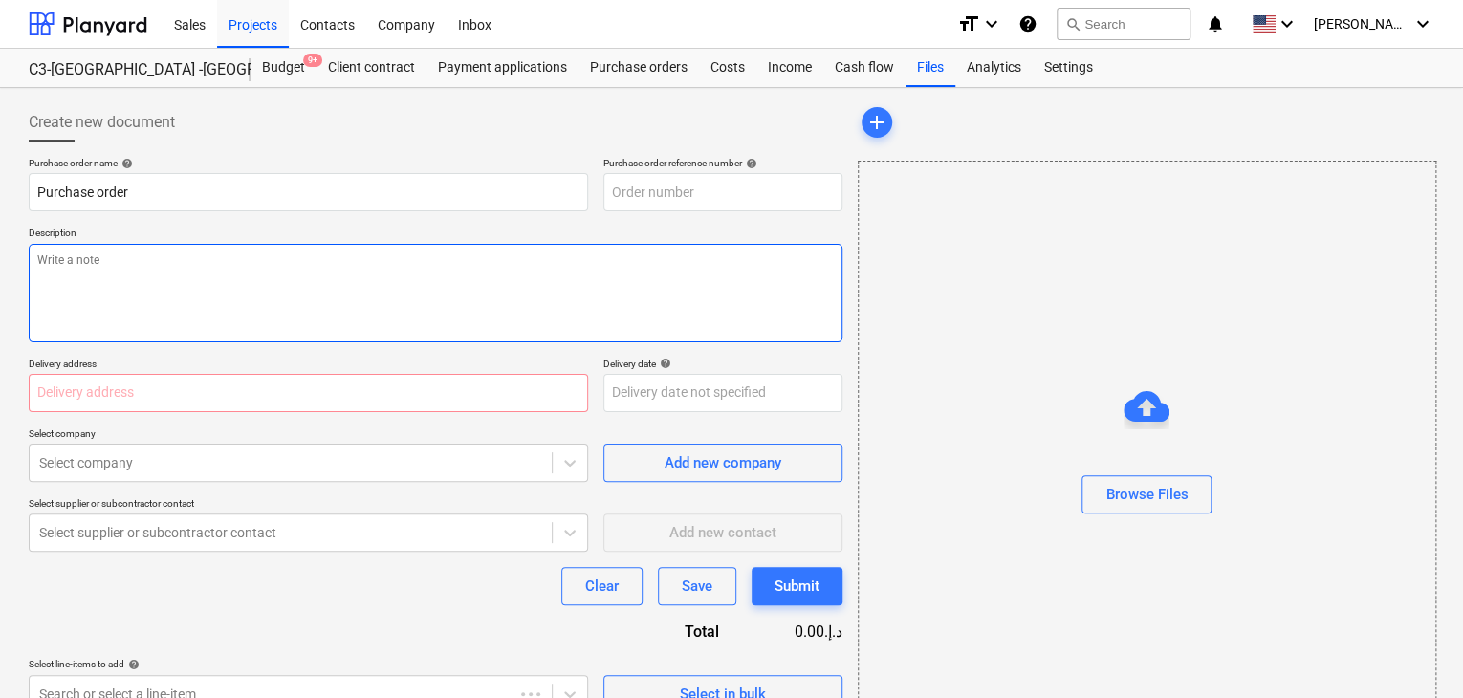
click at [528, 254] on textarea at bounding box center [436, 293] width 814 height 99
type textarea "x"
type input "KSA-008-PO-021"
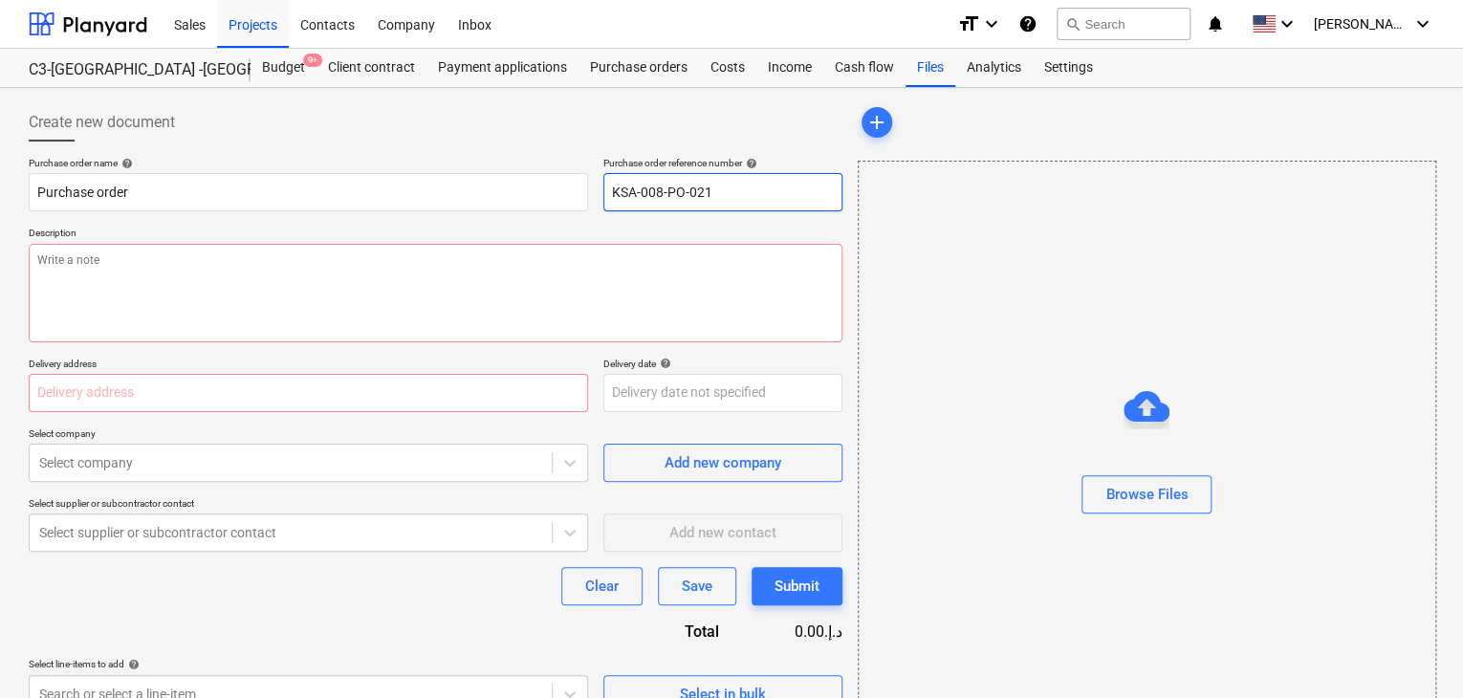
drag, startPoint x: 723, startPoint y: 200, endPoint x: 604, endPoint y: 200, distance: 119.6
click at [604, 200] on input "KSA-008-PO-021" at bounding box center [723, 192] width 239 height 38
type textarea "x"
type input "."
type textarea "x"
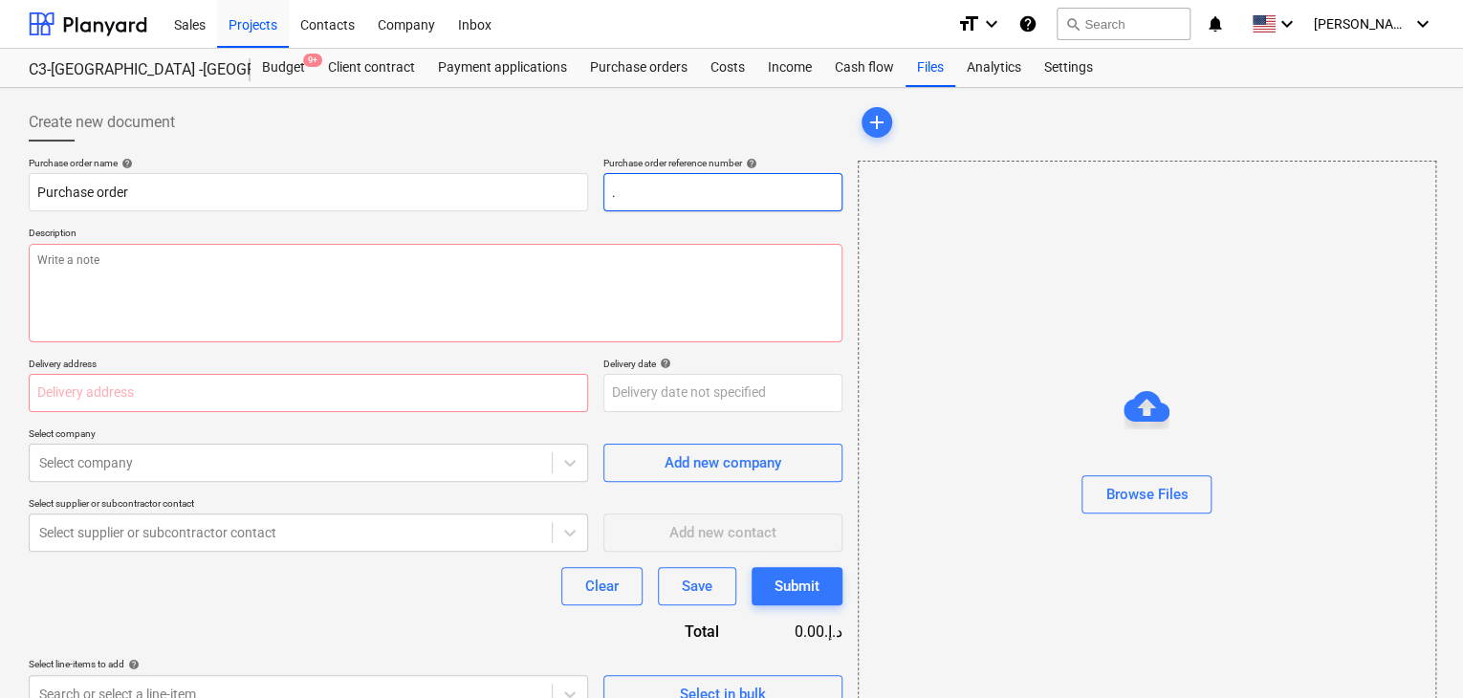
type input ".L"
type textarea "x"
type input ".LP"
type textarea "x"
type input ".LPO"
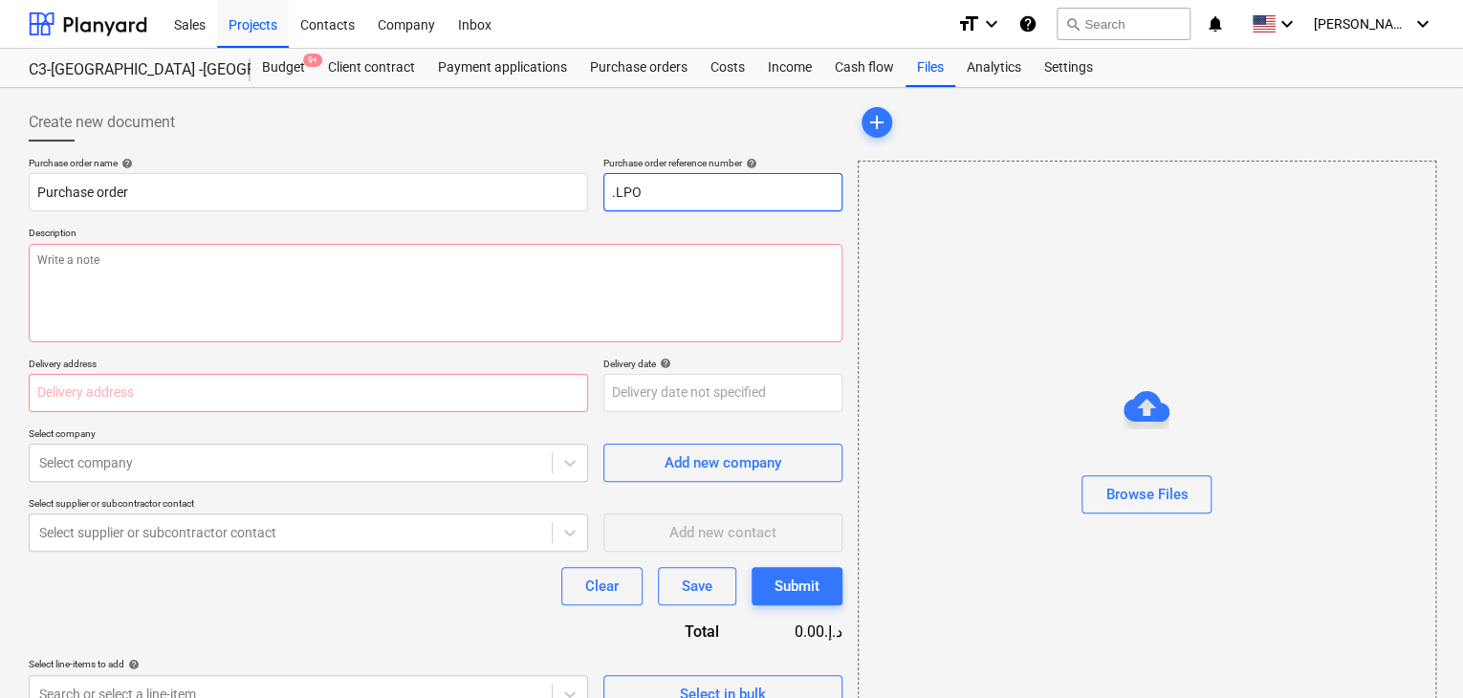
type textarea "x"
type input ".LPO-"
type textarea "x"
type input ".LPO-1"
type textarea "x"
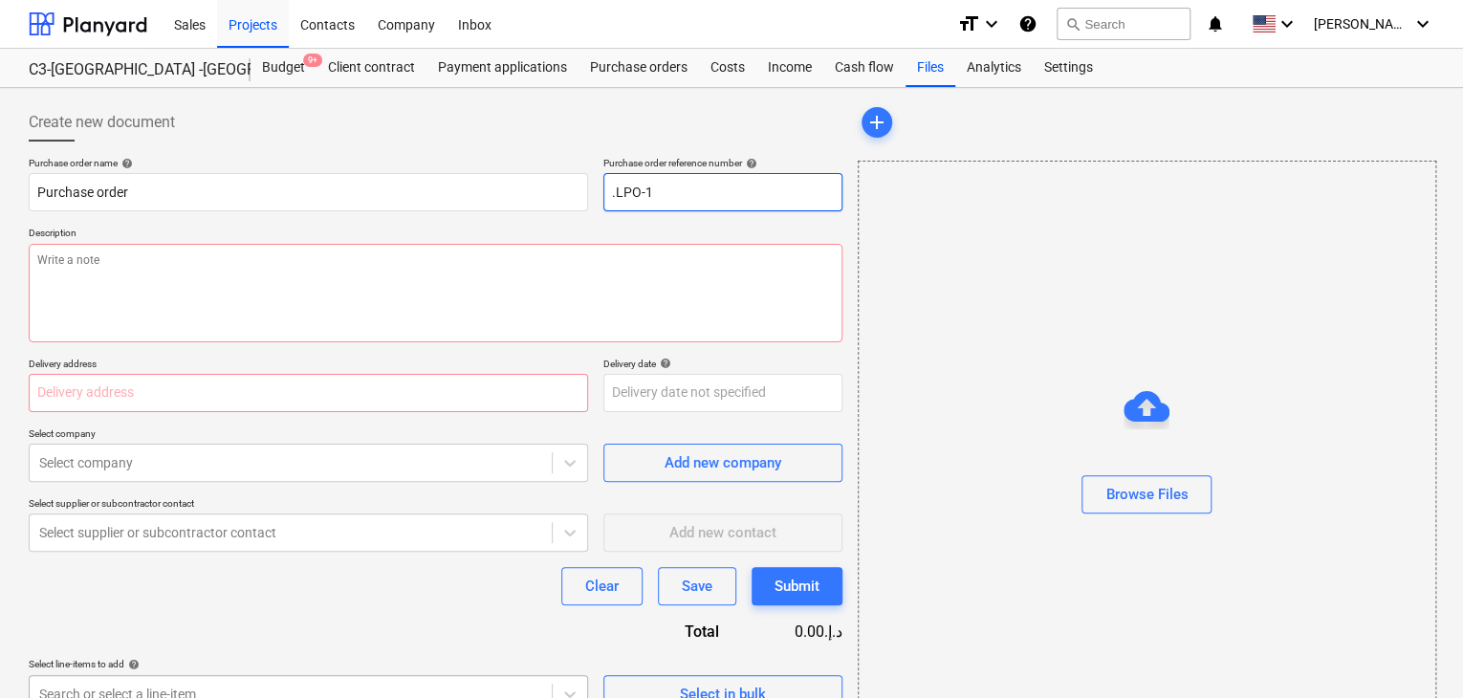
type input ".LPO-15"
type textarea "x"
type input ".LPO-155"
type textarea "x"
type input ".LPO-1551"
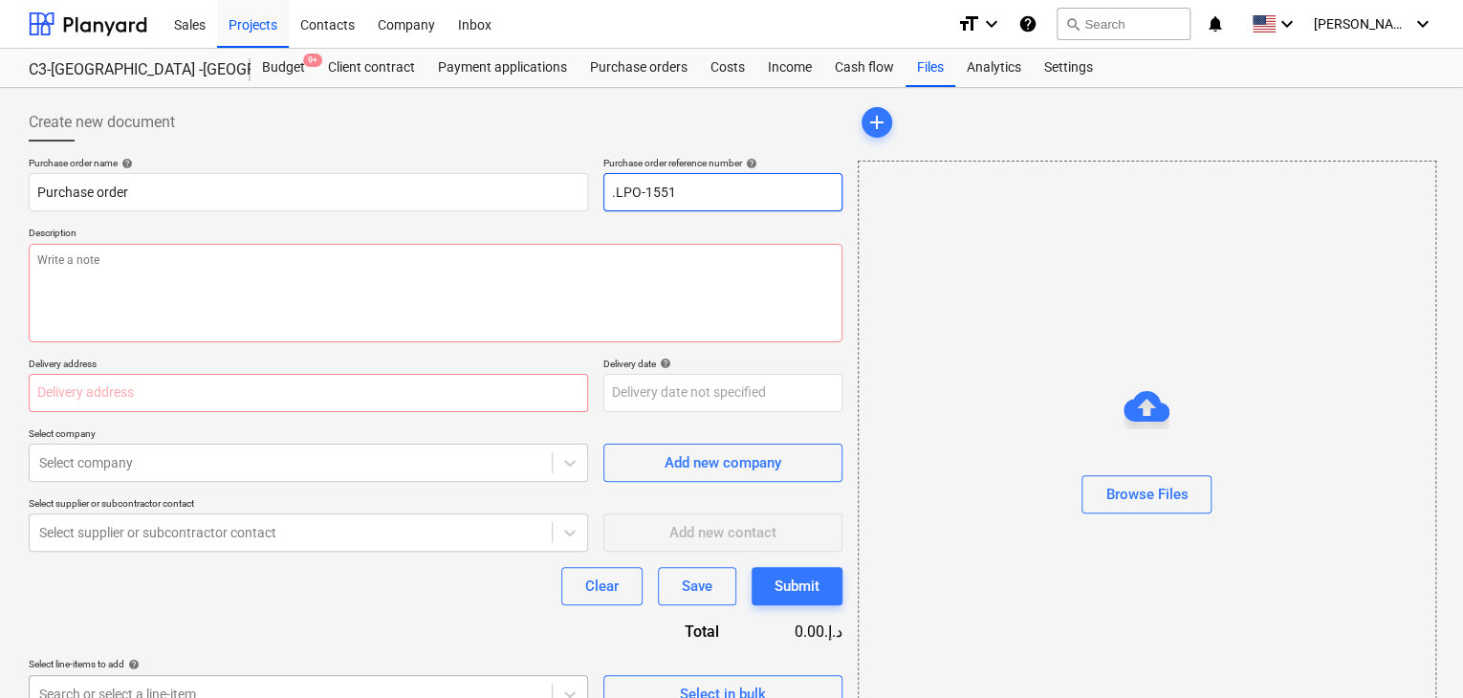
type textarea "x"
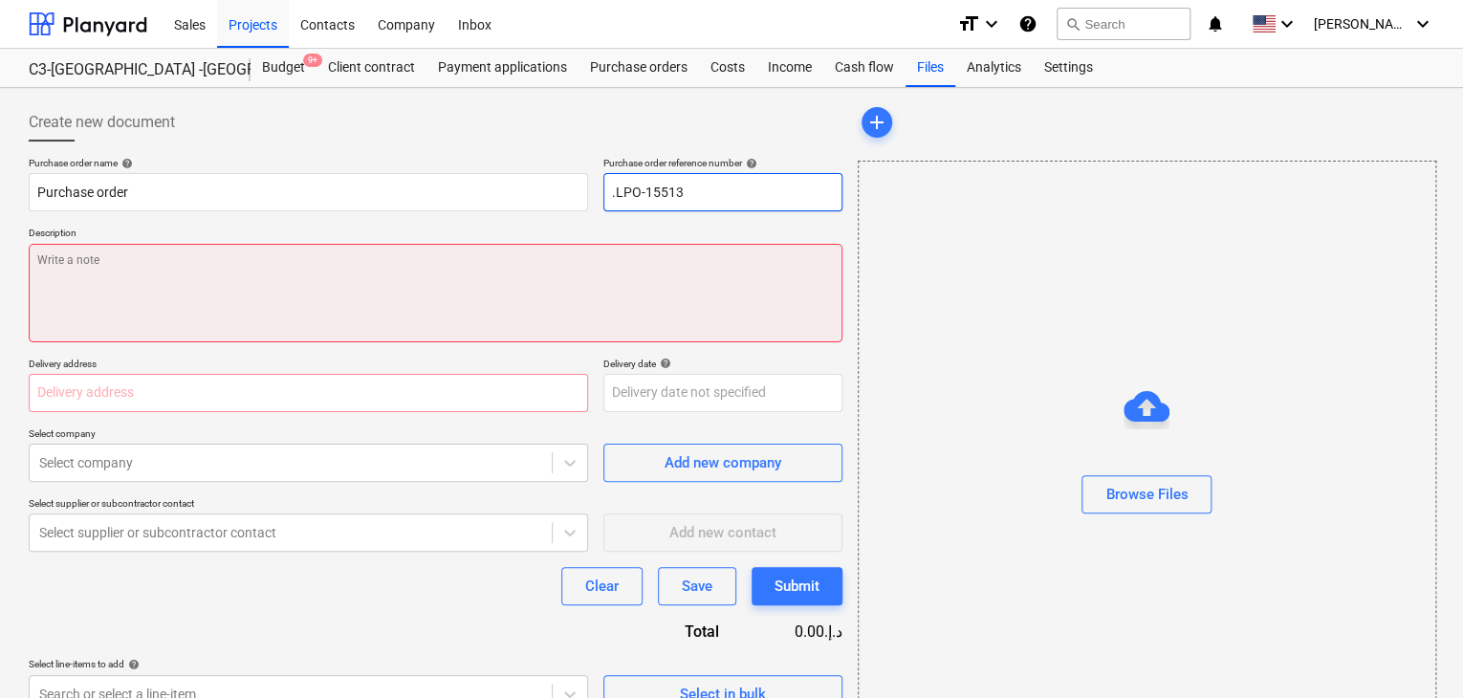
type input ".LPO-15513"
click at [172, 297] on textarea at bounding box center [436, 293] width 814 height 99
type textarea "x"
type textarea "1"
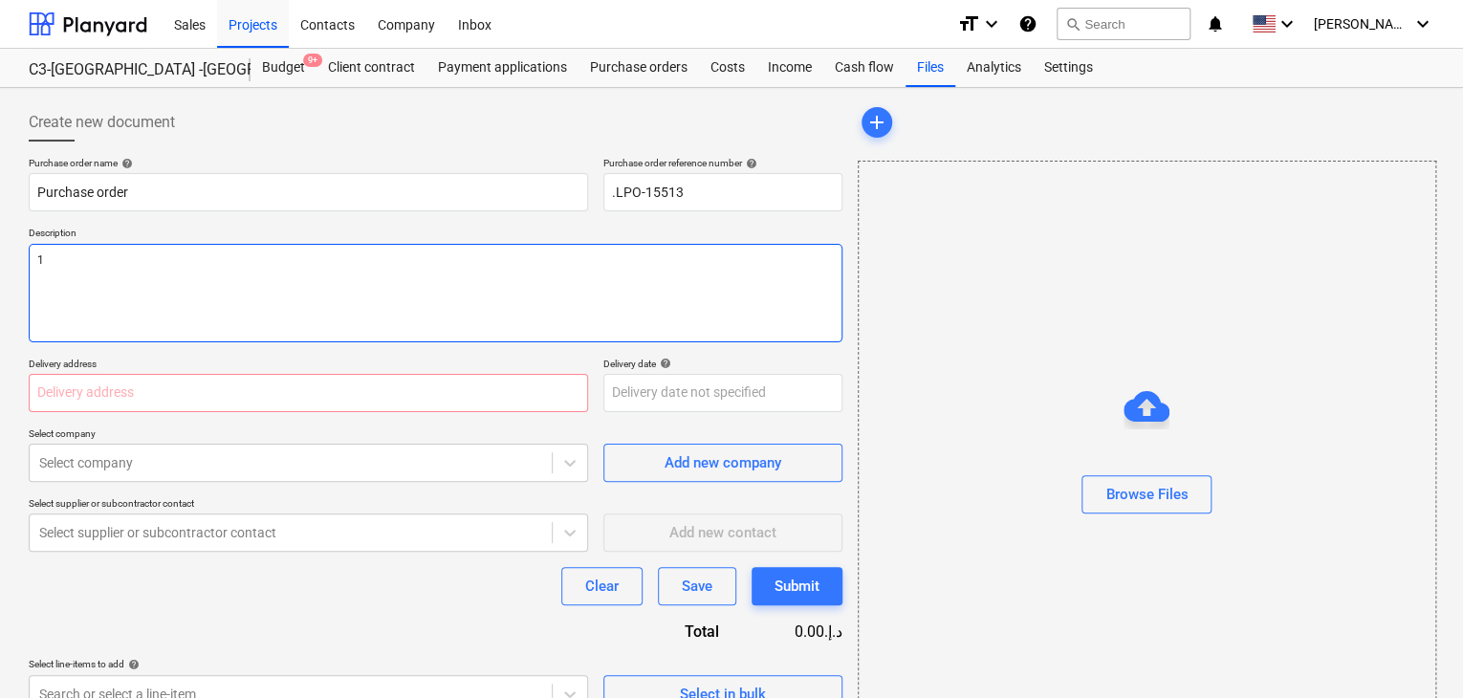
type textarea "x"
type textarea "11"
type textarea "x"
type textarea "11/"
type textarea "x"
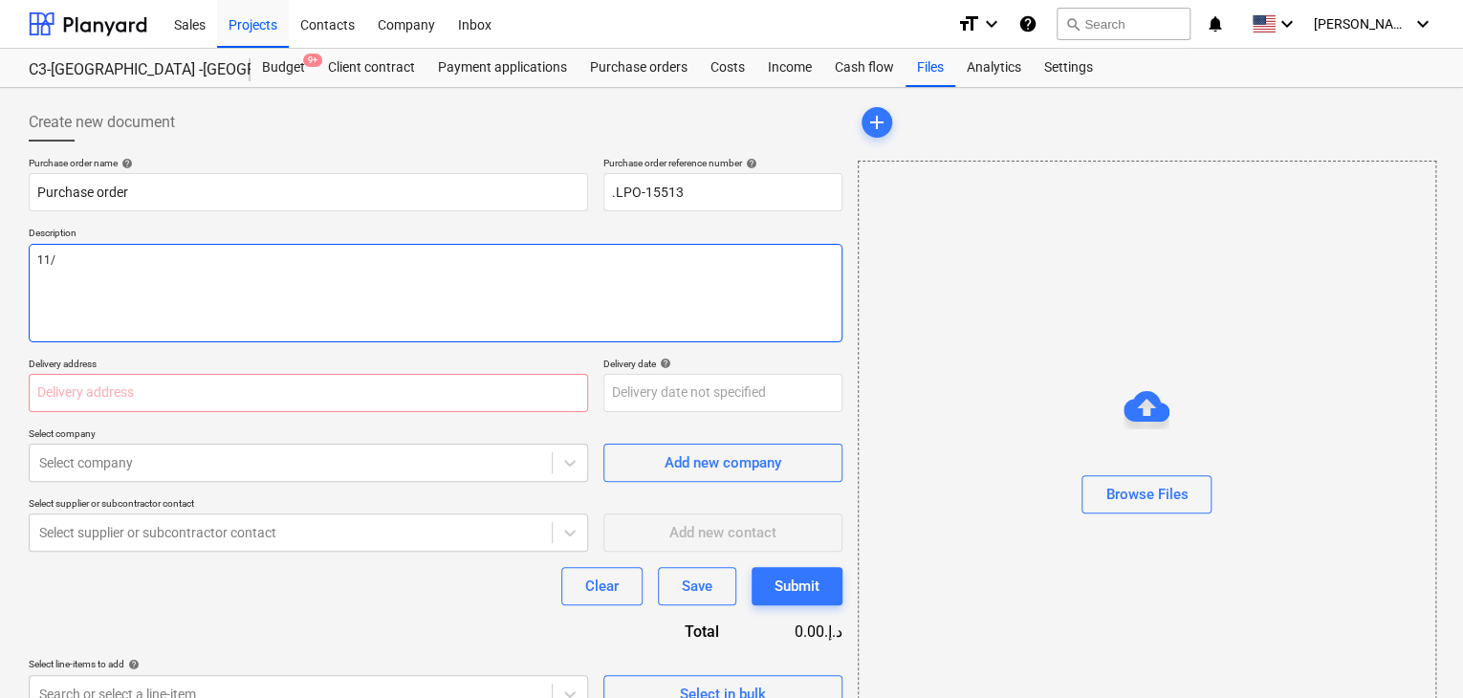
type textarea "11/S"
type textarea "x"
type textarea "11/SE"
type textarea "x"
type textarea "11/SEP"
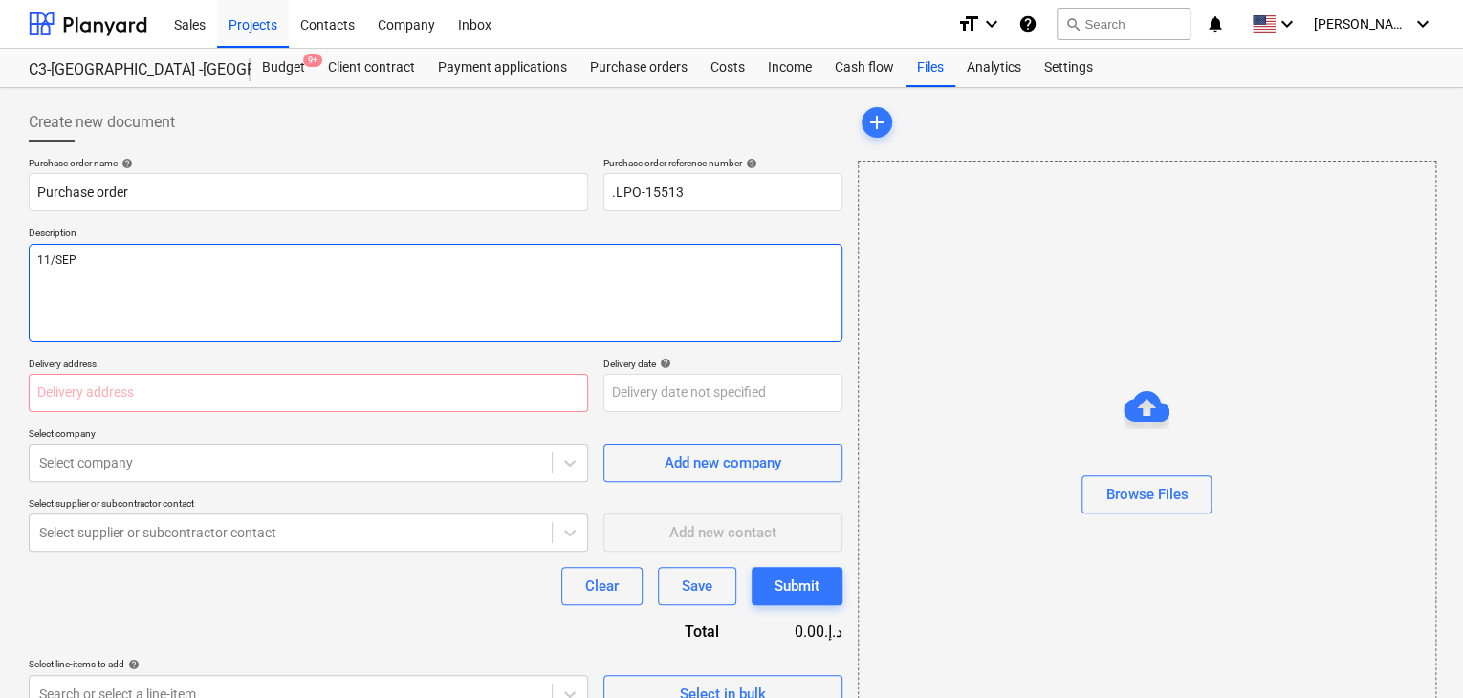
type textarea "x"
type textarea "11/SEP/"
type textarea "x"
type textarea "11/SEP/2"
type textarea "x"
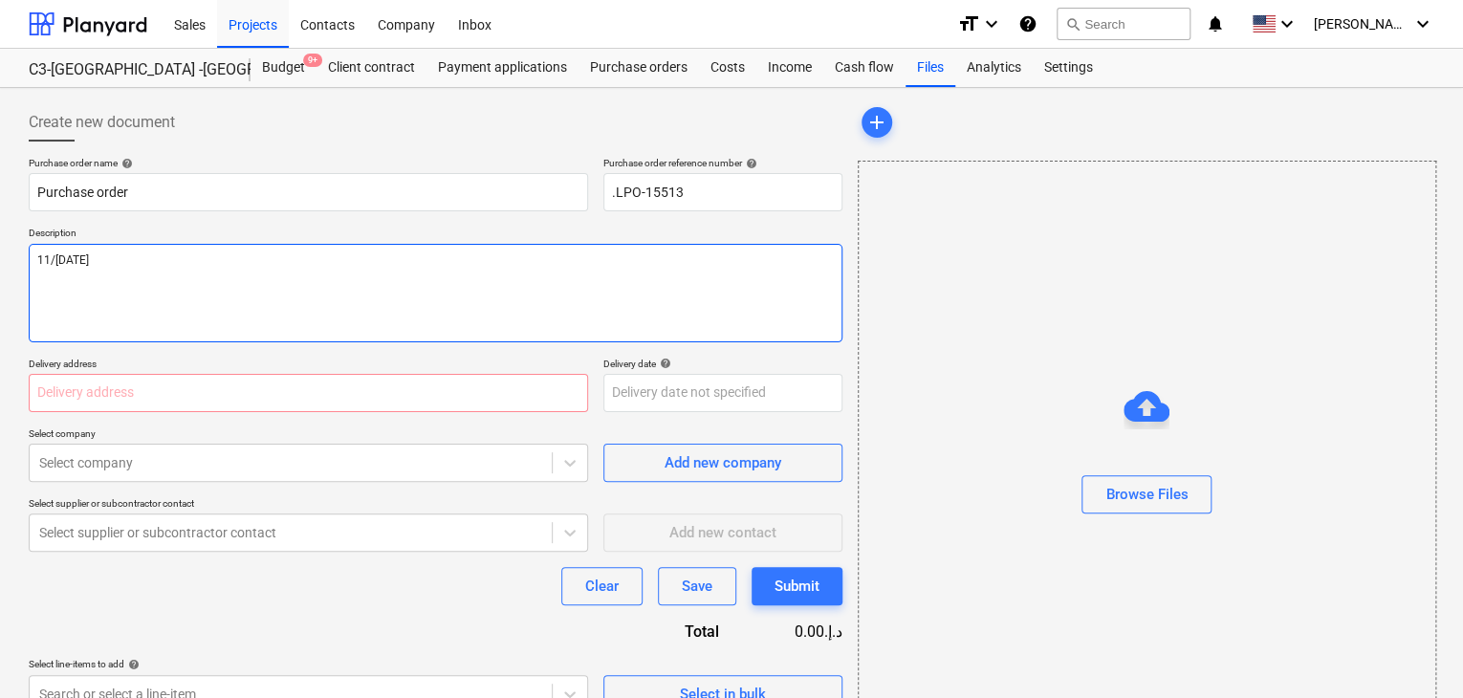
type textarea "11/SEP/20"
type textarea "x"
type textarea "11/SEP/202"
type textarea "x"
type textarea "11/SEP/2025"
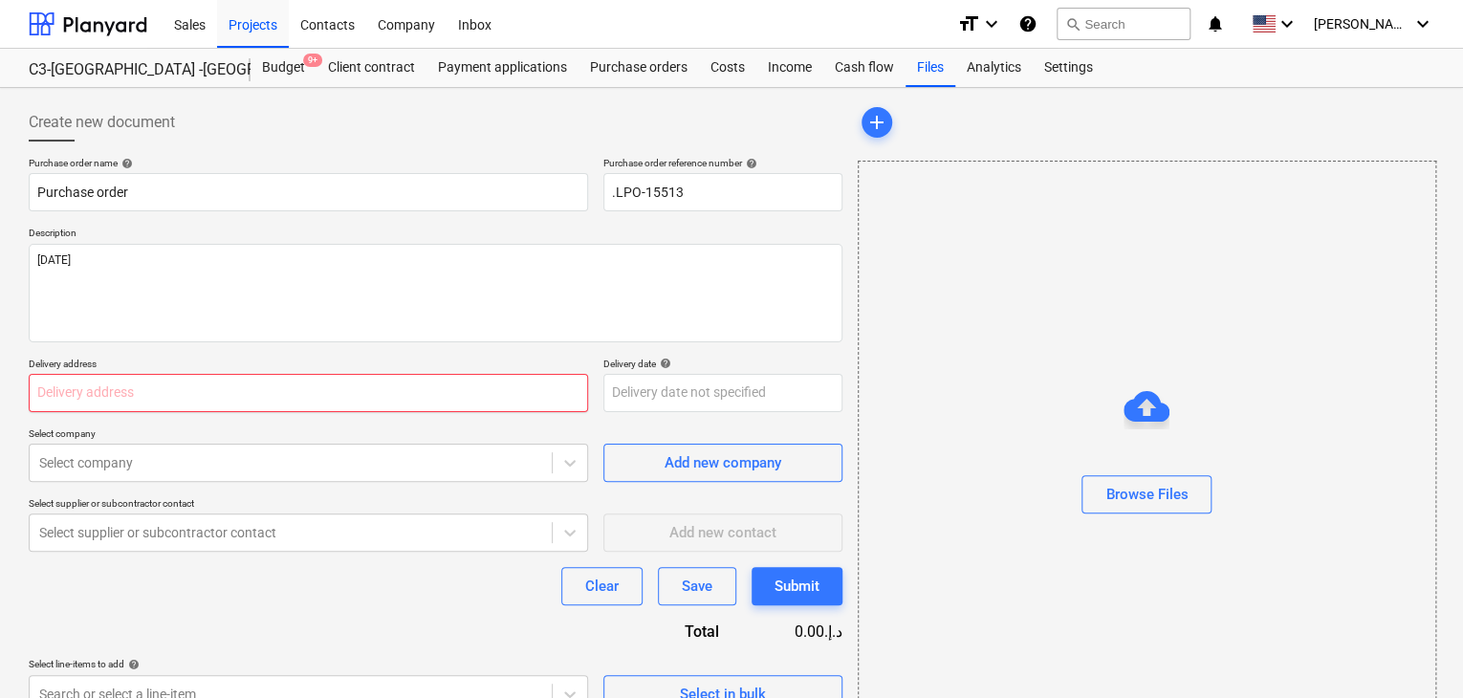
click at [87, 395] on input "text" at bounding box center [309, 393] width 560 height 38
type textarea "x"
type input "L"
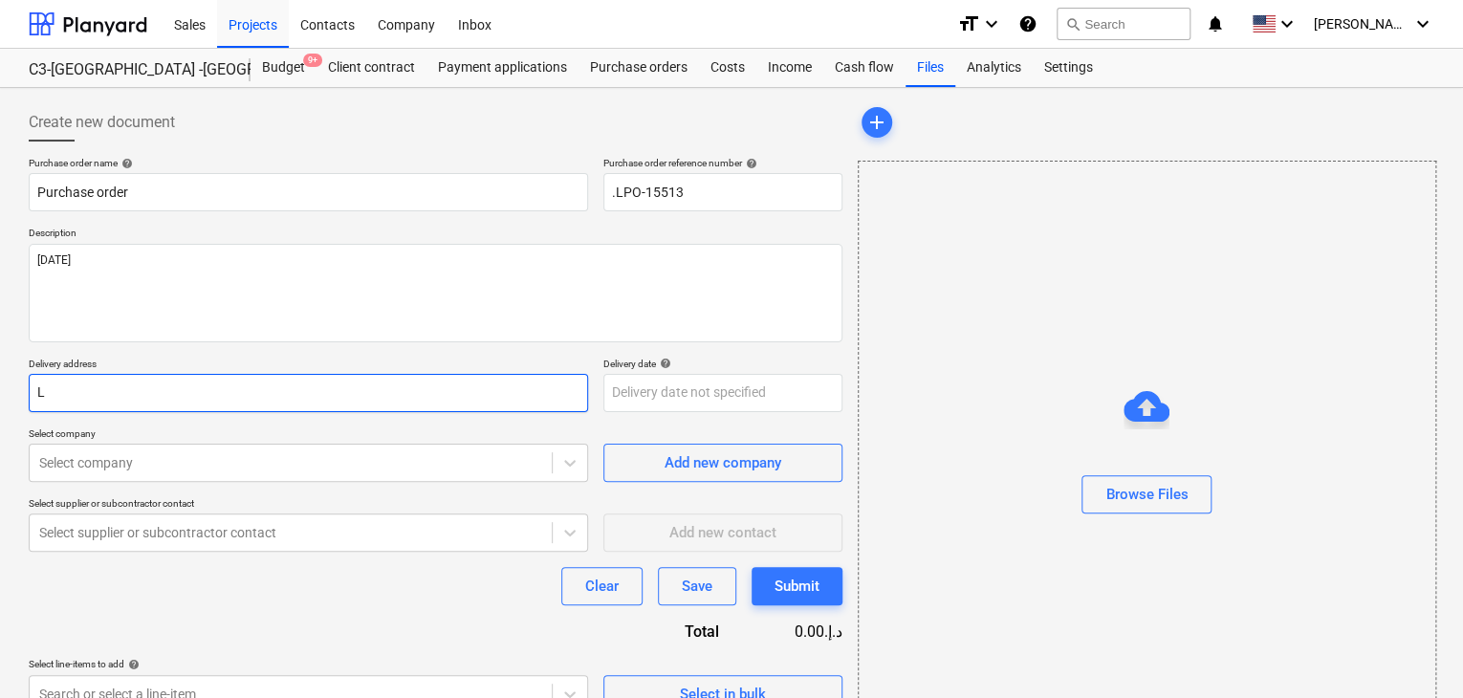
type textarea "x"
type input "LU"
type textarea "x"
type input "LUC"
type textarea "x"
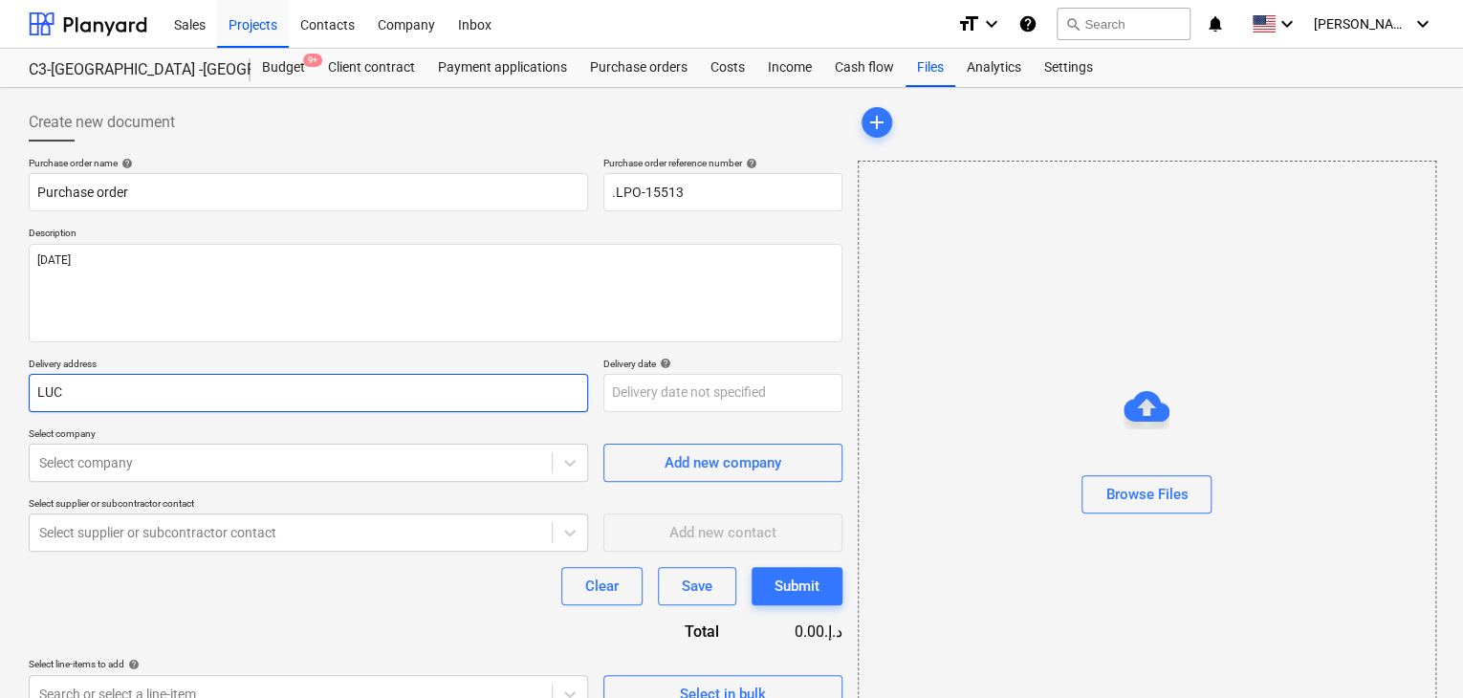
type input "LUCK"
type textarea "x"
type input "LUCKY"
type textarea "x"
type input "LUCKY"
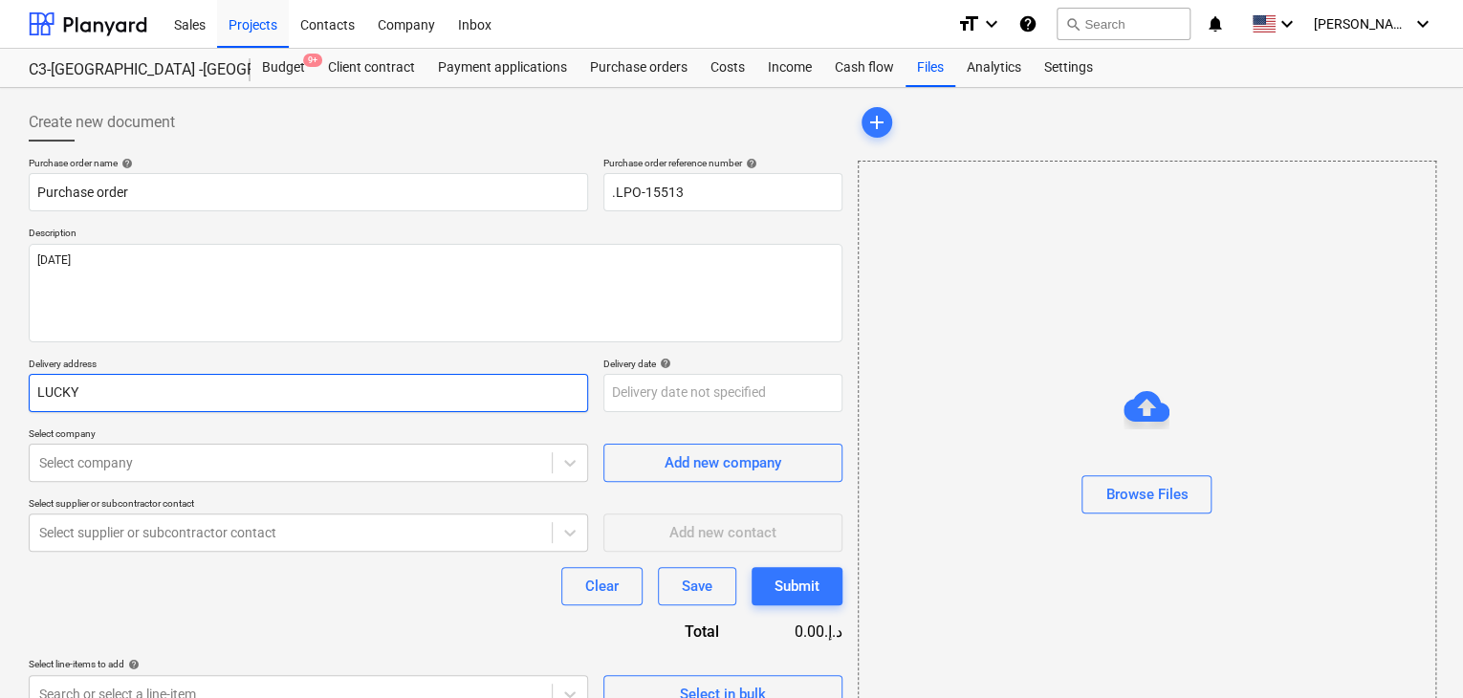
type textarea "x"
type input "LUCKY E"
type textarea "x"
type input "LUCKY EN"
type textarea "x"
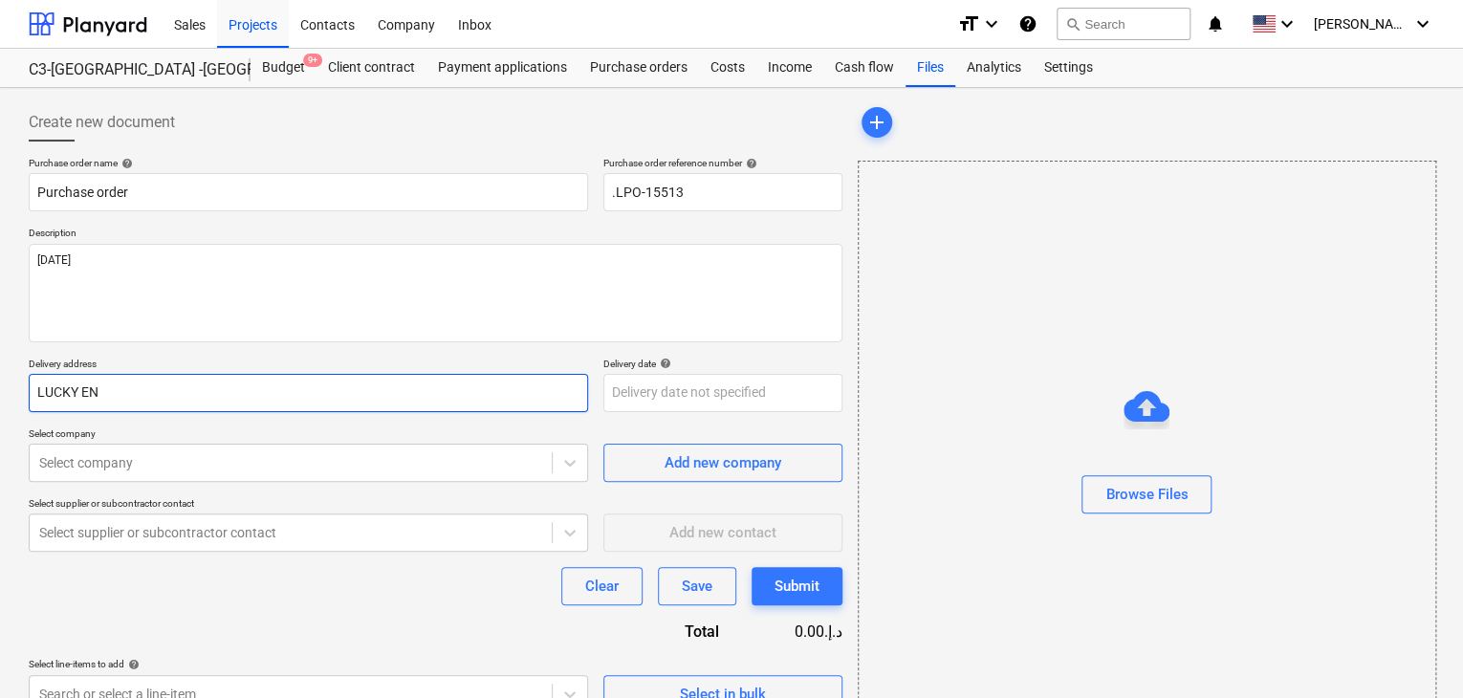
type input "LUCKY ENG"
type textarea "x"
type input "LUCKY ENGI"
type textarea "x"
type input "LUCKY ENGIN"
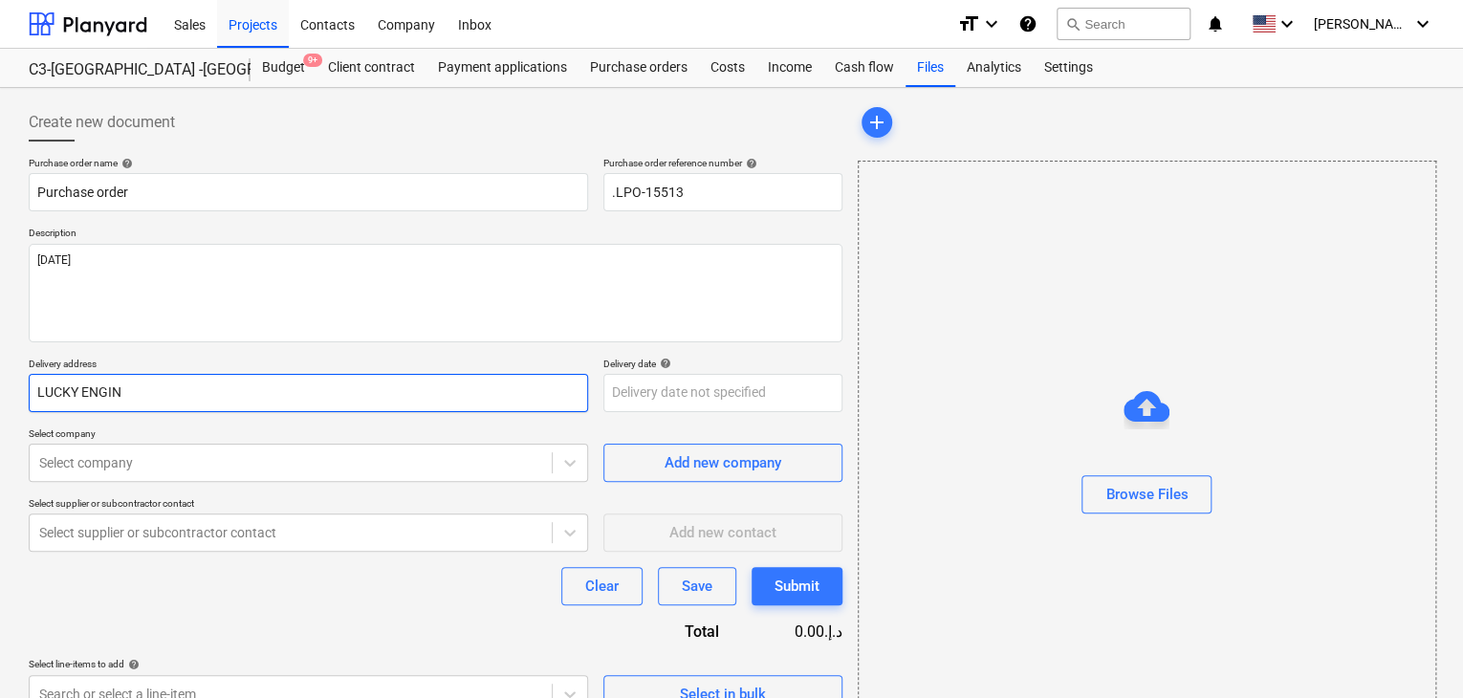
type textarea "x"
type input "LUCKY ENGINE"
type textarea "x"
type input "LUCKY ENGINEE"
type textarea "x"
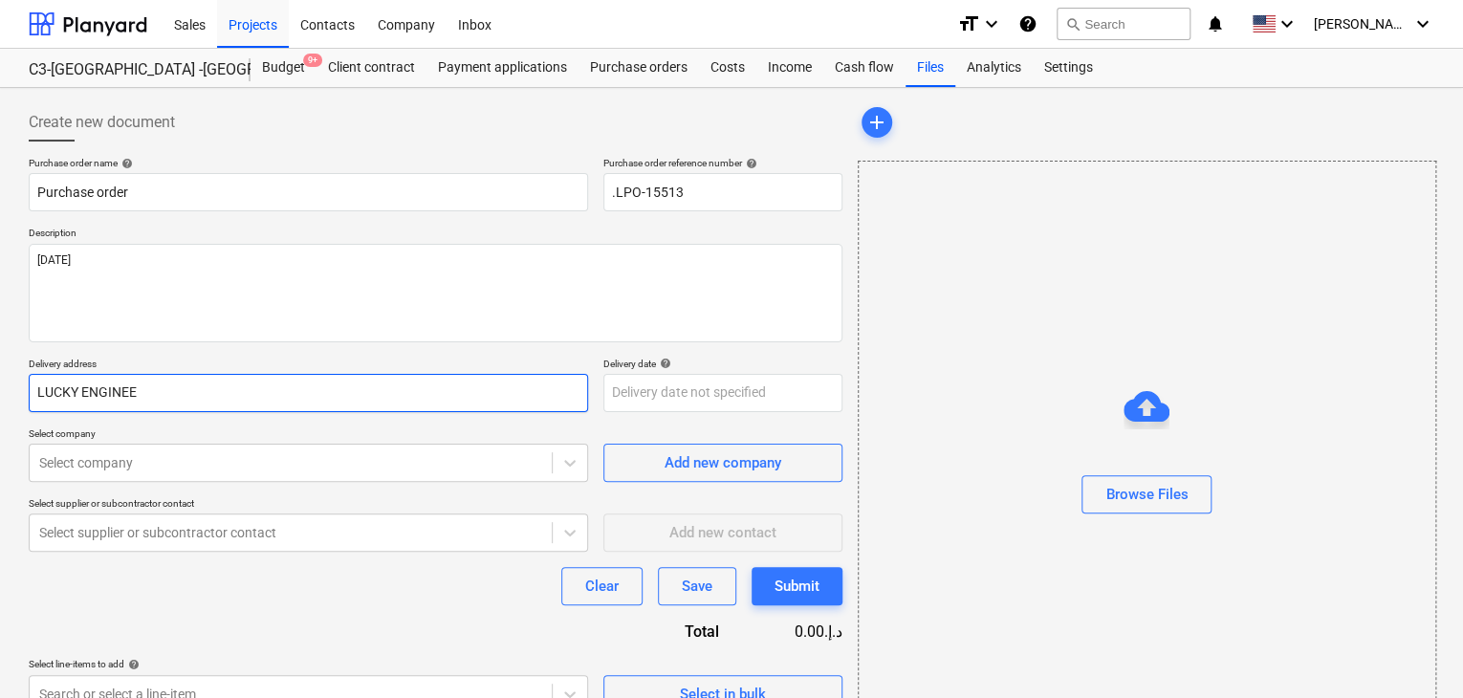
type input "LUCKY ENGINEER"
type textarea "x"
type input "LUCKY ENGINEERI"
type textarea "x"
type input "LUCKY ENGINEERIN"
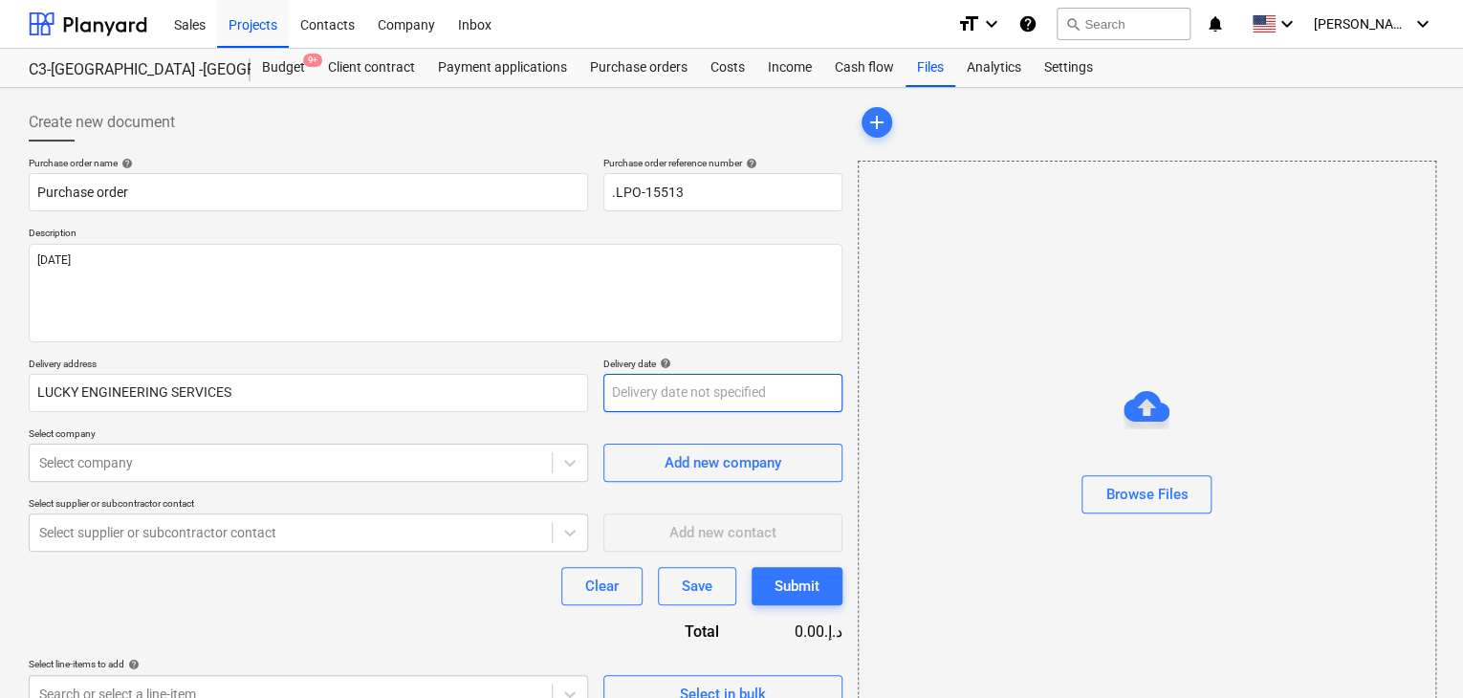
click at [635, 389] on body "Sales Projects Contacts Company Inbox format_size keyboard_arrow_down help sear…" at bounding box center [731, 349] width 1463 height 698
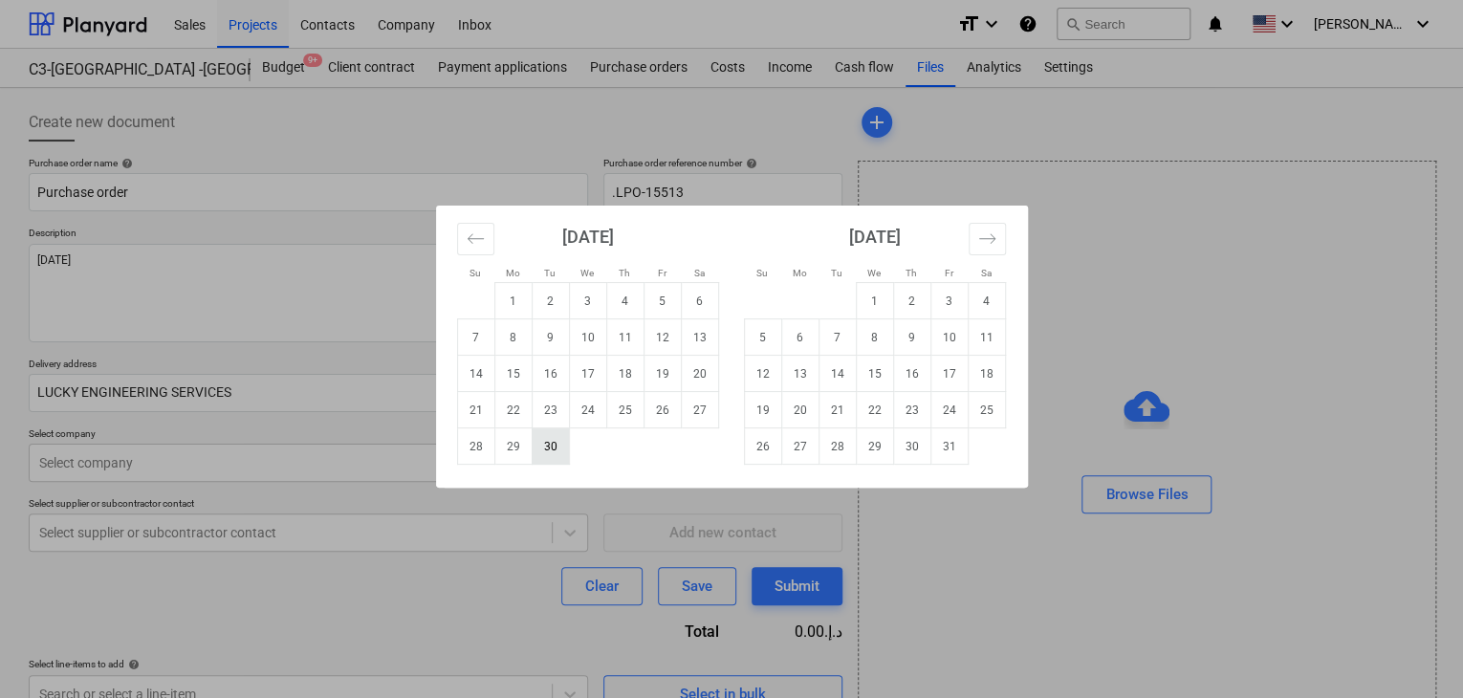
click at [553, 439] on td "30" at bounding box center [550, 446] width 37 height 36
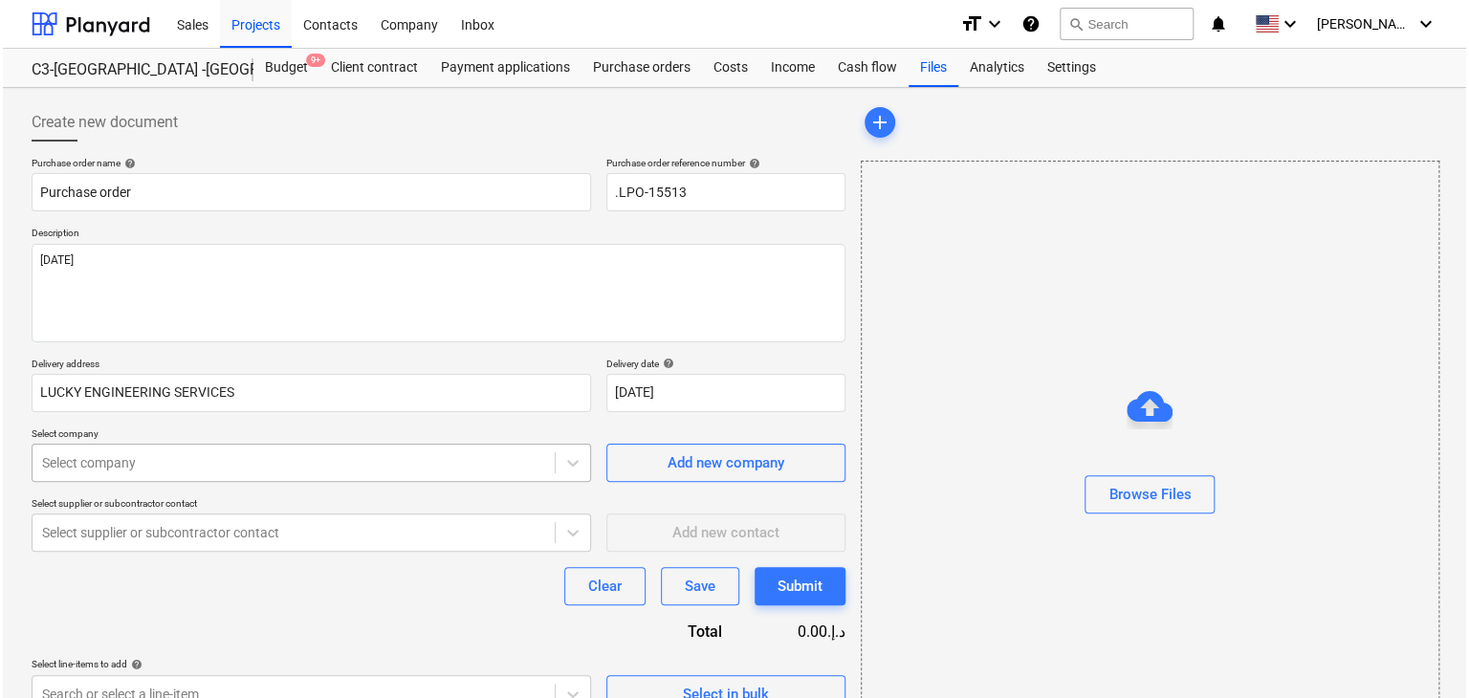
scroll to position [68, 0]
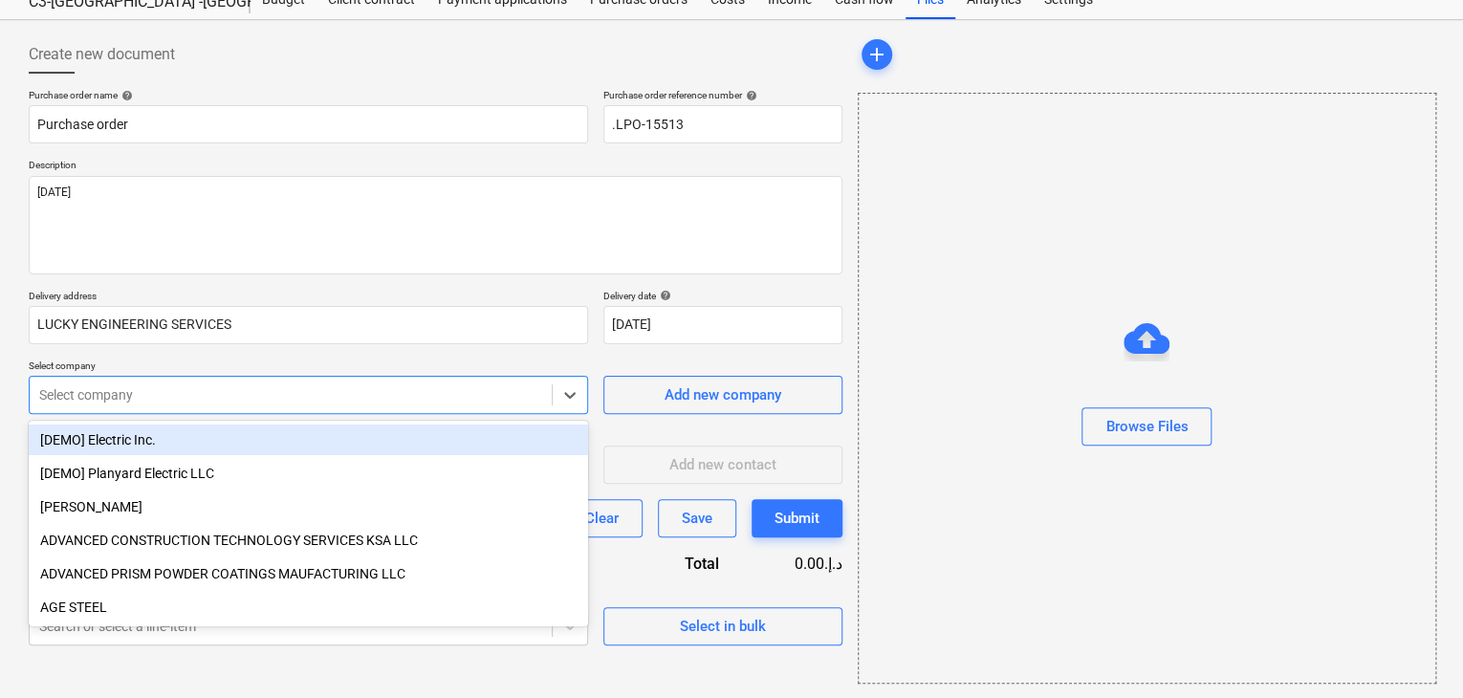
click at [262, 445] on body "Sales Projects Contacts Company Inbox format_size keyboard_arrow_down help sear…" at bounding box center [731, 281] width 1463 height 698
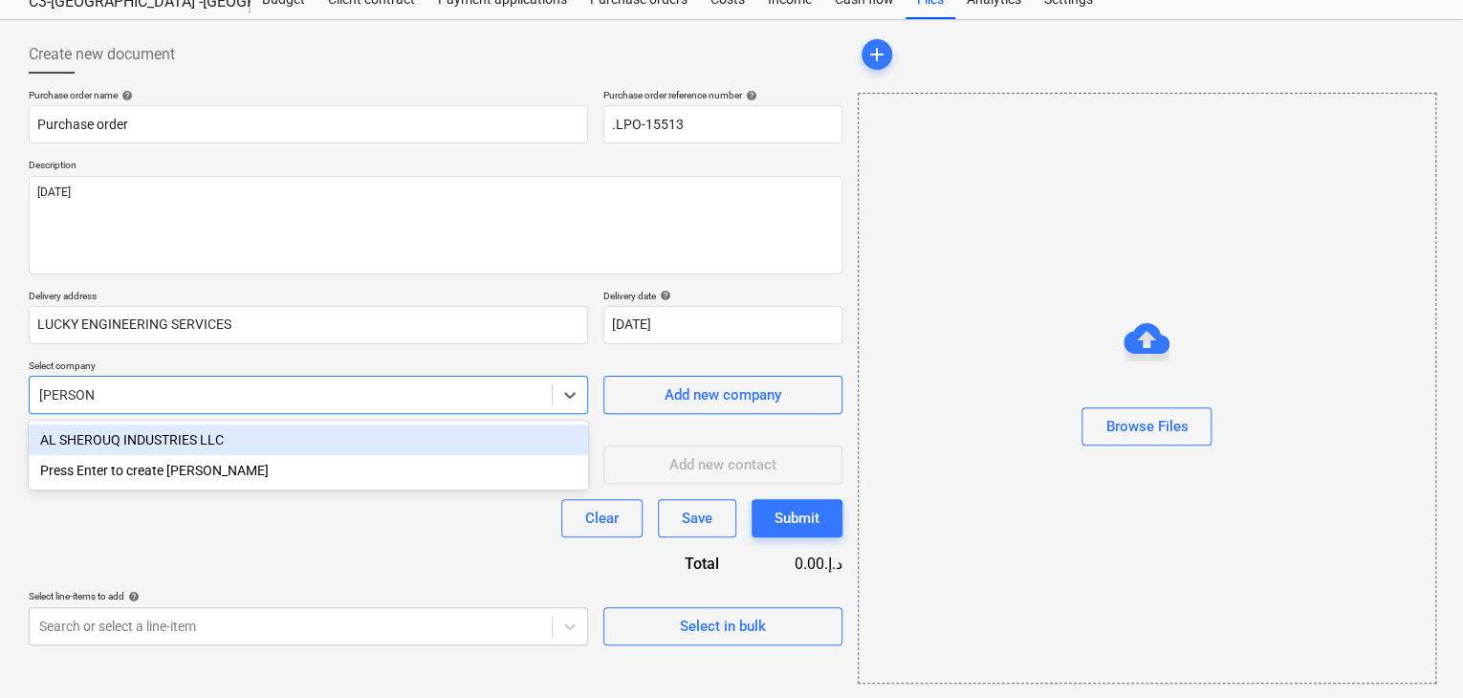
click at [227, 437] on div "AL SHEROUQ INDUSTRIES LLC" at bounding box center [309, 440] width 560 height 31
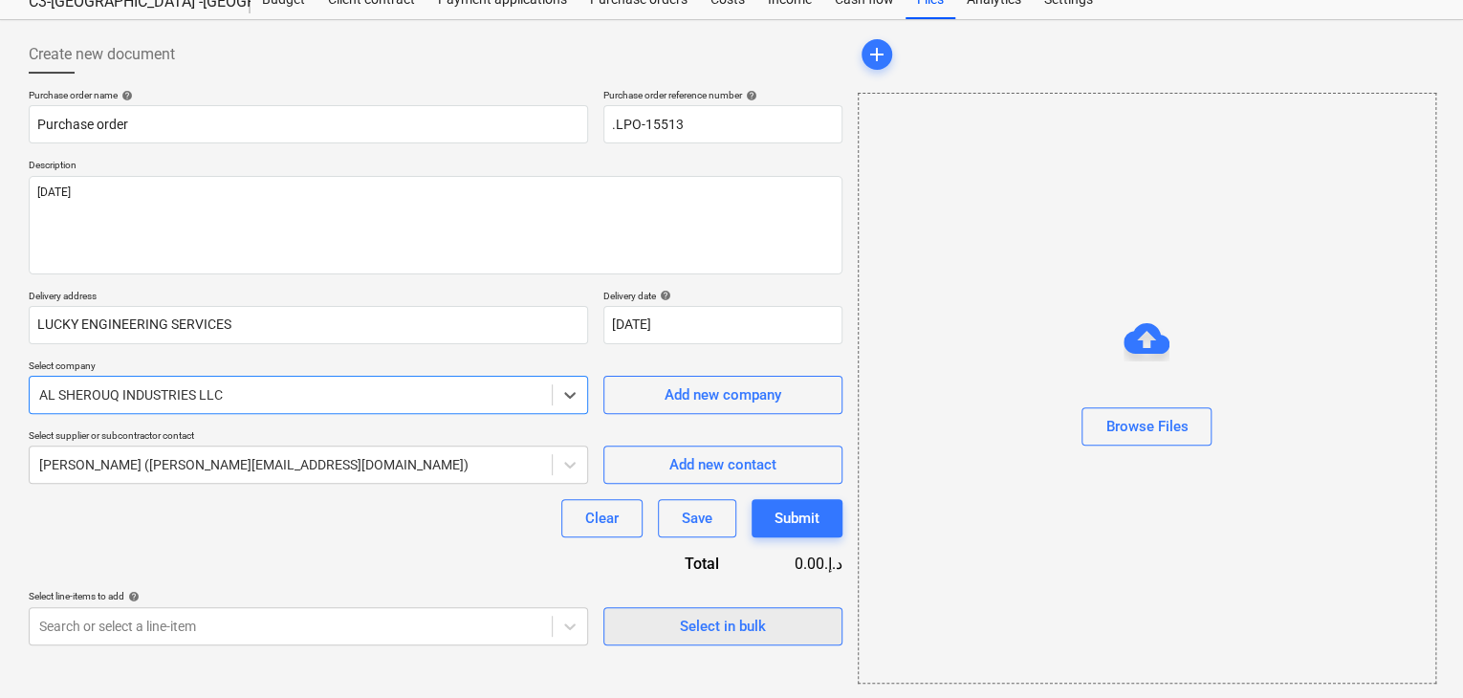
click at [738, 625] on div "Select in bulk" at bounding box center [723, 626] width 86 height 25
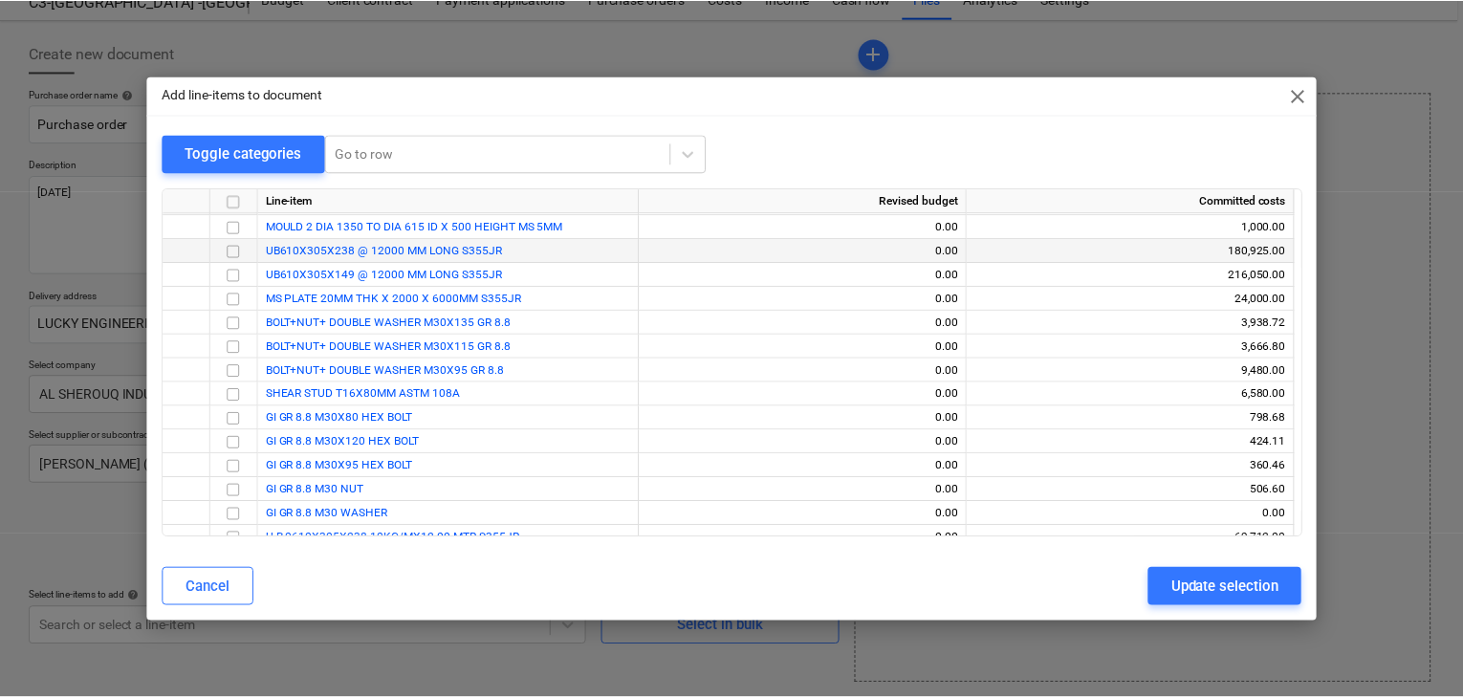
scroll to position [179, 0]
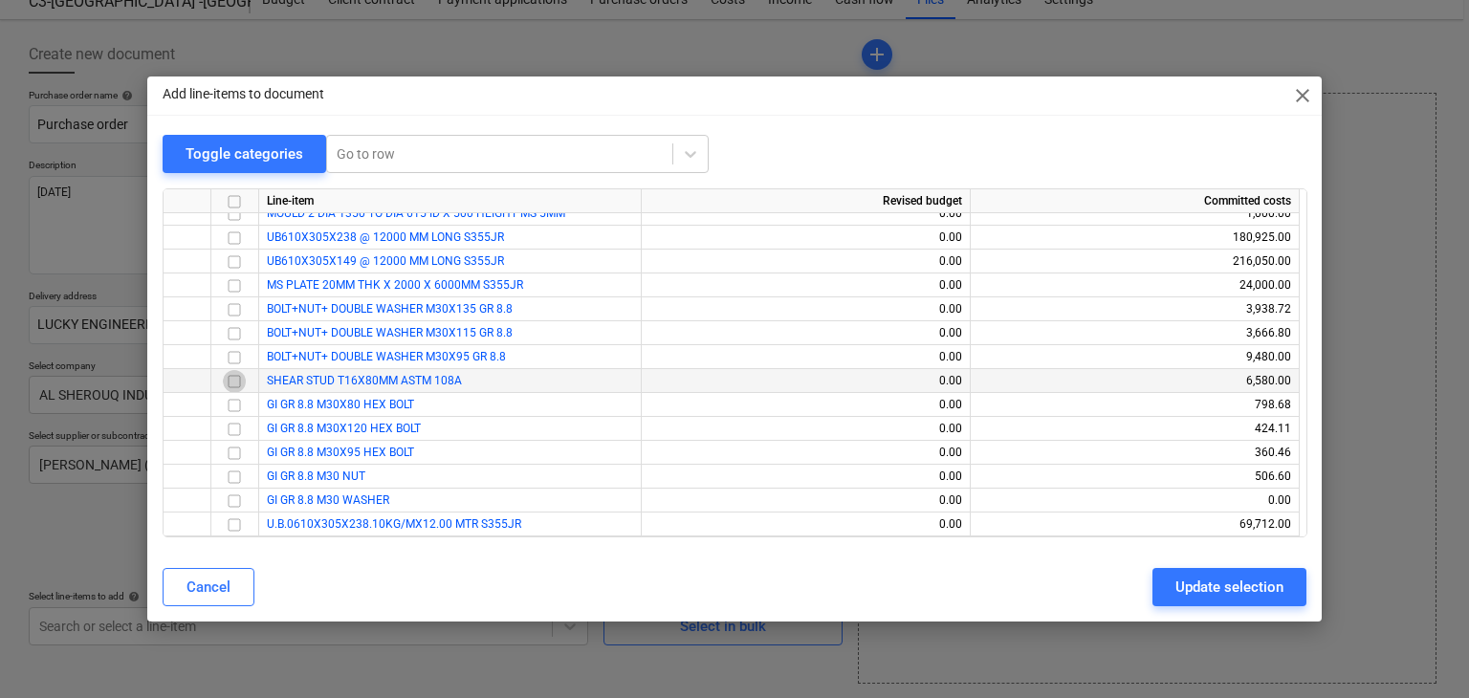
click at [242, 384] on input "checkbox" at bounding box center [234, 381] width 23 height 23
drag, startPoint x: 1240, startPoint y: 597, endPoint x: 884, endPoint y: 598, distance: 355.8
click at [1237, 597] on div "Update selection" at bounding box center [1229, 587] width 108 height 25
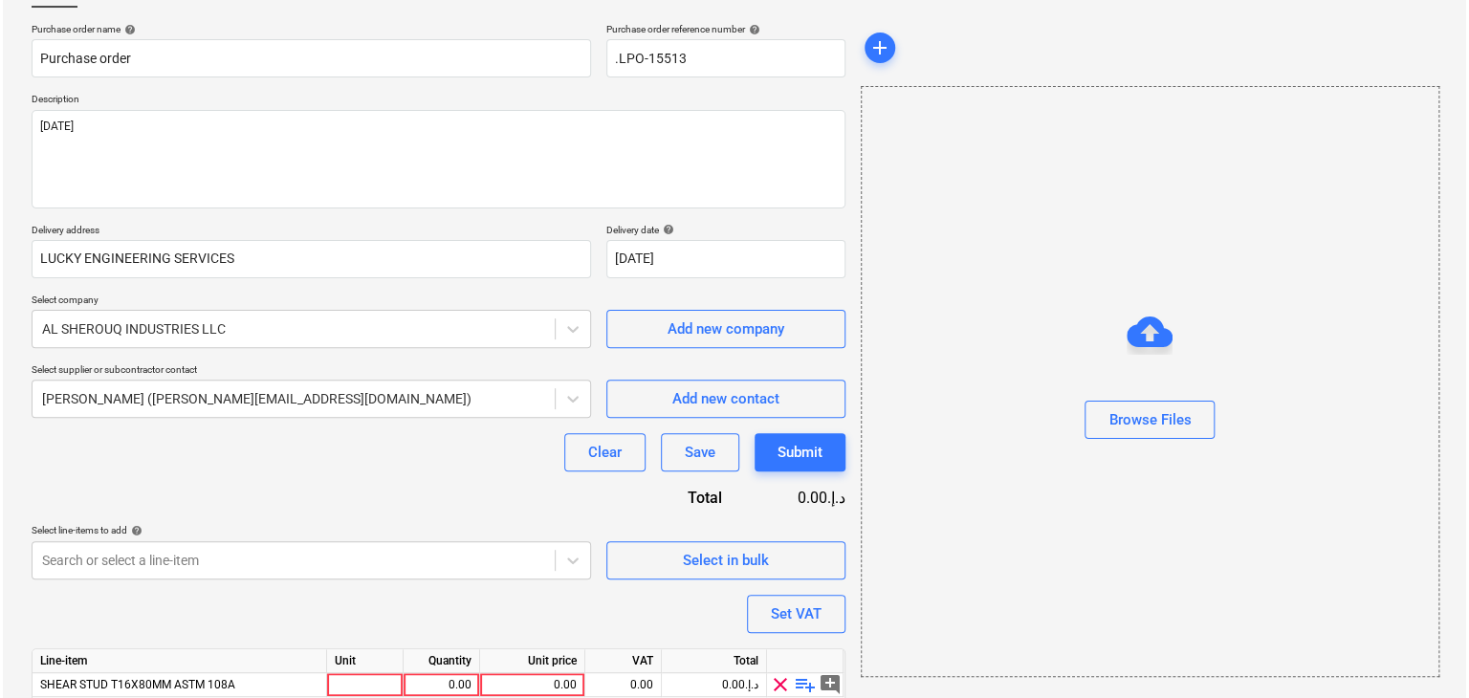
scroll to position [210, 0]
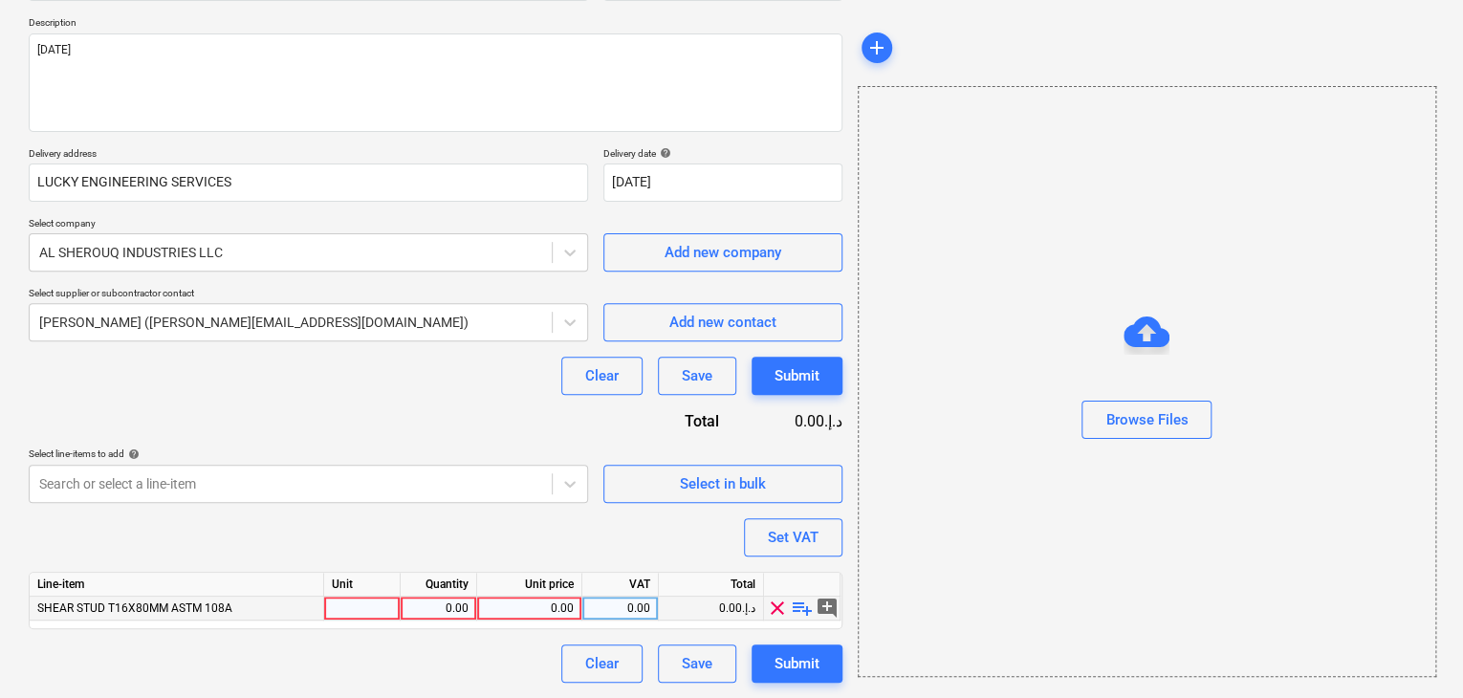
click at [344, 606] on div at bounding box center [362, 609] width 77 height 24
click at [449, 594] on div "Quantity" at bounding box center [439, 585] width 77 height 24
click at [445, 598] on div "0.00" at bounding box center [438, 609] width 60 height 24
click at [551, 628] on div "Line-item Unit Quantity Unit price VAT Total SHEAR STUD T16X80MM ASTM 108A NOS …" at bounding box center [436, 600] width 814 height 57
click at [557, 603] on div "0.00" at bounding box center [529, 609] width 89 height 24
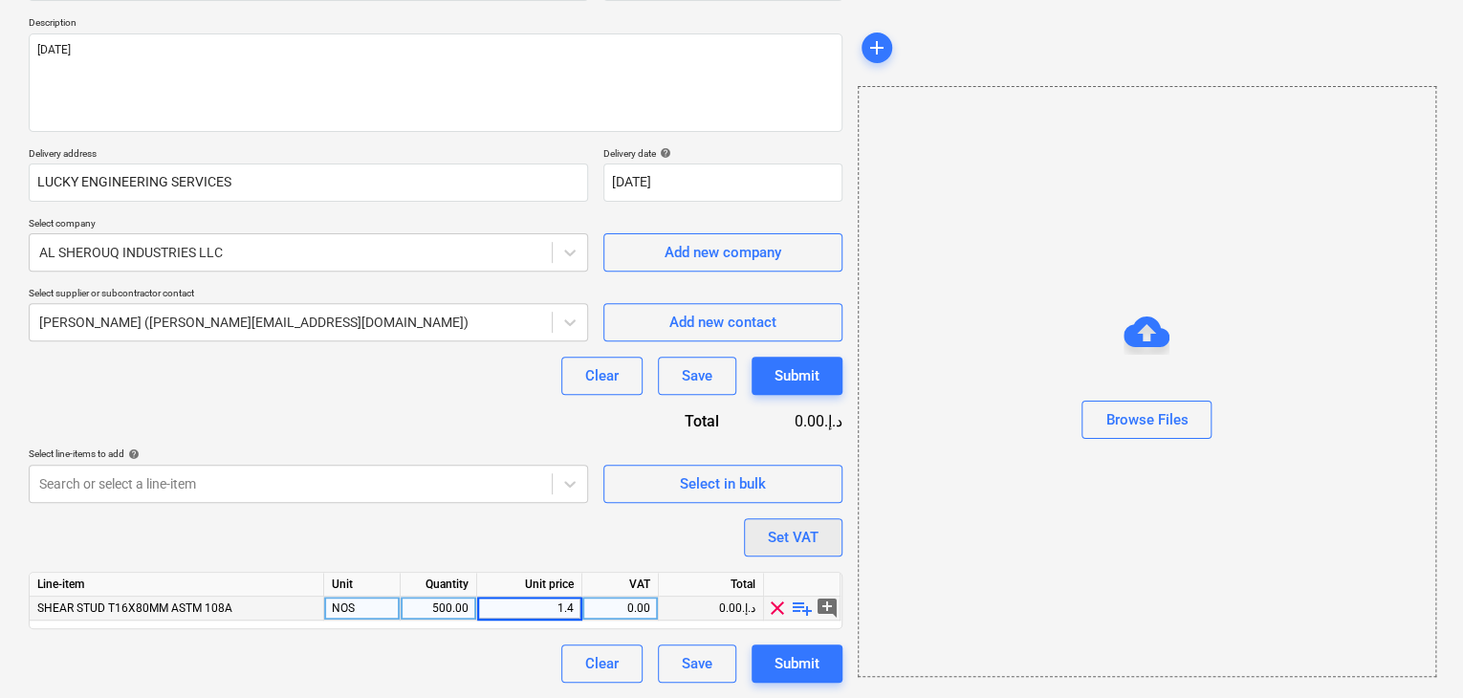
drag, startPoint x: 951, startPoint y: 495, endPoint x: 825, endPoint y: 526, distance: 129.0
click at [941, 500] on div "Browse Files" at bounding box center [1147, 381] width 579 height 591
click at [820, 527] on button "Set VAT" at bounding box center [793, 537] width 99 height 38
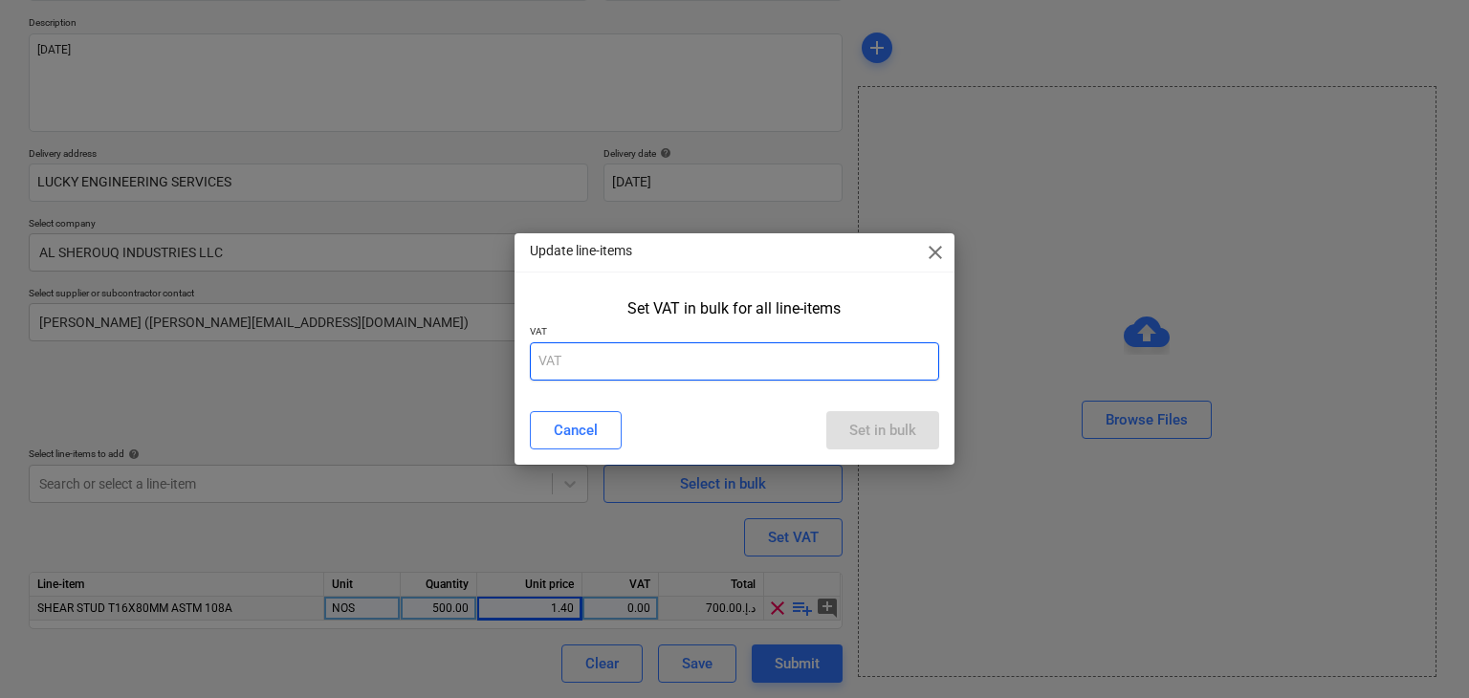
click at [700, 364] on input "text" at bounding box center [735, 361] width 410 height 38
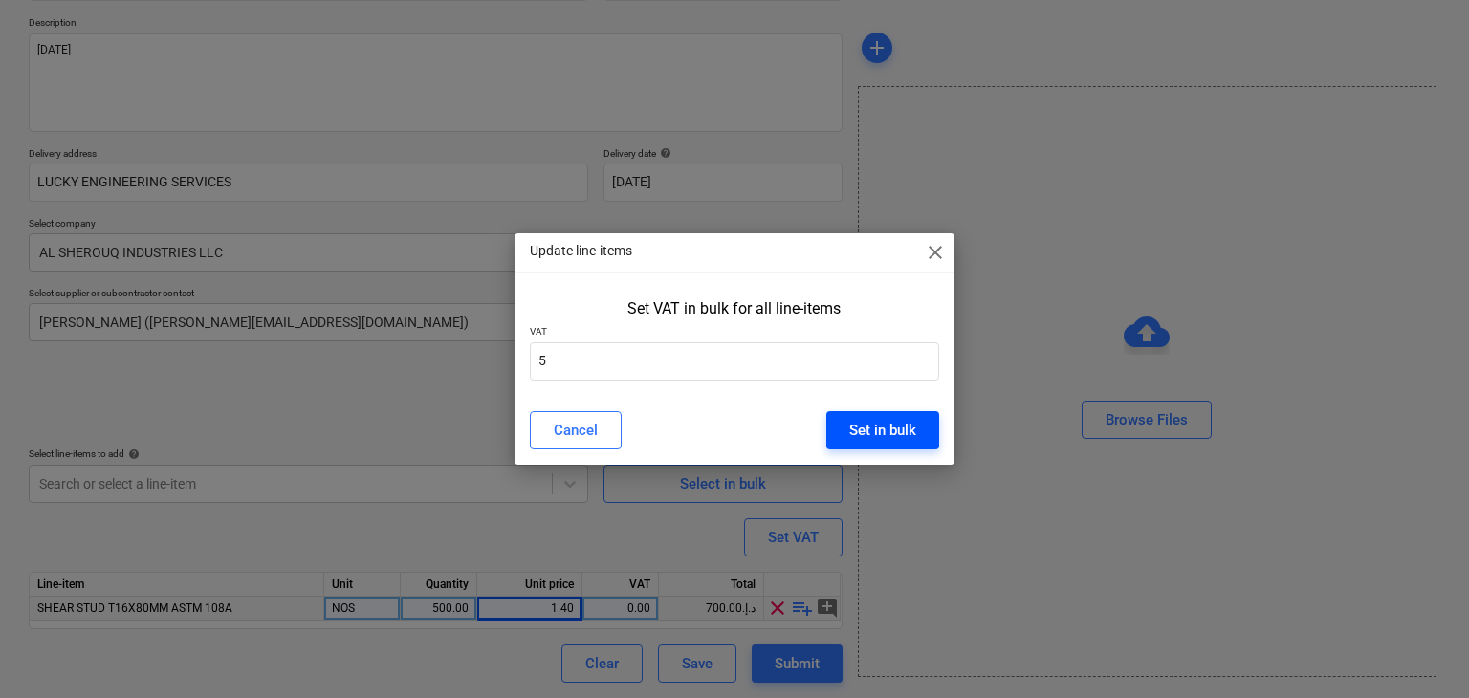
click at [888, 413] on button "Set in bulk" at bounding box center [882, 430] width 113 height 38
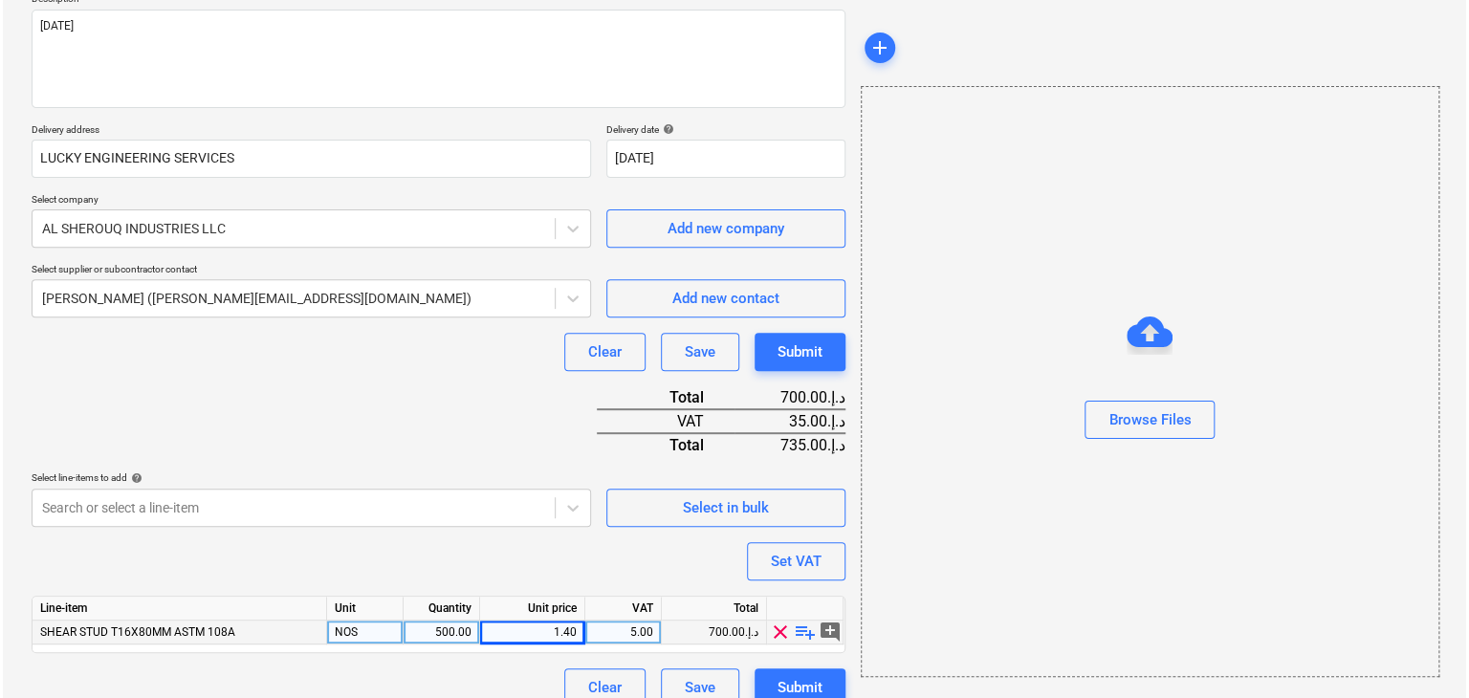
scroll to position [257, 0]
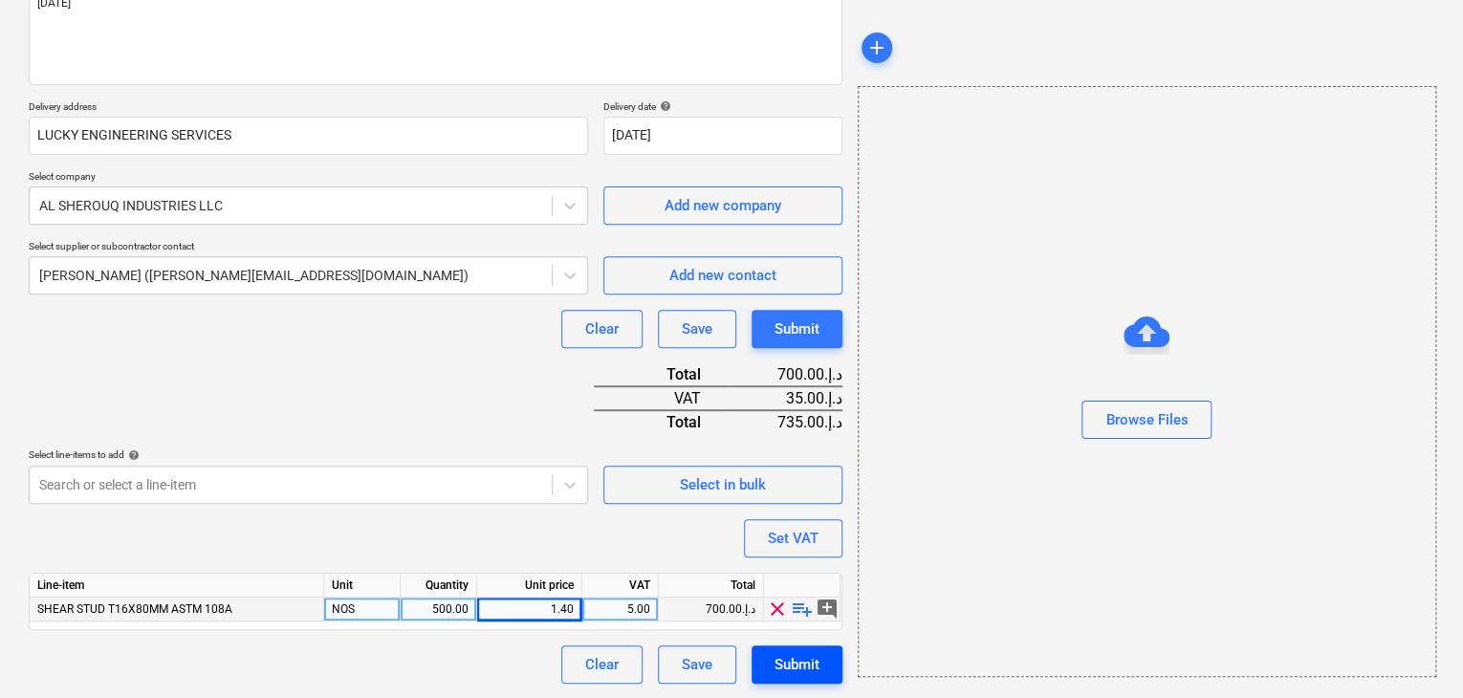
click at [777, 663] on div "Submit" at bounding box center [797, 664] width 45 height 25
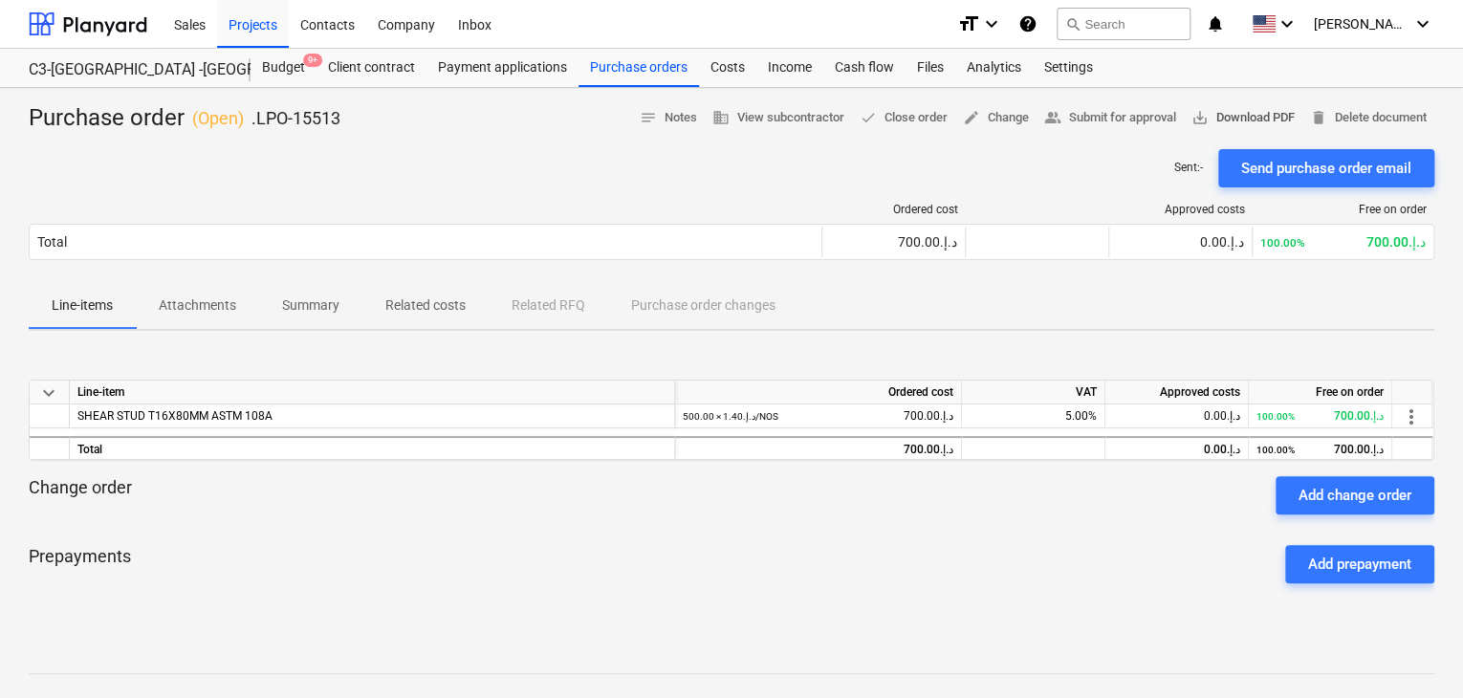
click at [1233, 116] on span "save_alt Download PDF" at bounding box center [1243, 118] width 103 height 22
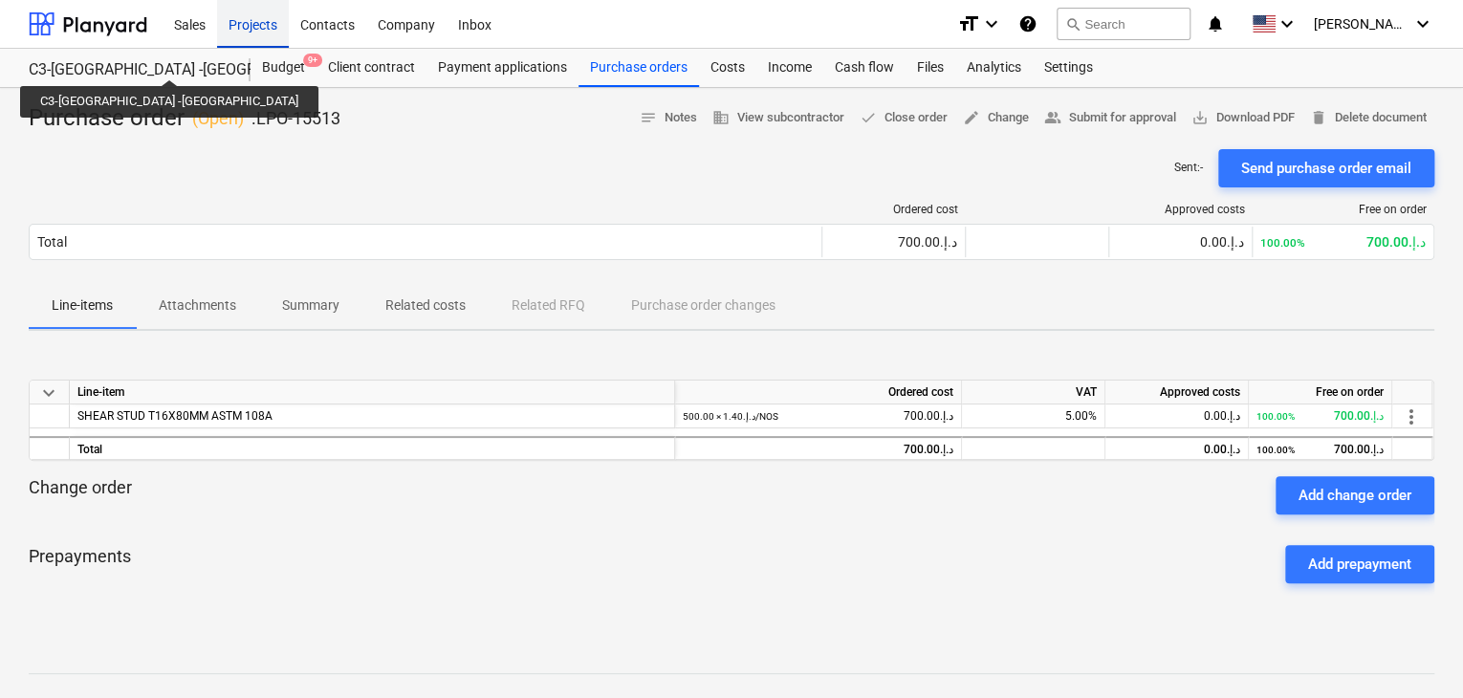
click at [241, 37] on div "Projects" at bounding box center [253, 23] width 72 height 49
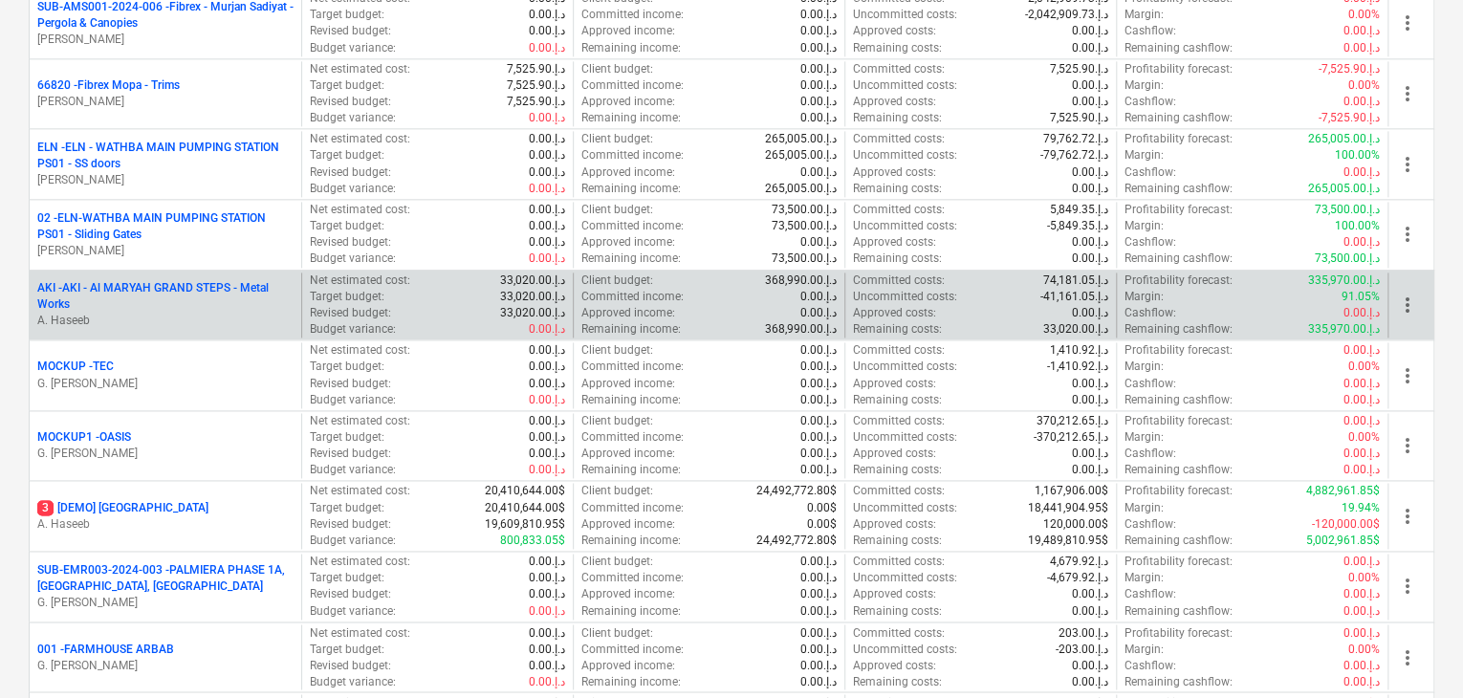
scroll to position [1339, 0]
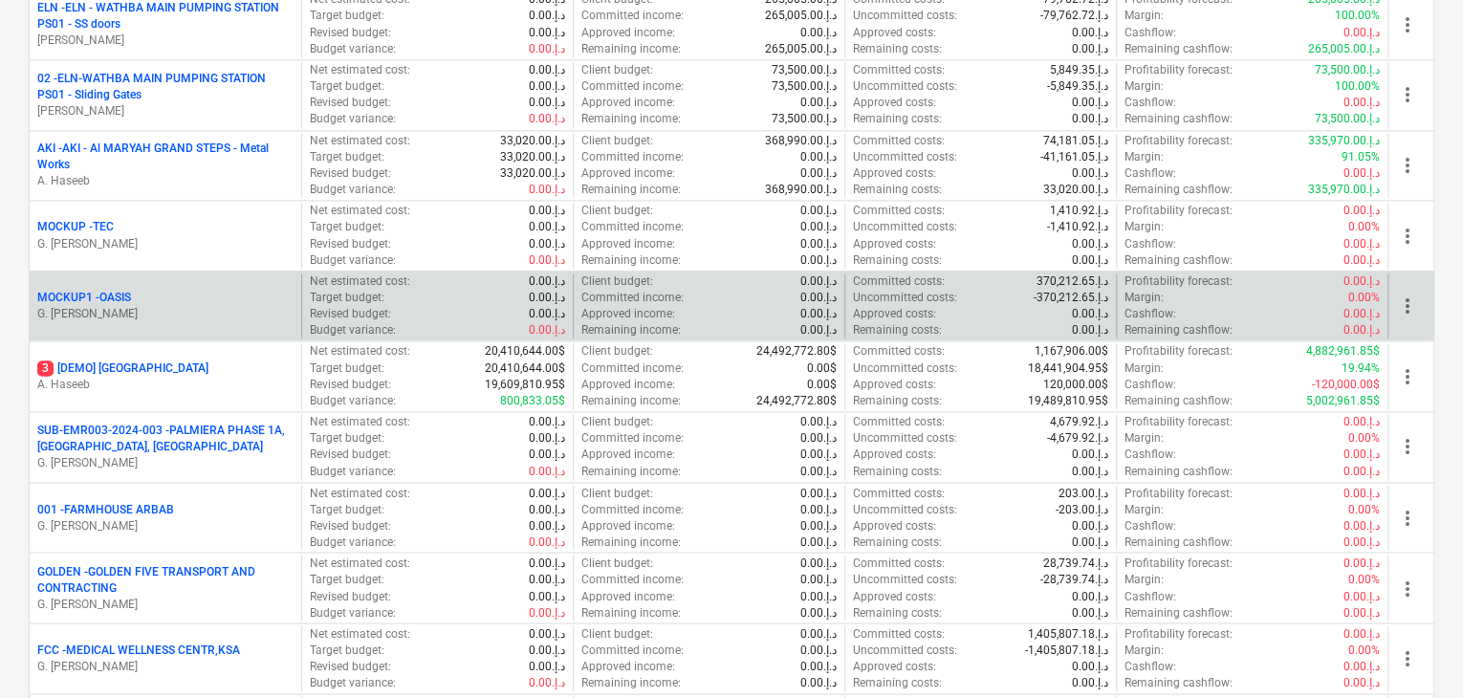
click at [126, 294] on p "MOCKUP1 - OASIS" at bounding box center [84, 298] width 94 height 16
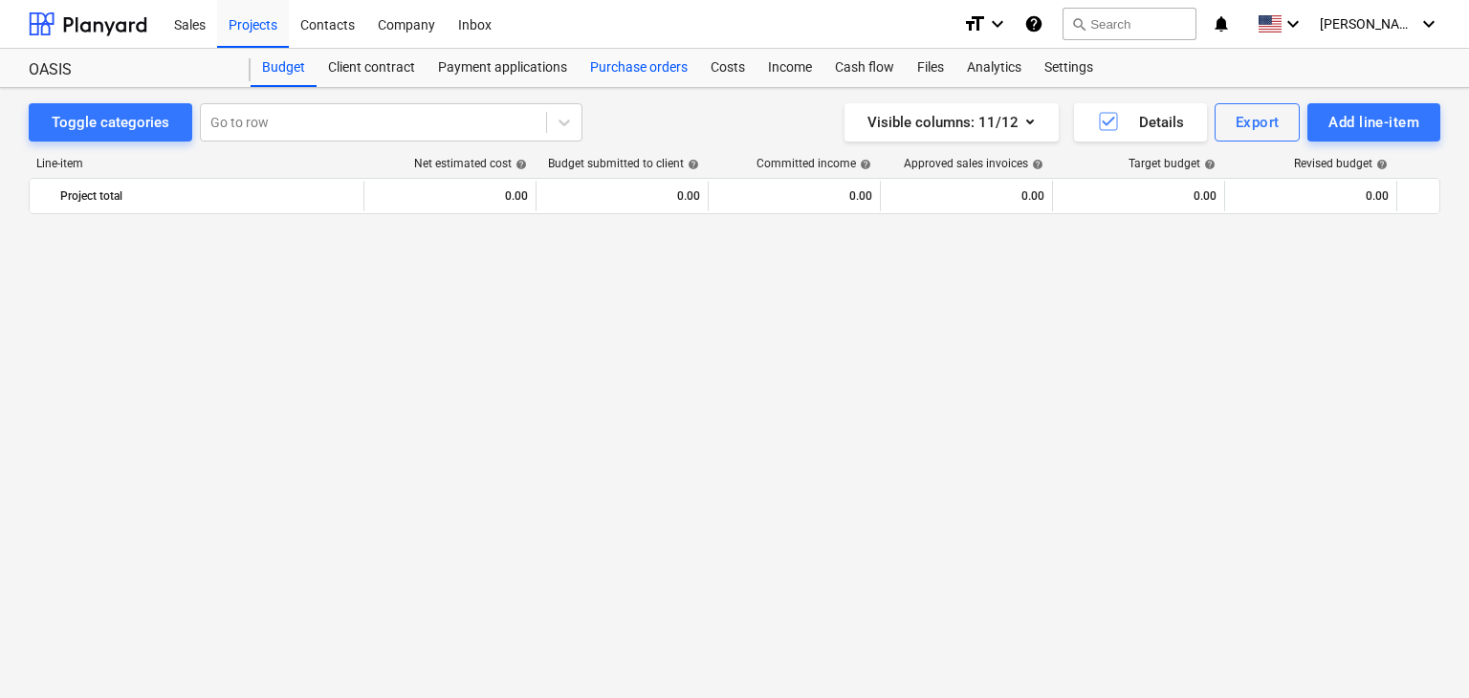
click at [634, 78] on div "Purchase orders" at bounding box center [639, 68] width 121 height 38
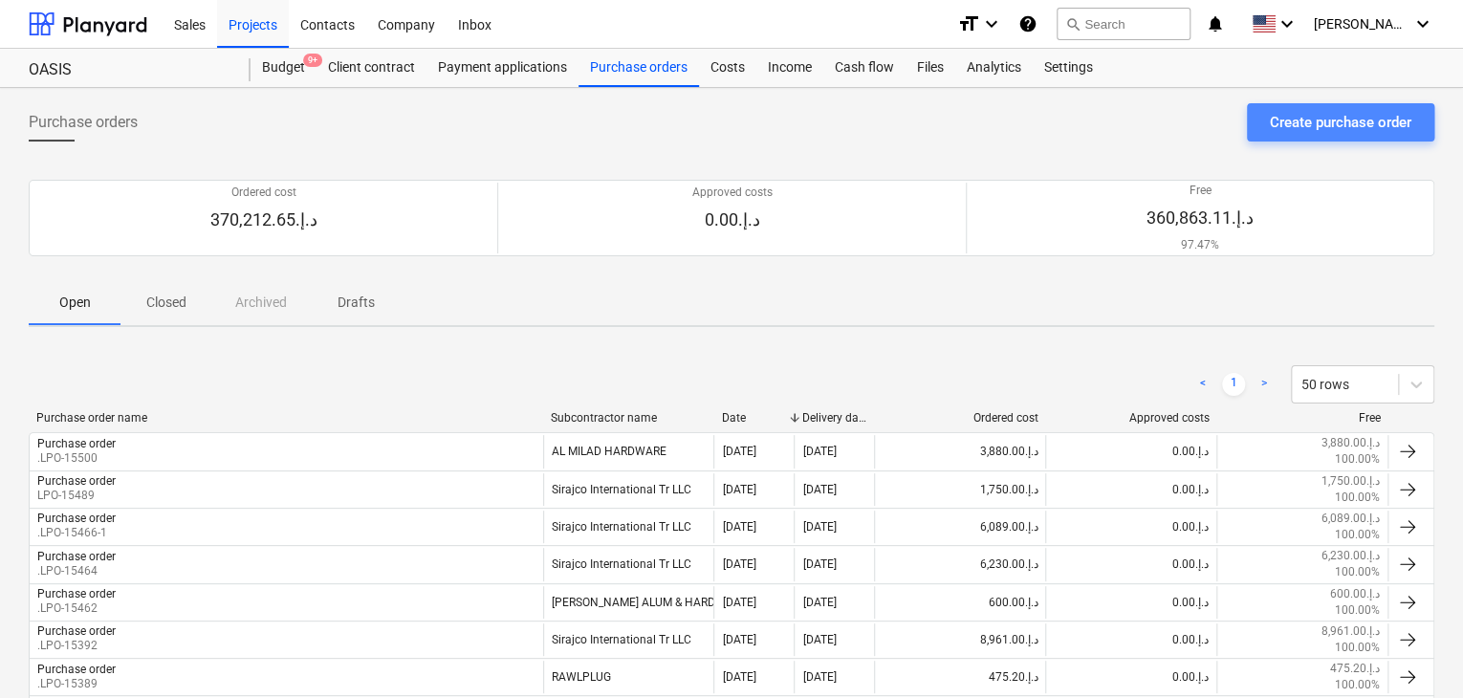
click at [1306, 114] on div "Create purchase order" at bounding box center [1341, 122] width 142 height 25
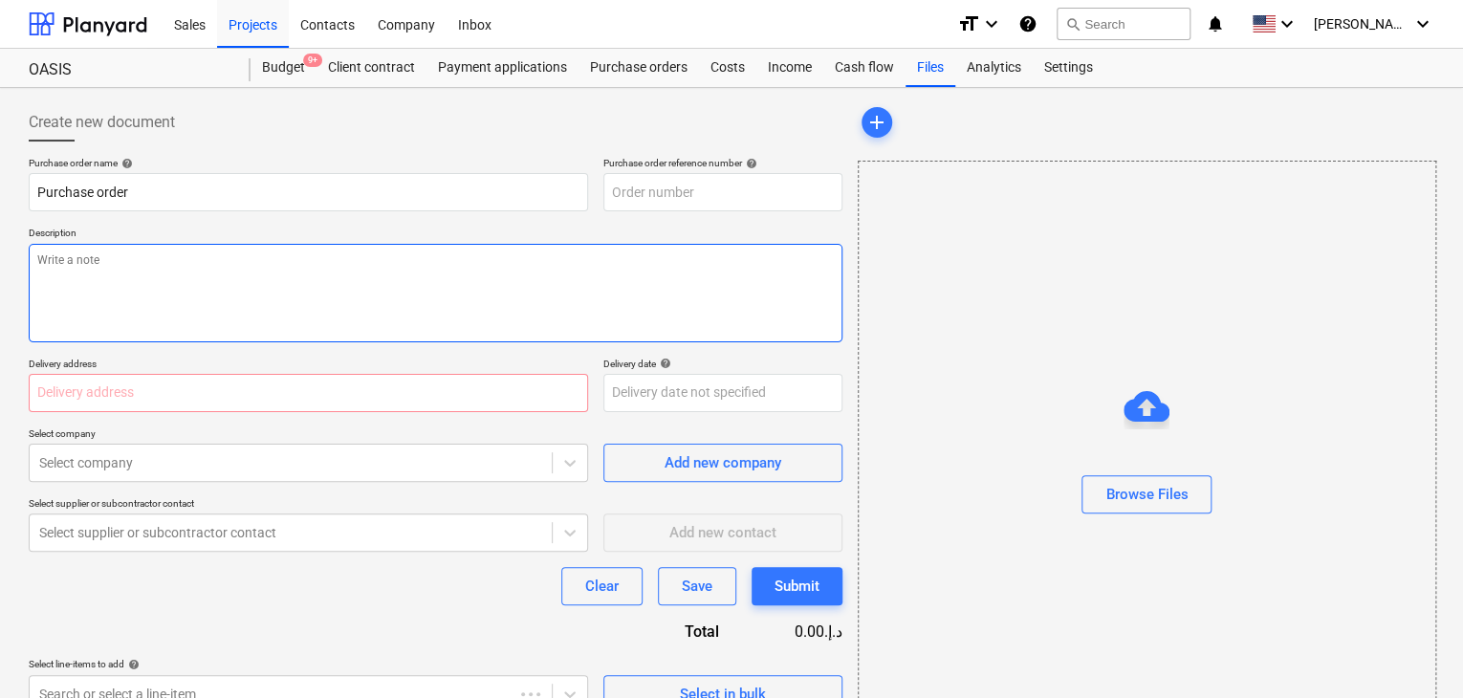
click at [554, 246] on textarea at bounding box center [436, 293] width 814 height 99
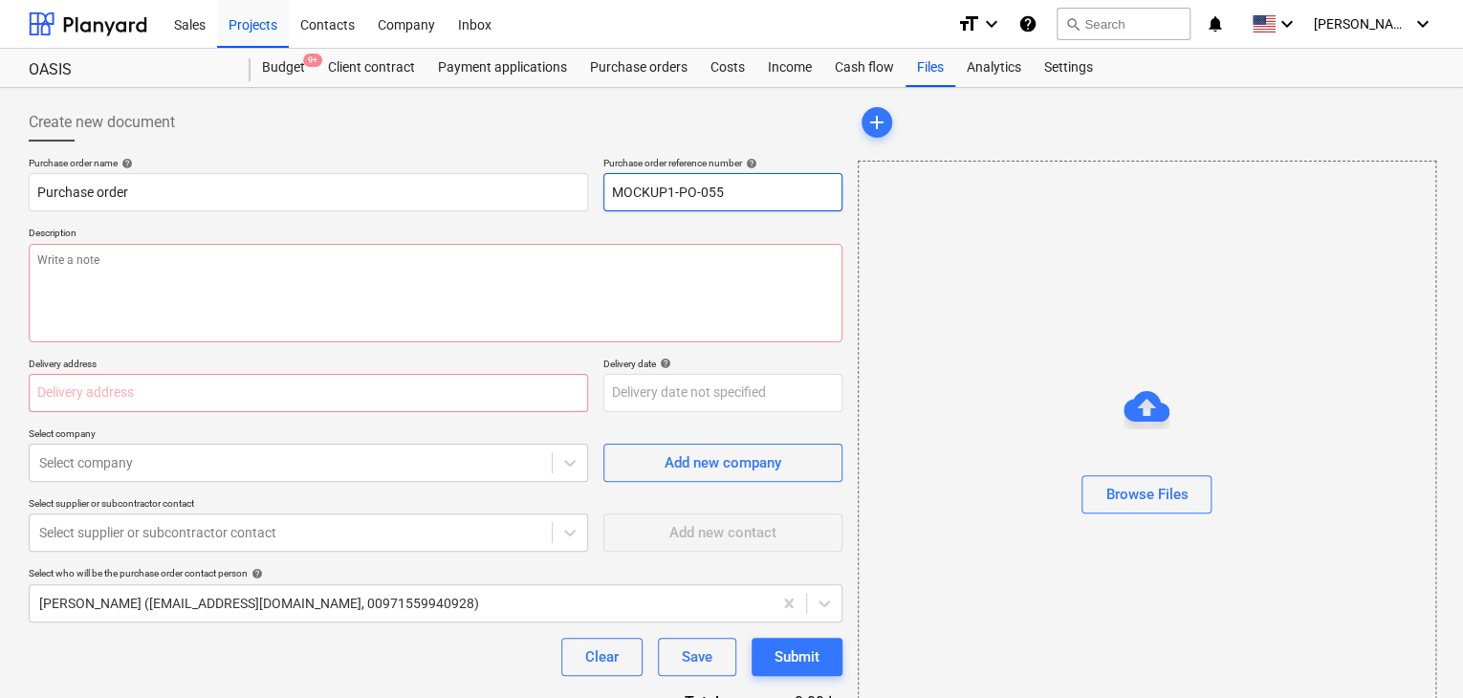
drag, startPoint x: 735, startPoint y: 191, endPoint x: 595, endPoint y: 194, distance: 139.7
click at [595, 194] on div "Purchase order name help Purchase order Purchase order reference number help MO…" at bounding box center [436, 184] width 814 height 55
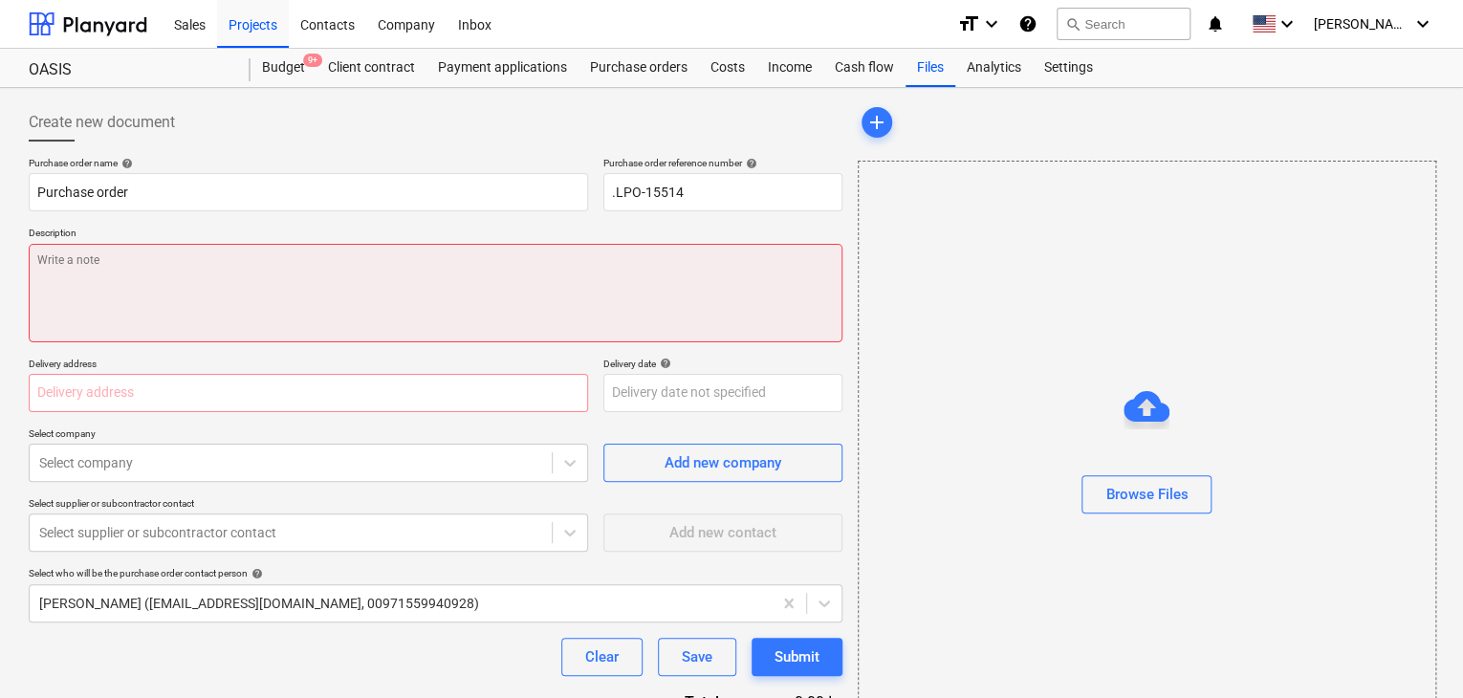
click at [268, 258] on textarea at bounding box center [436, 293] width 814 height 99
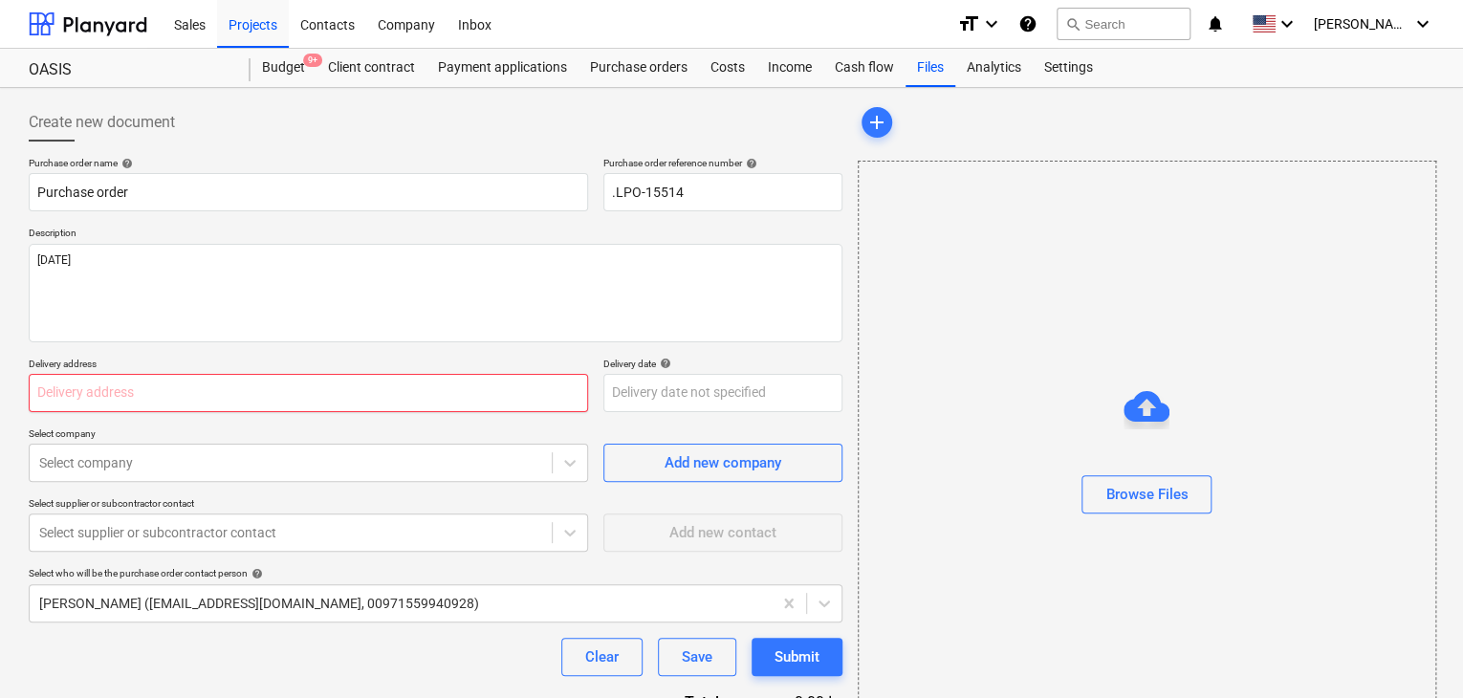
click at [67, 401] on input "text" at bounding box center [309, 393] width 560 height 38
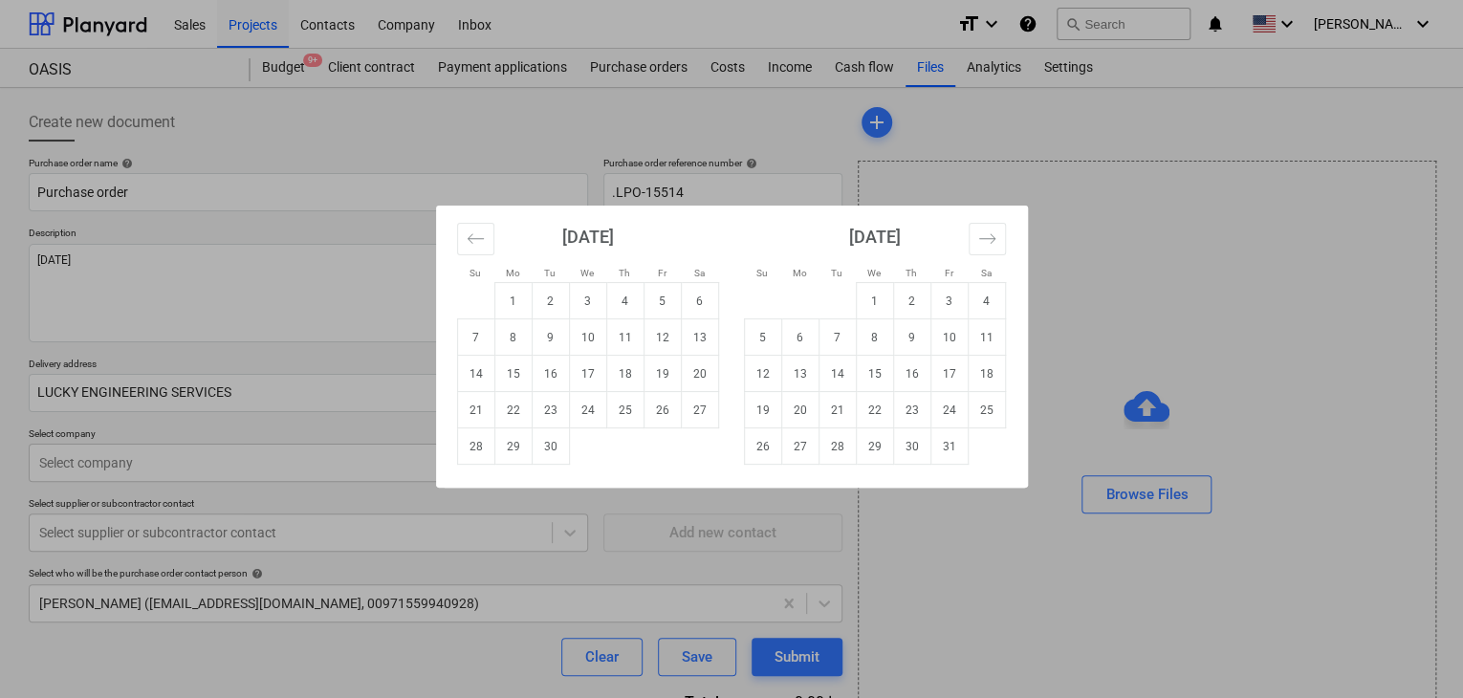
click at [656, 400] on body "Sales Projects Contacts Company Inbox format_size keyboard_arrow_down help sear…" at bounding box center [731, 349] width 1463 height 698
click at [564, 446] on td "30" at bounding box center [550, 446] width 37 height 36
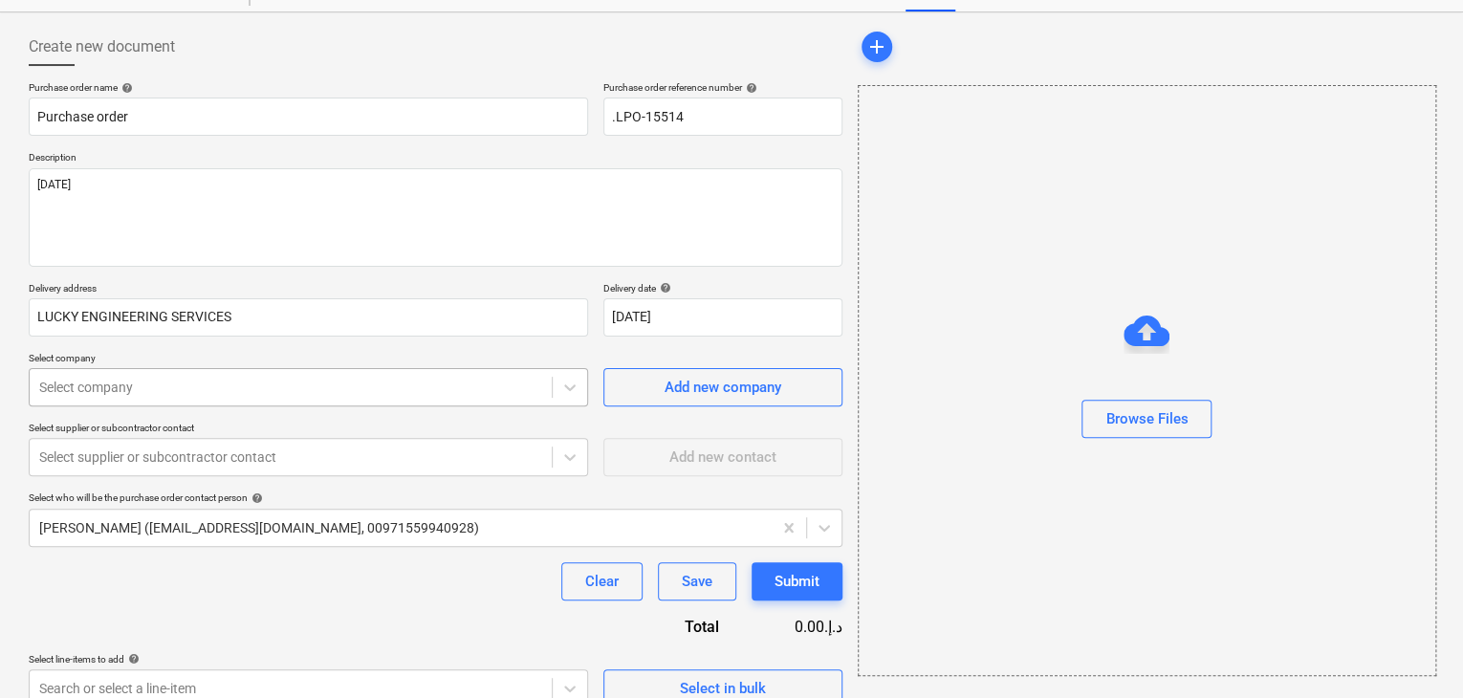
click at [153, 446] on body "Sales Projects Contacts Company Inbox format_size keyboard_arrow_down help sear…" at bounding box center [731, 273] width 1463 height 698
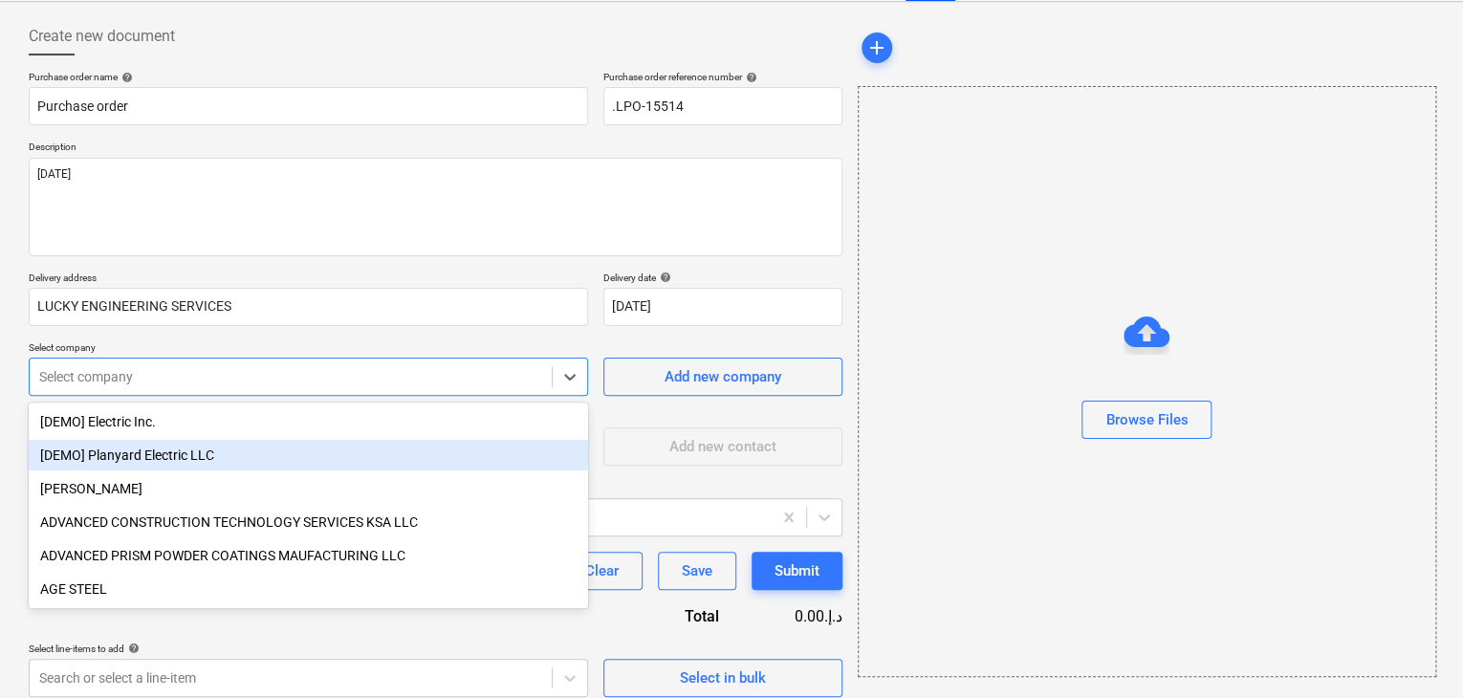
scroll to position [89, 0]
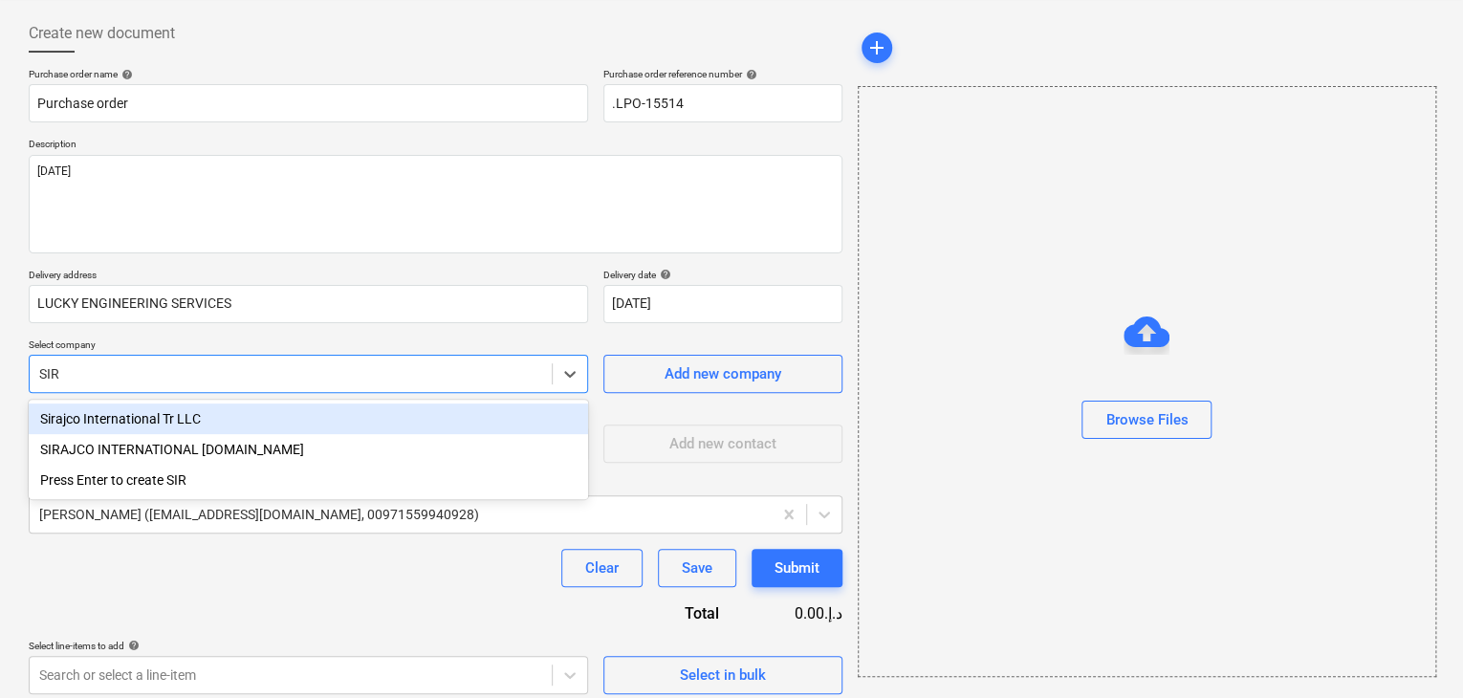
click at [162, 422] on div "Sirajco International Tr LLC" at bounding box center [309, 419] width 560 height 31
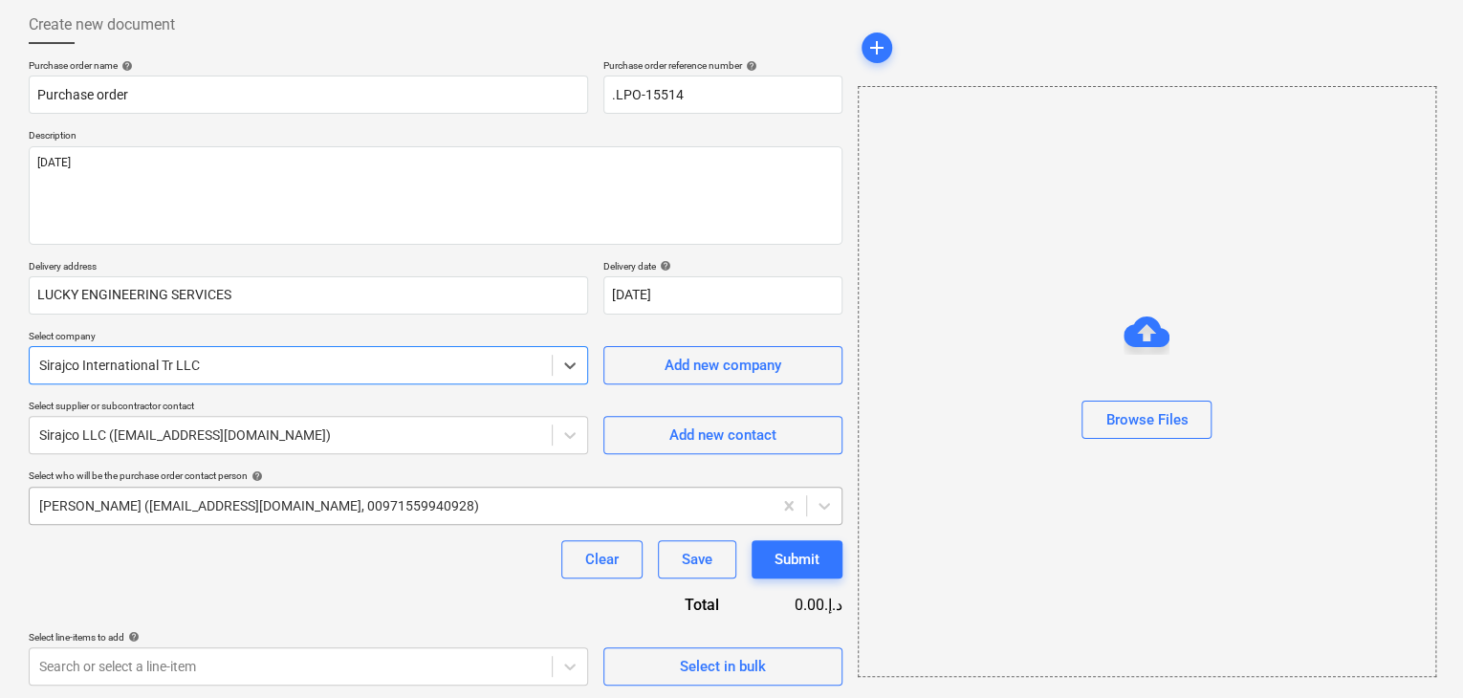
scroll to position [99, 0]
click at [658, 646] on button "Select in bulk" at bounding box center [723, 665] width 239 height 38
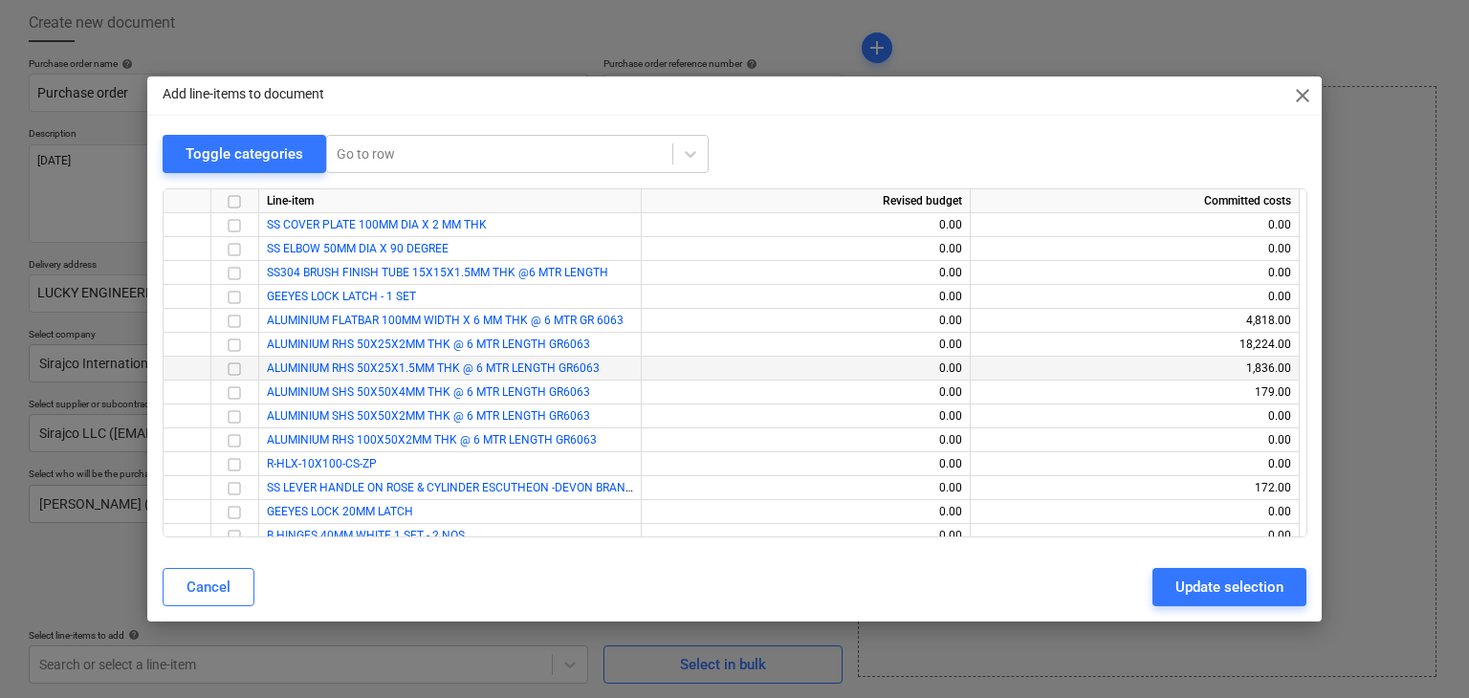
click at [231, 367] on input "checkbox" at bounding box center [234, 369] width 23 height 23
click at [240, 438] on input "checkbox" at bounding box center [234, 440] width 23 height 23
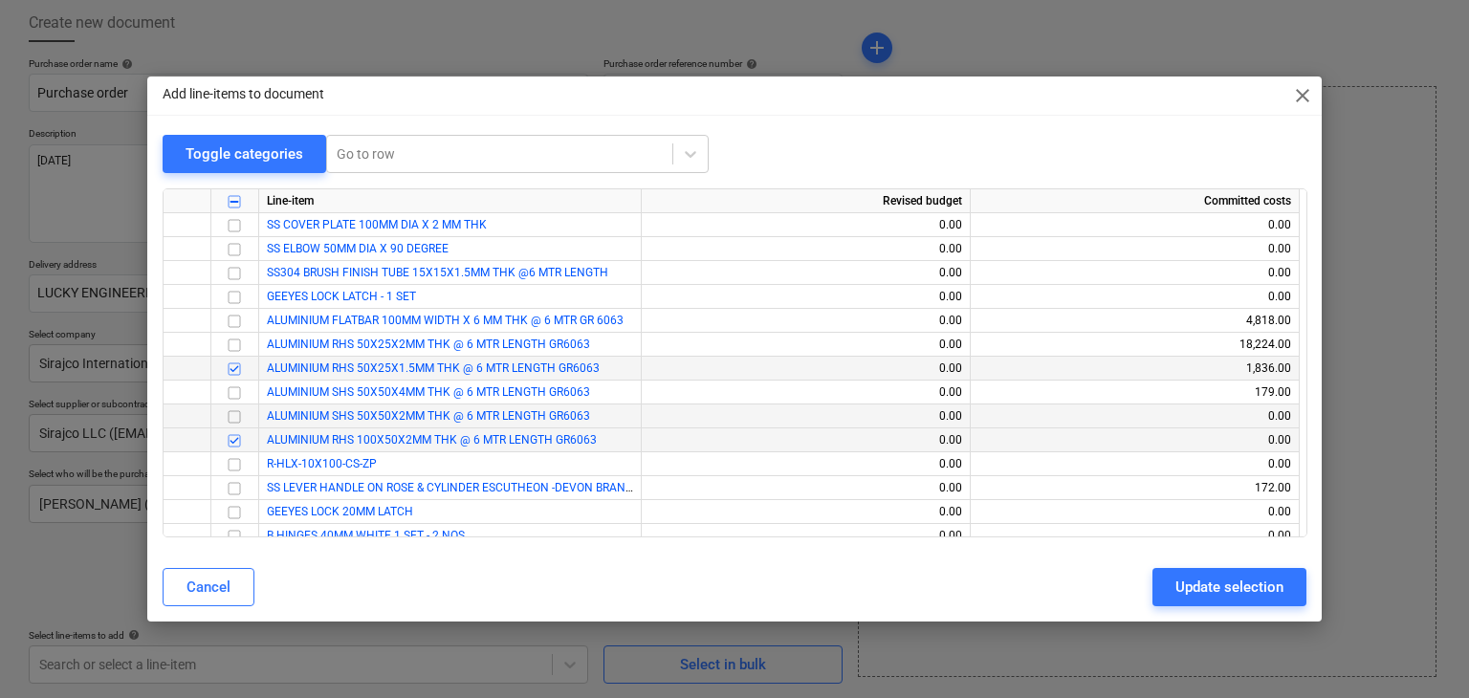
click at [230, 418] on input "checkbox" at bounding box center [234, 417] width 23 height 23
drag, startPoint x: 1207, startPoint y: 582, endPoint x: 580, endPoint y: 489, distance: 634.4
click at [1205, 582] on div "Update selection" at bounding box center [1229, 587] width 108 height 25
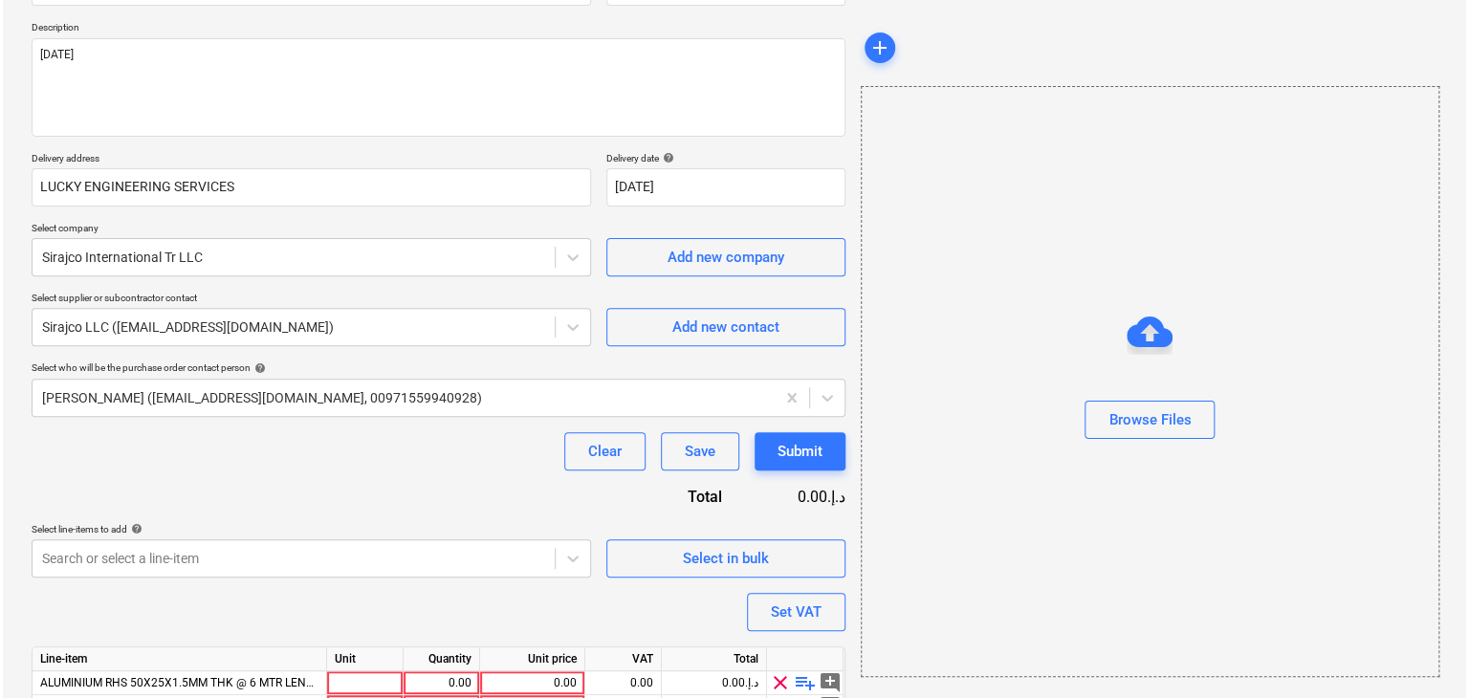
scroll to position [328, 0]
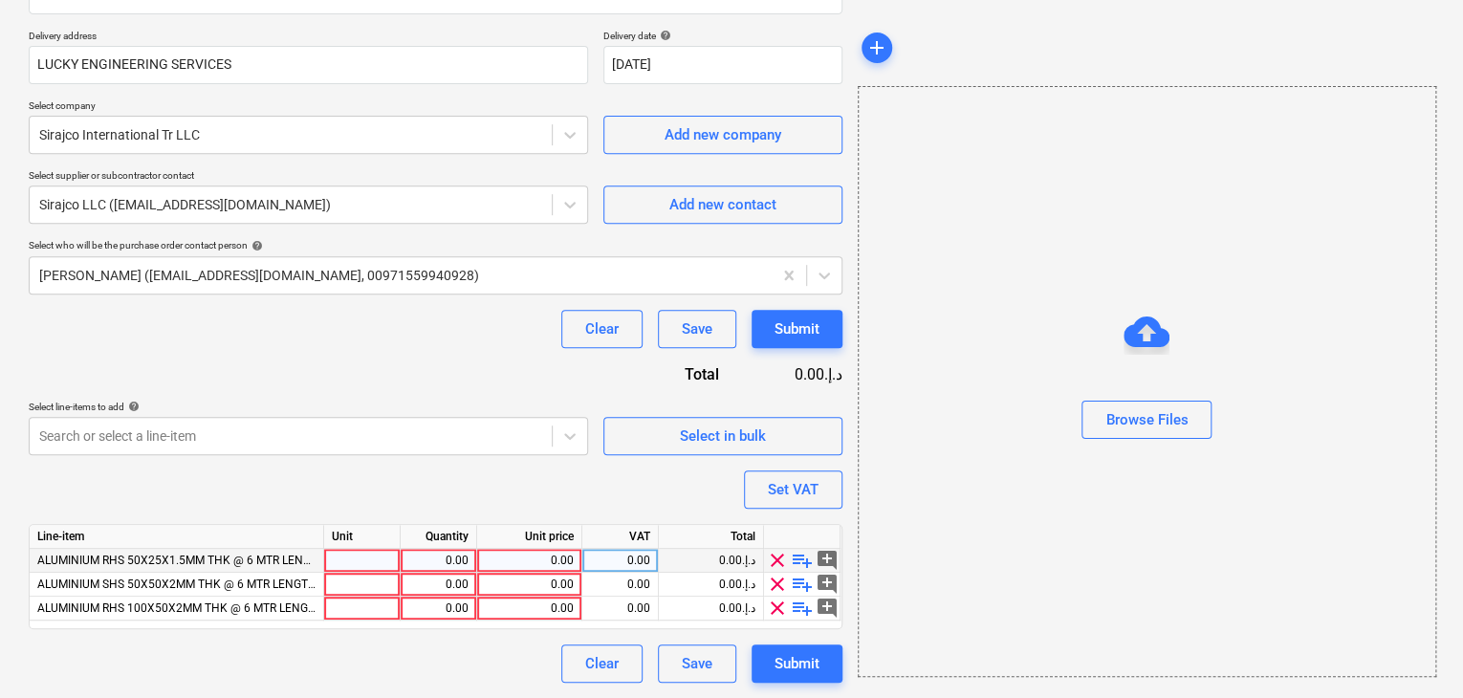
click at [368, 568] on div at bounding box center [362, 561] width 77 height 24
click at [442, 609] on div "0.00" at bounding box center [438, 609] width 60 height 24
click at [436, 616] on div "0.00" at bounding box center [438, 609] width 60 height 24
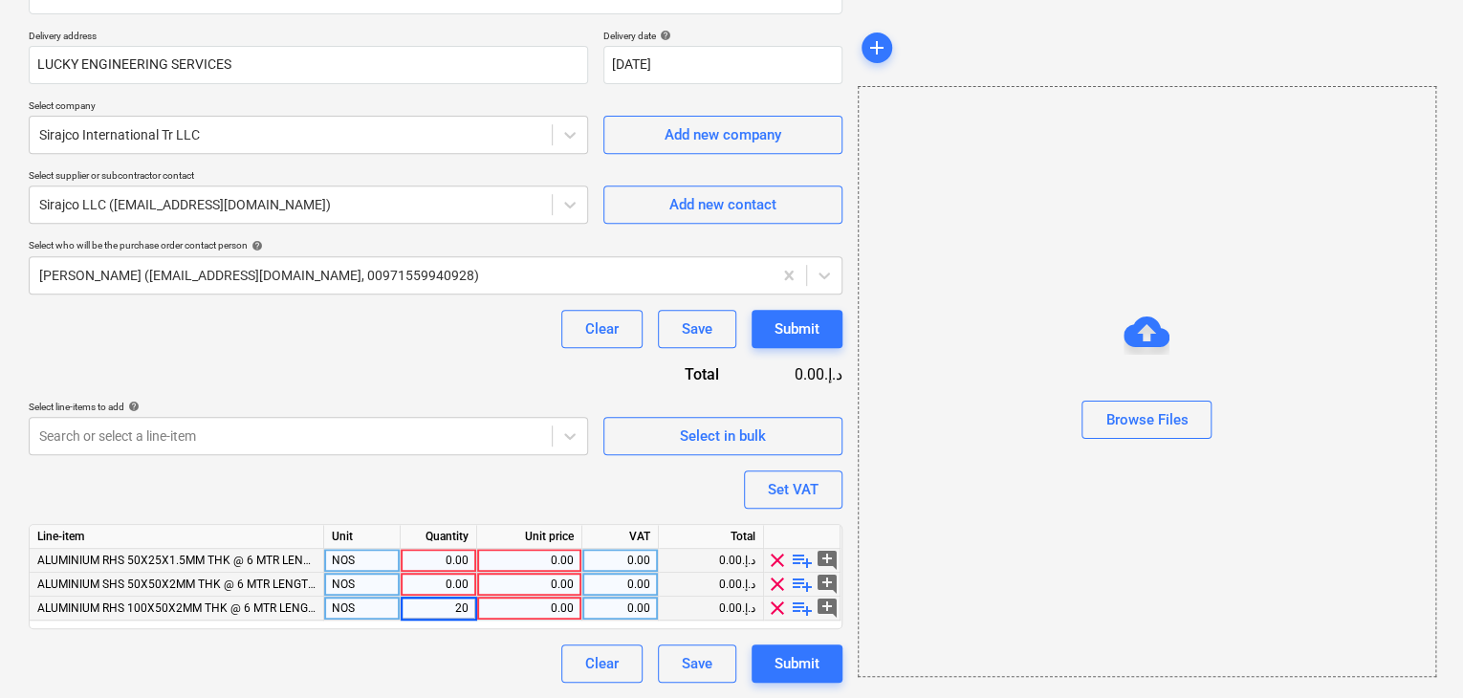
click at [444, 577] on div "0.00" at bounding box center [438, 585] width 60 height 24
click at [444, 590] on div "0.00" at bounding box center [438, 585] width 60 height 24
click at [527, 556] on div "0.00" at bounding box center [529, 561] width 89 height 24
click at [528, 564] on div "0.00" at bounding box center [529, 561] width 89 height 24
click at [528, 577] on div "0.00" at bounding box center [529, 585] width 89 height 24
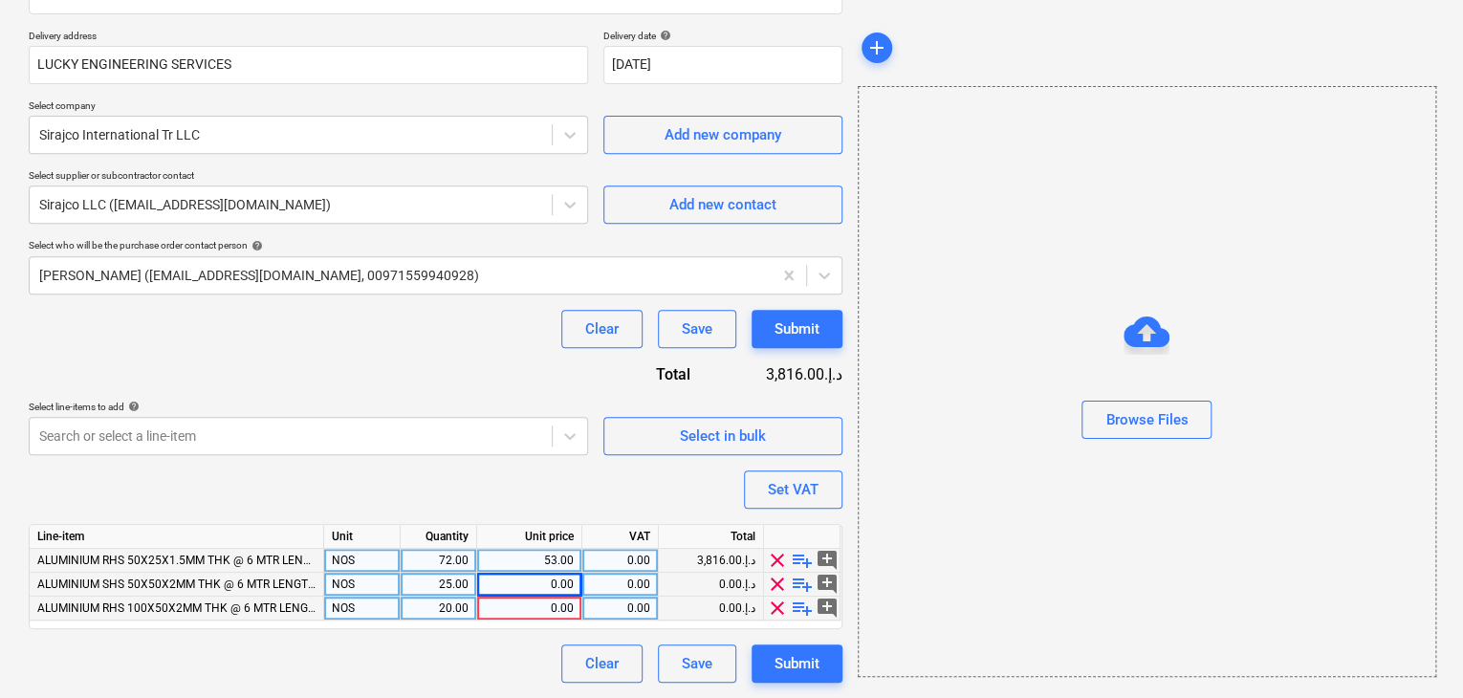
click at [556, 586] on div "0.00" at bounding box center [529, 585] width 89 height 24
click at [918, 426] on div "Browse Files" at bounding box center [1147, 381] width 577 height 145
click at [780, 525] on div at bounding box center [802, 537] width 77 height 24
click at [782, 487] on div "Set VAT" at bounding box center [793, 489] width 51 height 25
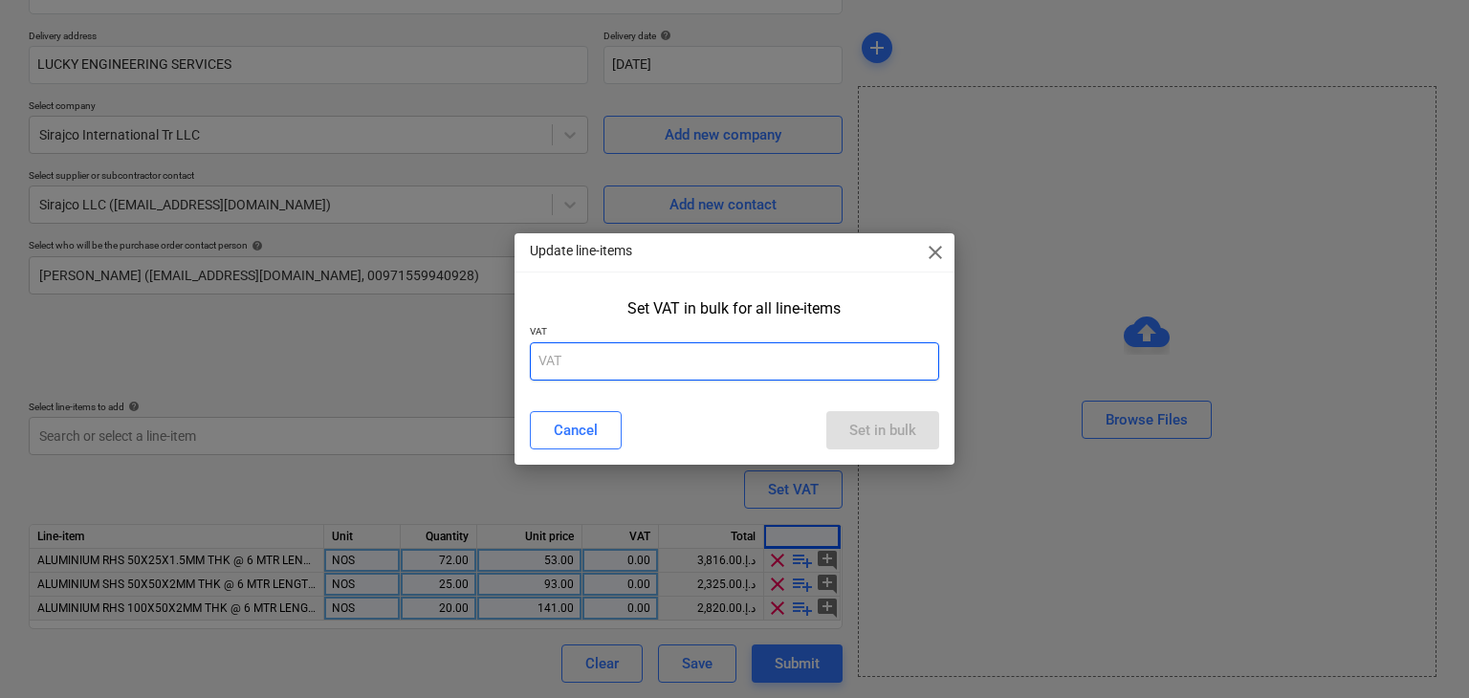
click at [636, 344] on input "text" at bounding box center [735, 361] width 410 height 38
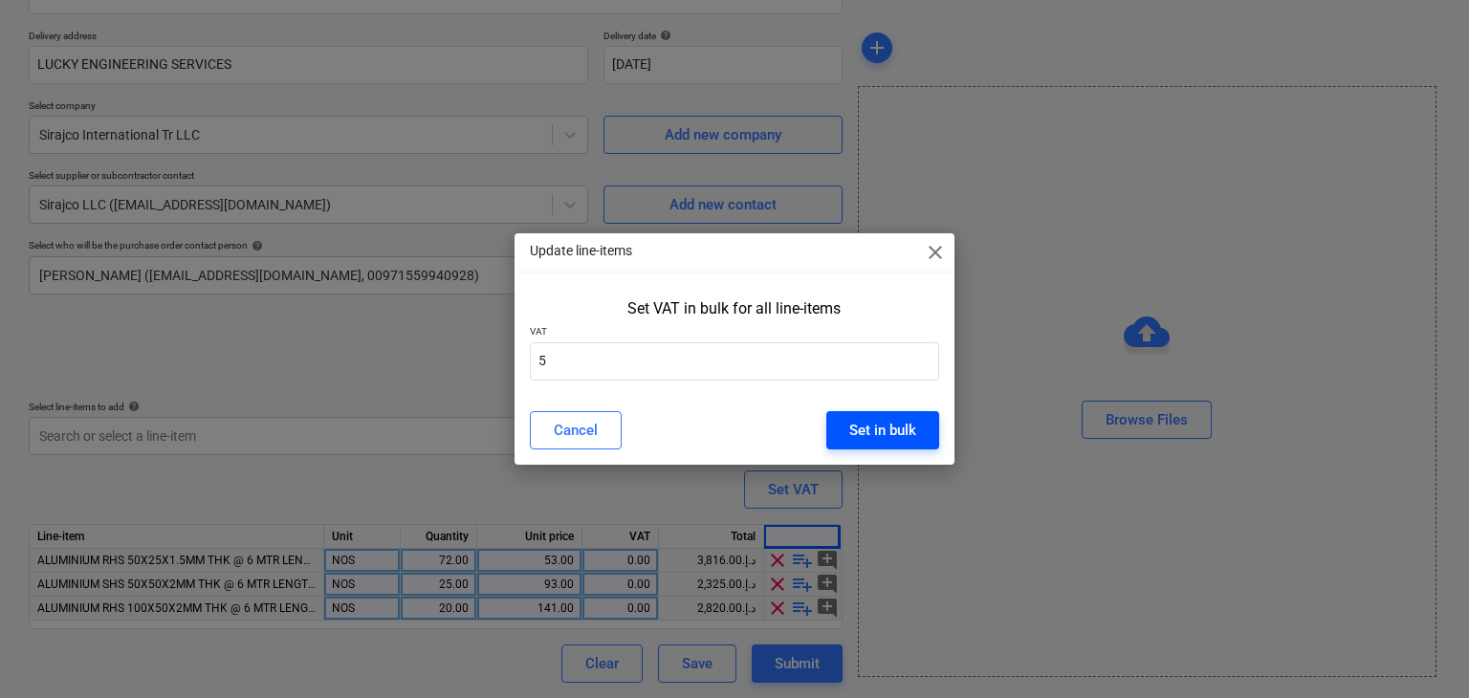
click at [897, 433] on div "Set in bulk" at bounding box center [882, 430] width 67 height 25
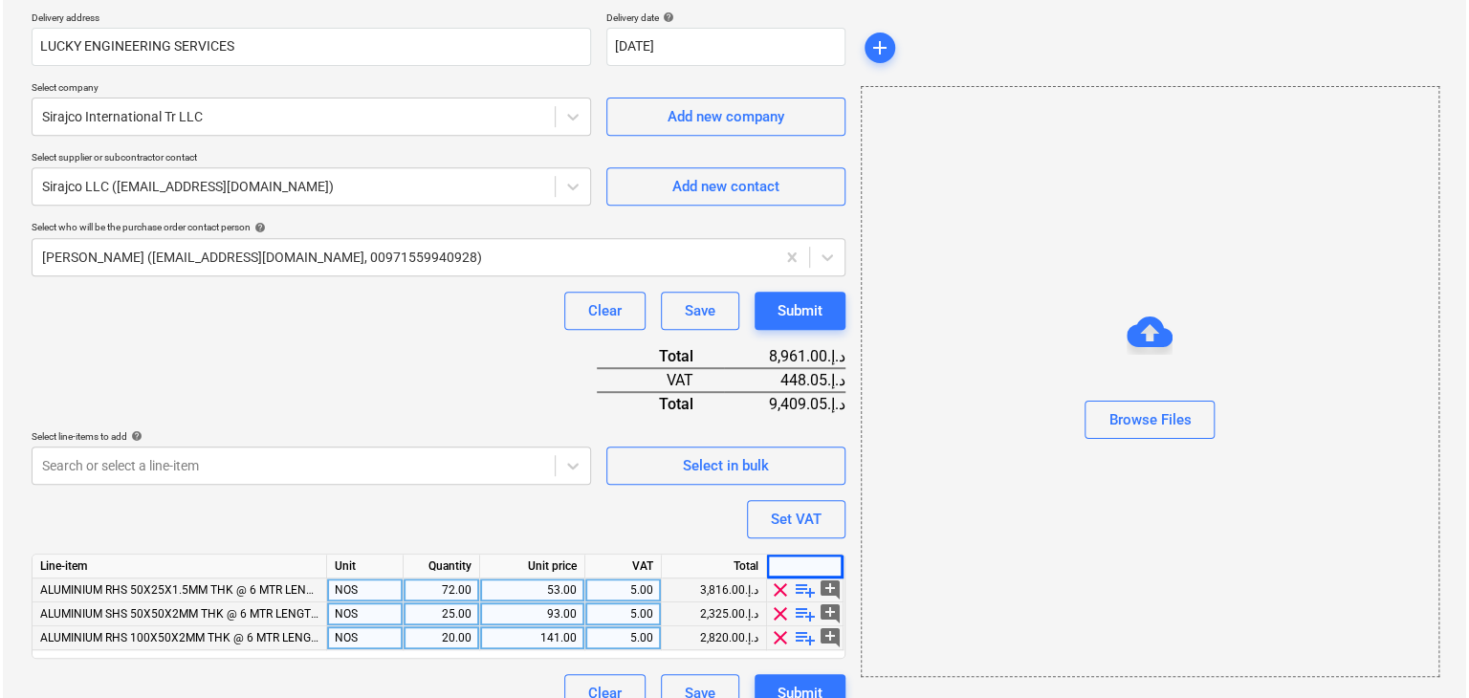
scroll to position [375, 0]
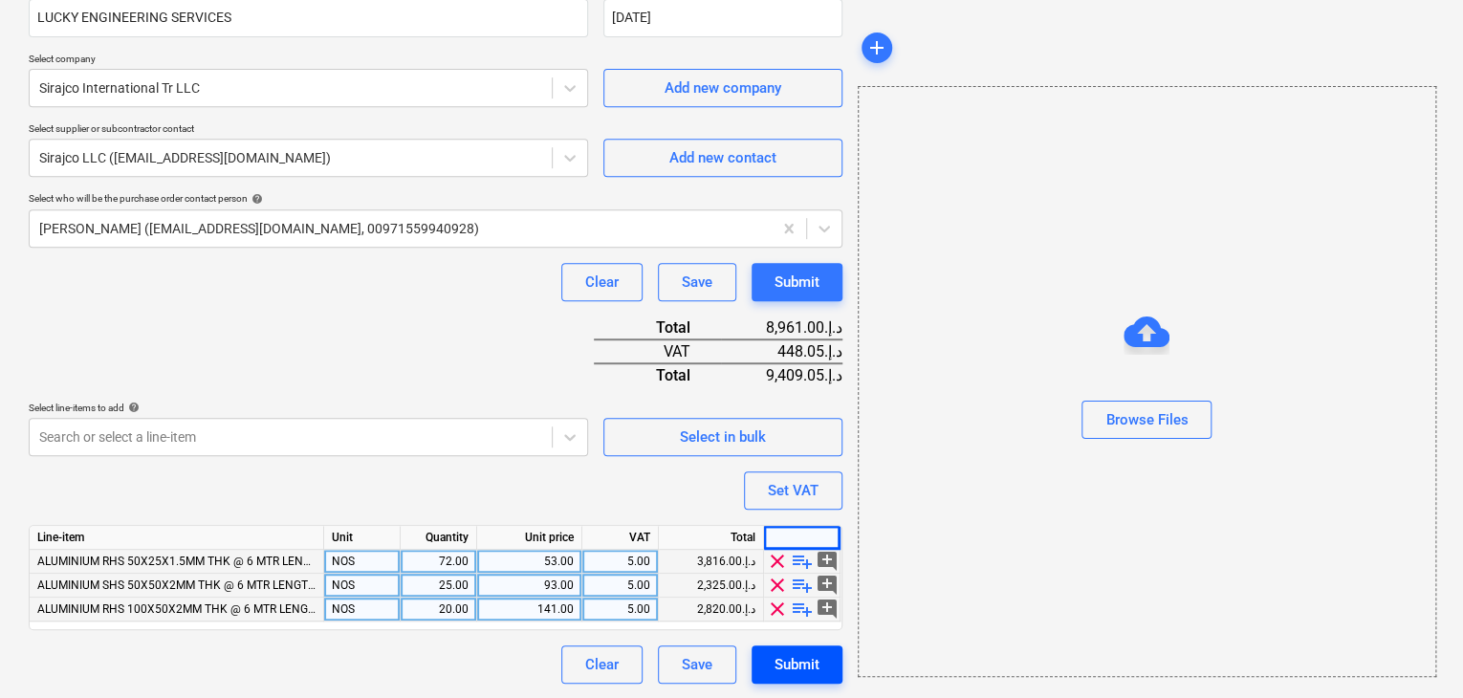
click at [787, 654] on div "Submit" at bounding box center [797, 664] width 45 height 25
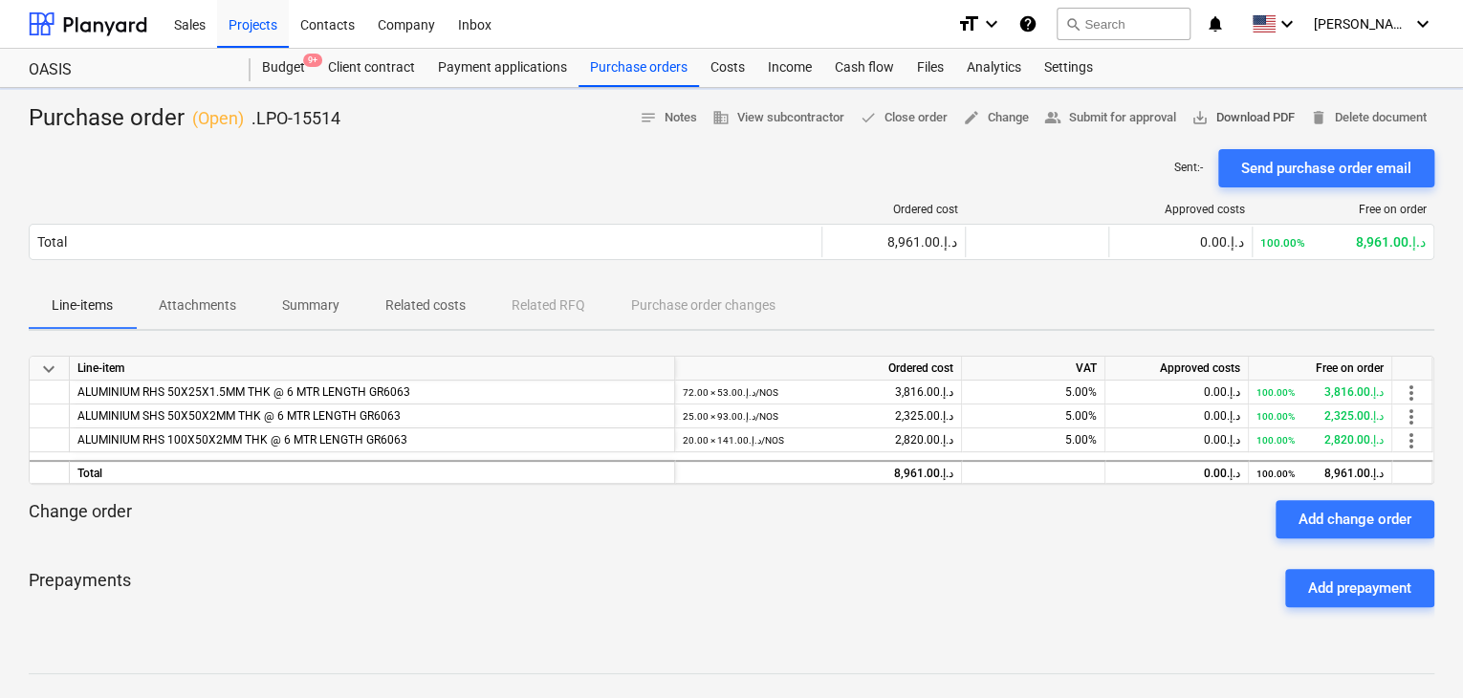
click at [1247, 115] on span "save_alt Download PDF" at bounding box center [1243, 118] width 103 height 22
